Goal: Transaction & Acquisition: Purchase product/service

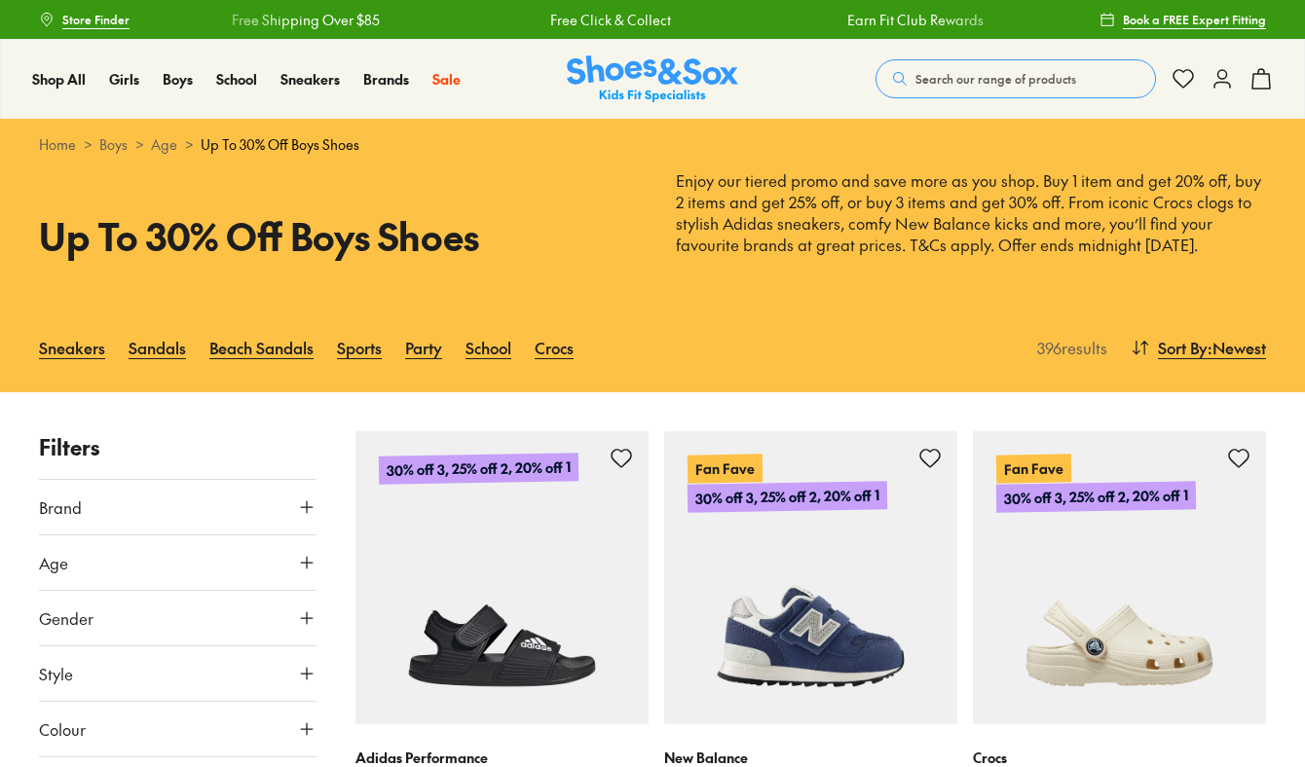
click at [309, 509] on icon at bounding box center [306, 506] width 19 height 19
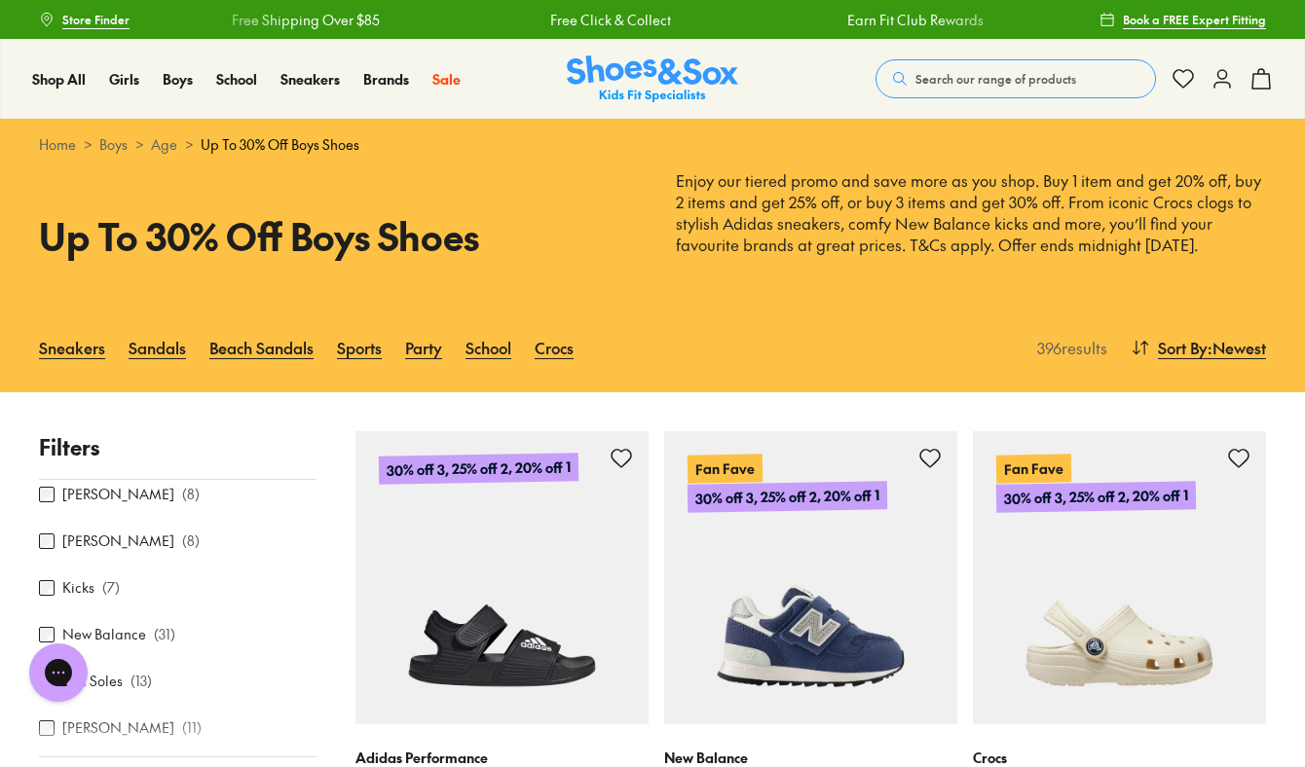
scroll to position [278, 0]
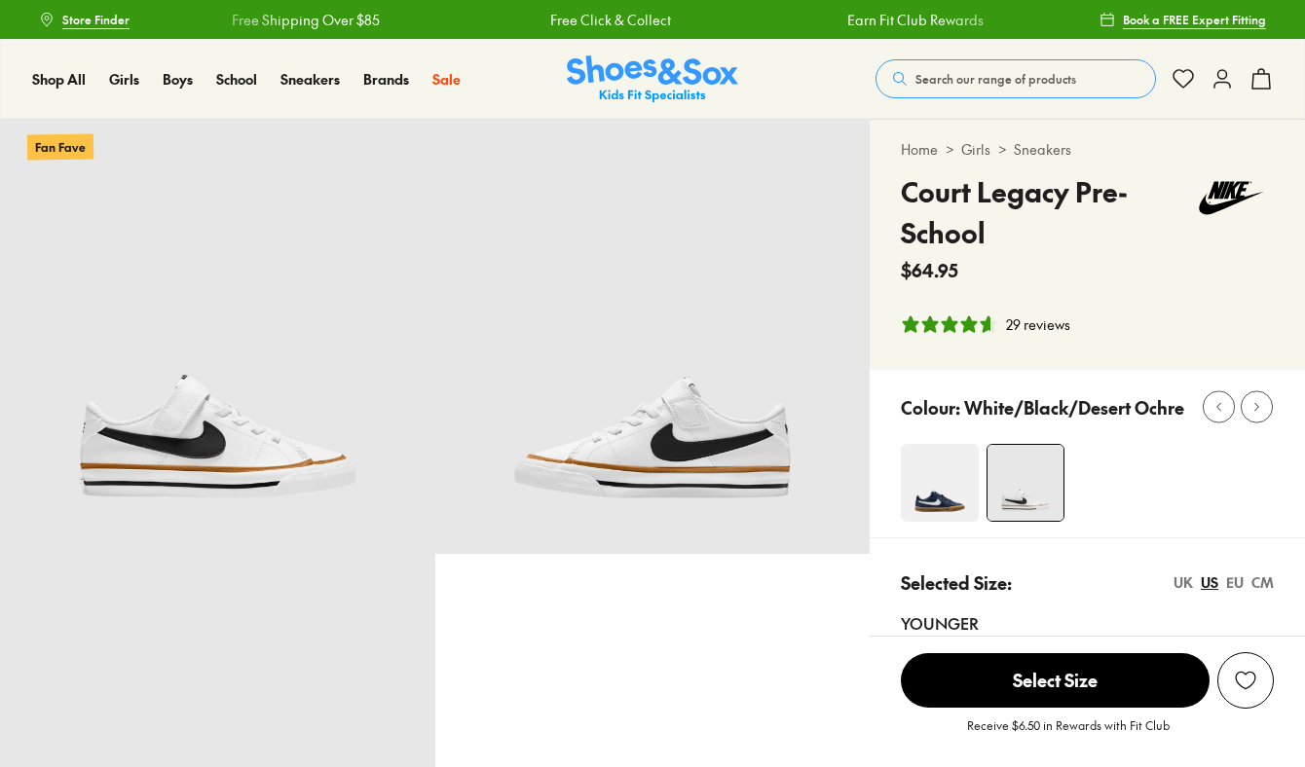
select select "*"
click at [926, 501] on img at bounding box center [940, 483] width 78 height 78
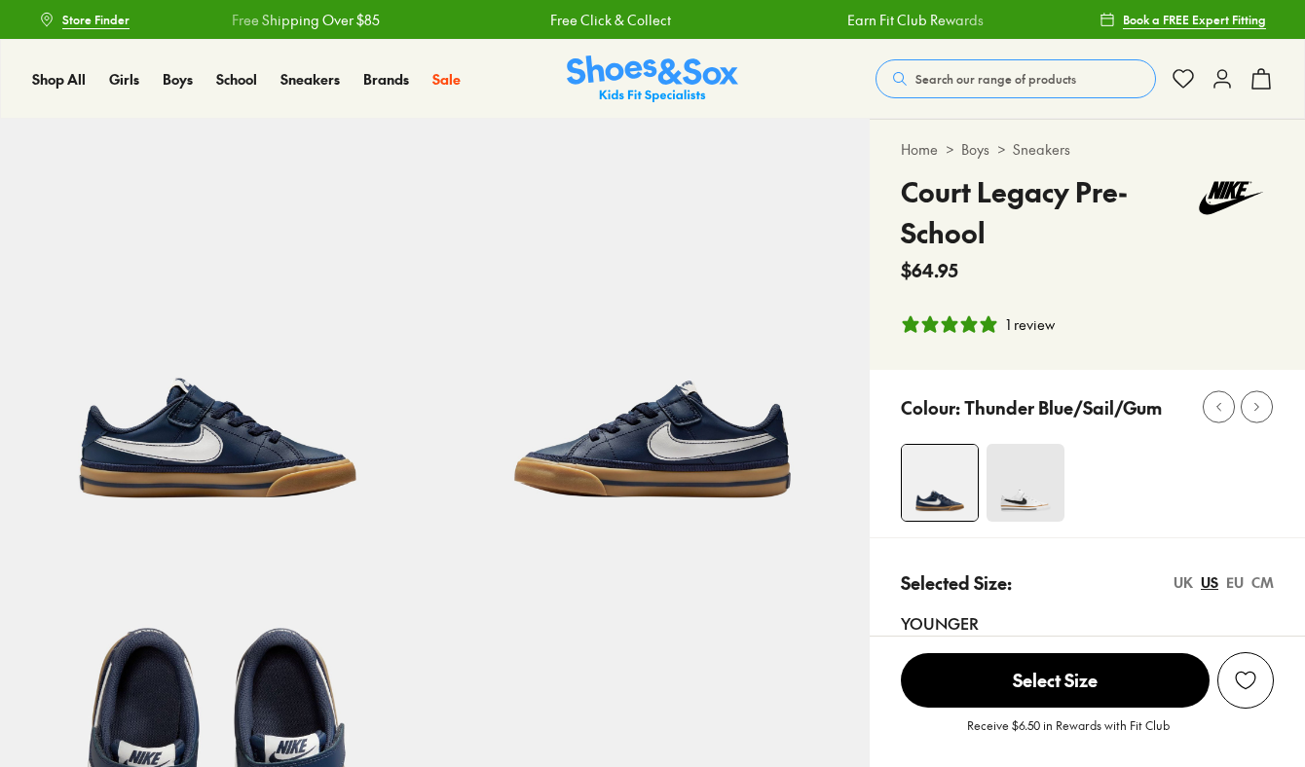
select select "*"
click at [1035, 470] on img at bounding box center [1025, 483] width 78 height 78
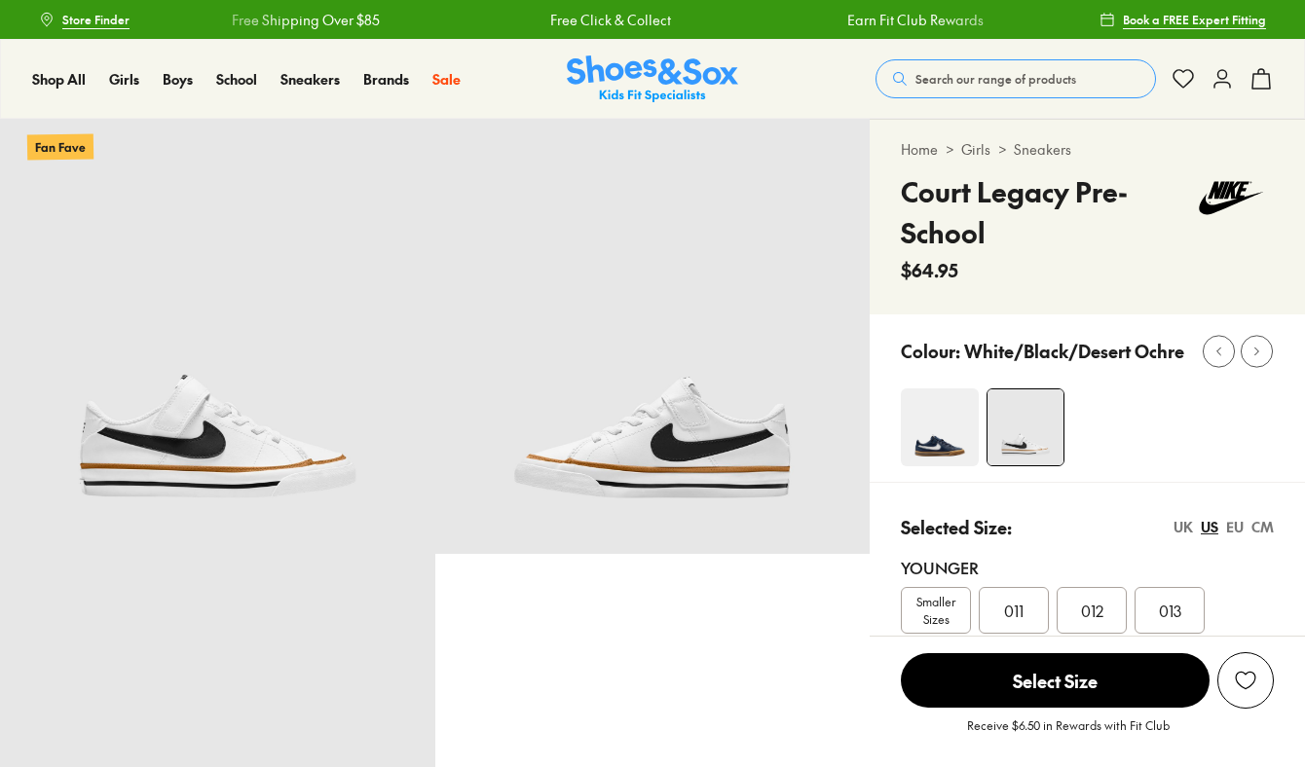
click at [1035, 483] on div "Selected Size: [GEOGRAPHIC_DATA] [GEOGRAPHIC_DATA] EU CM Younger Smaller Sizes …" at bounding box center [1086, 656] width 435 height 349
select select "*"
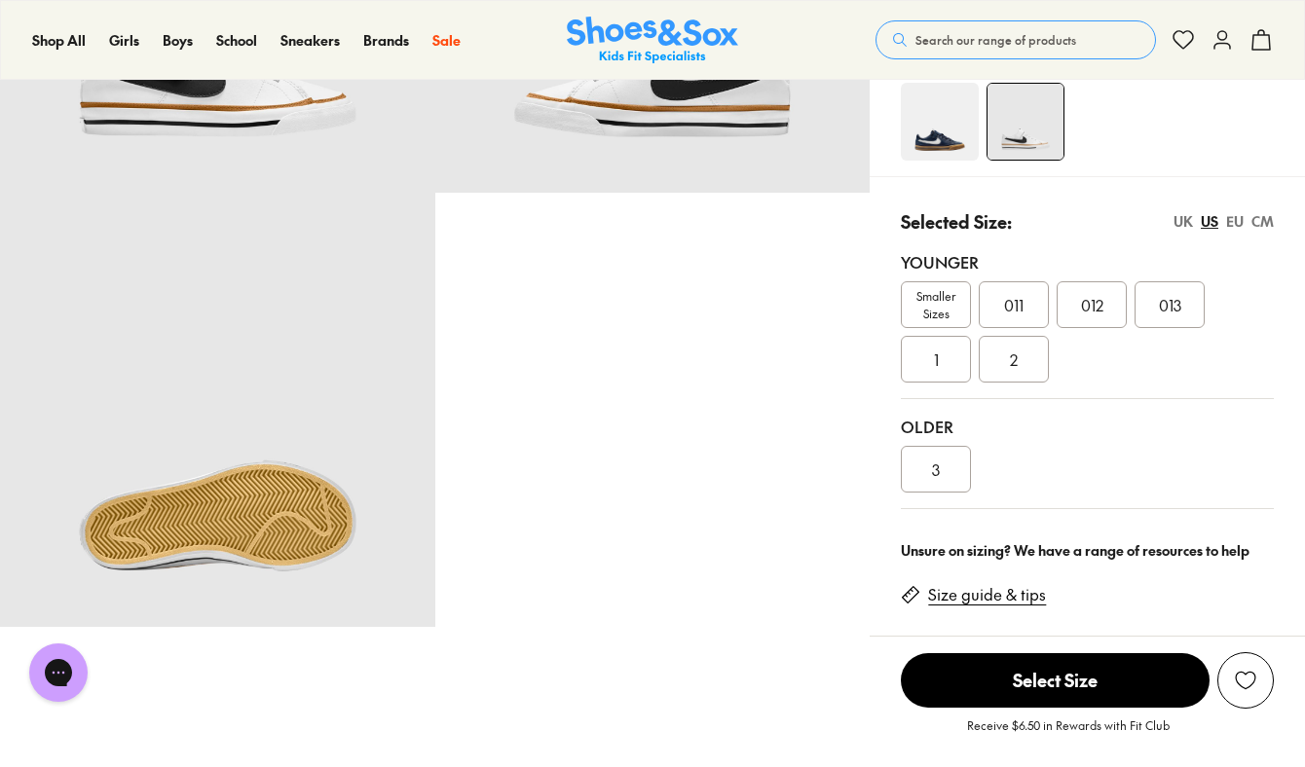
scroll to position [362, 0]
click at [942, 481] on div "3" at bounding box center [936, 468] width 70 height 47
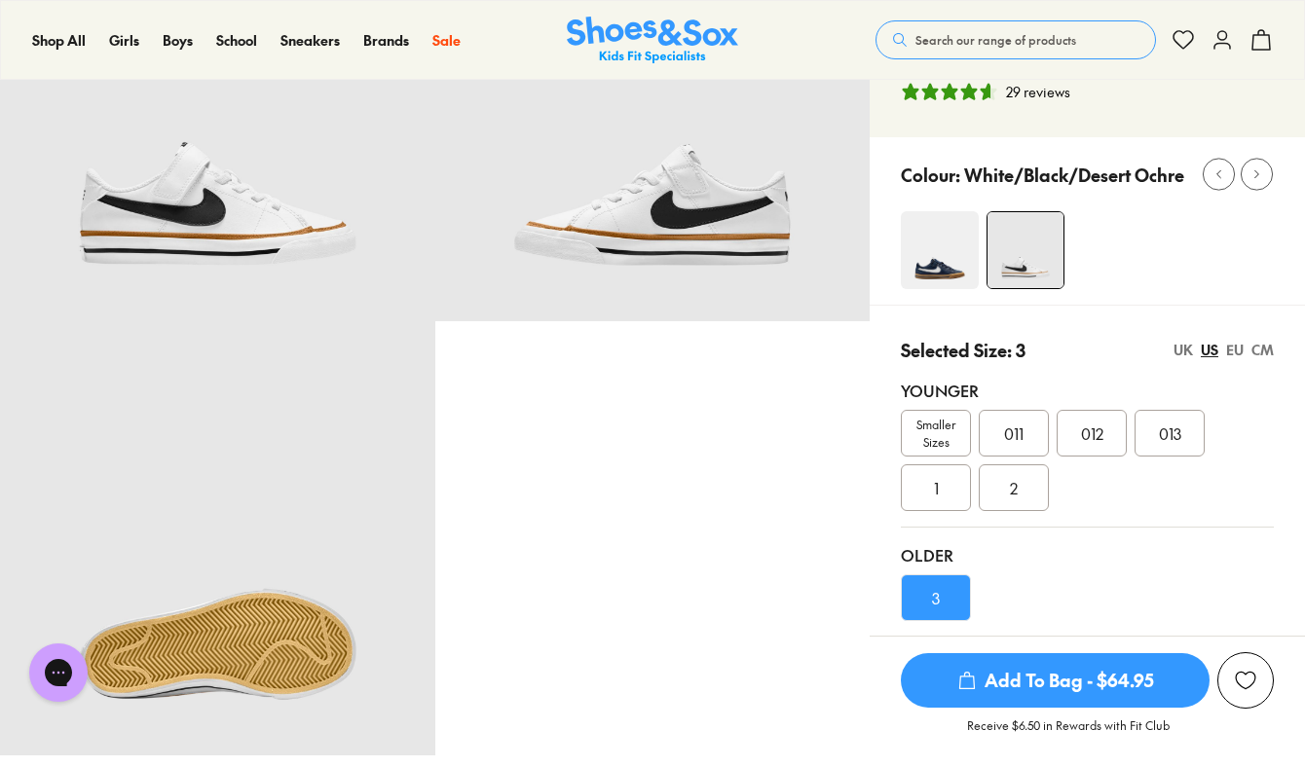
scroll to position [242, 0]
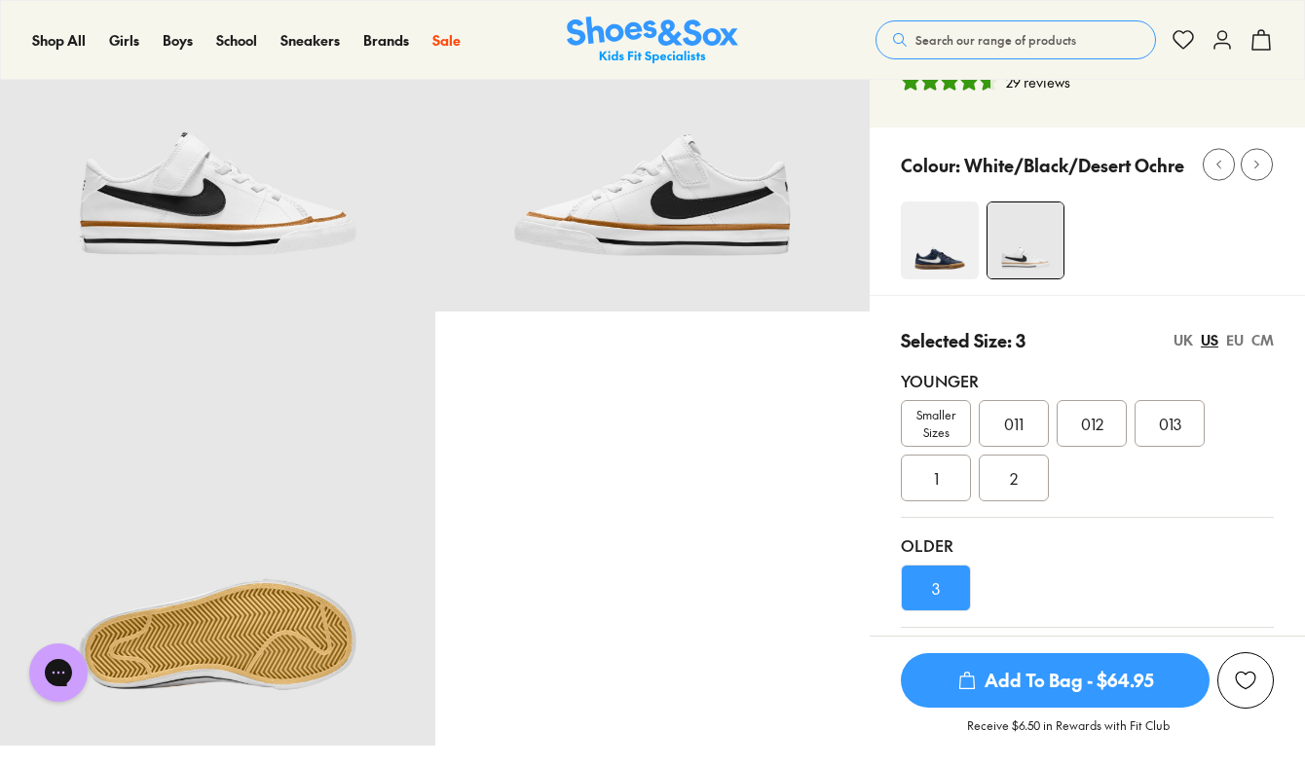
click at [1017, 688] on span "Add To Bag - $64.95" at bounding box center [1055, 680] width 309 height 55
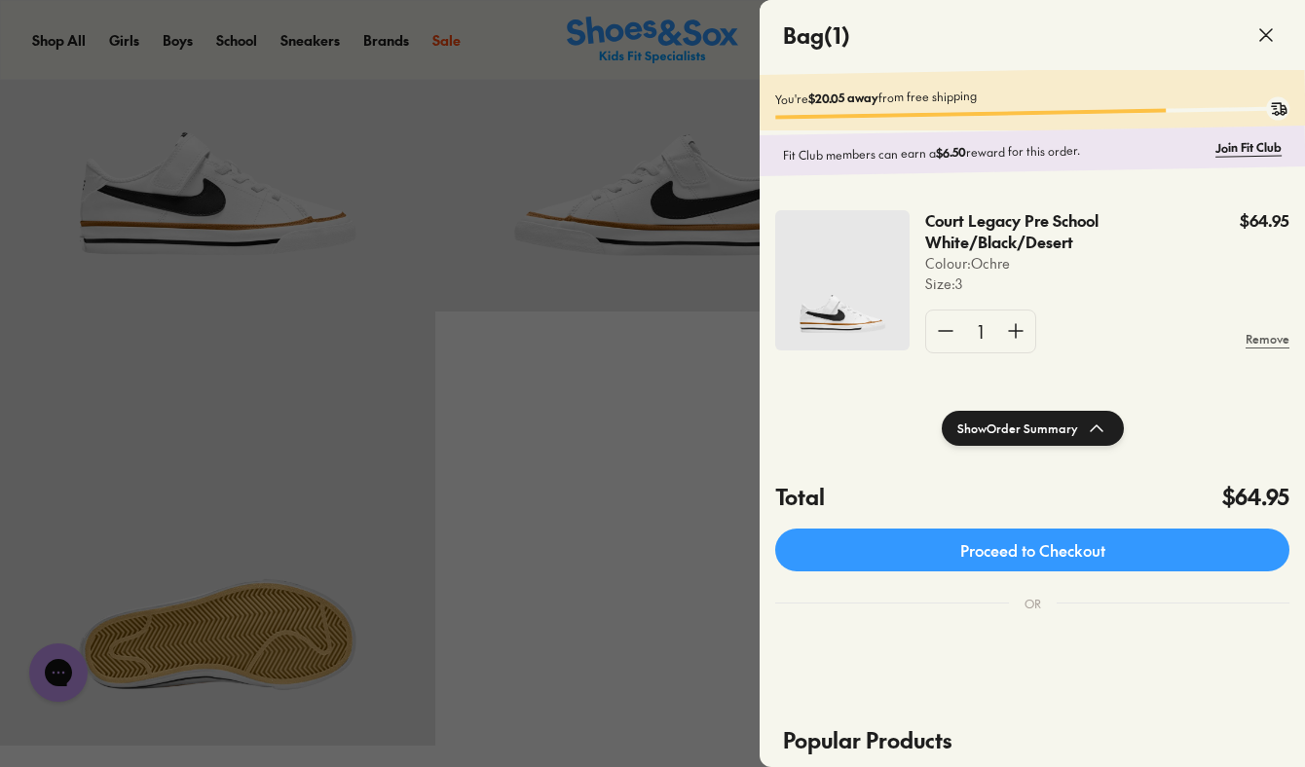
click at [603, 547] on div at bounding box center [652, 383] width 1305 height 767
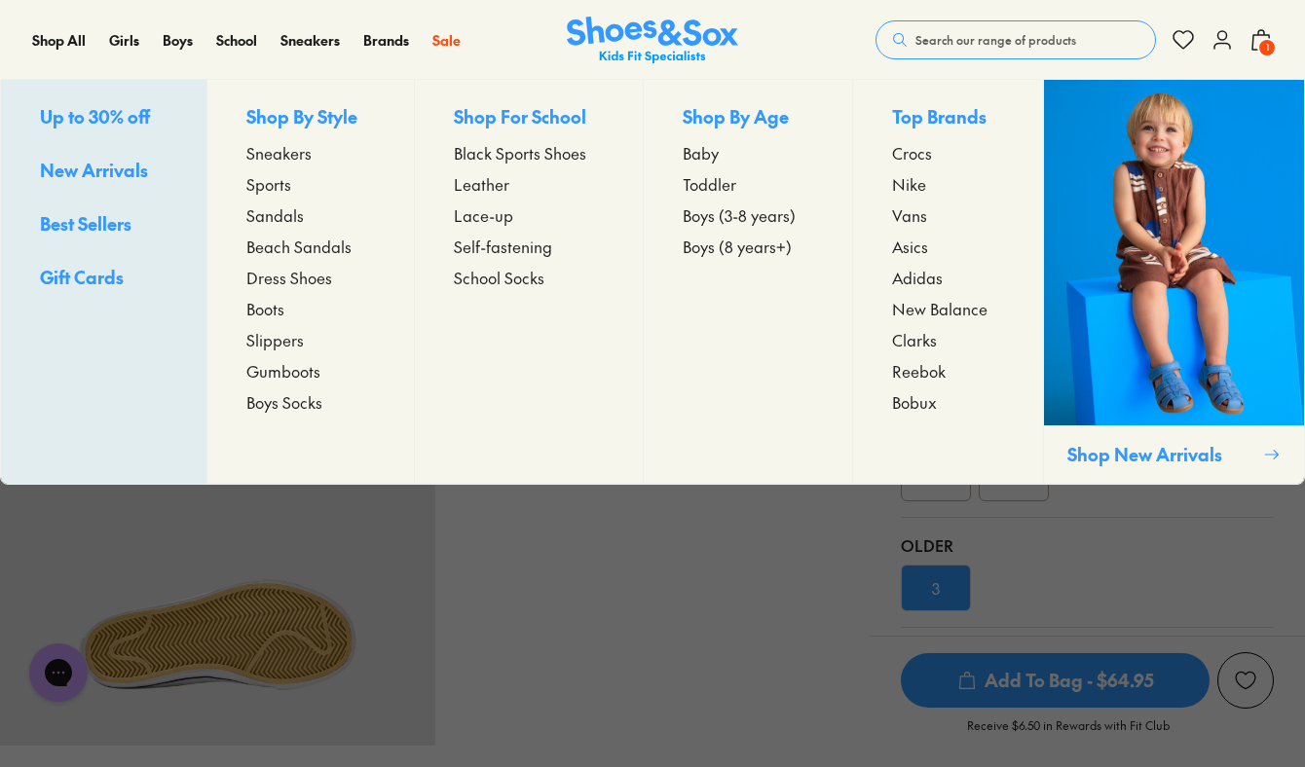
click at [274, 155] on span "Sneakers" at bounding box center [278, 152] width 65 height 23
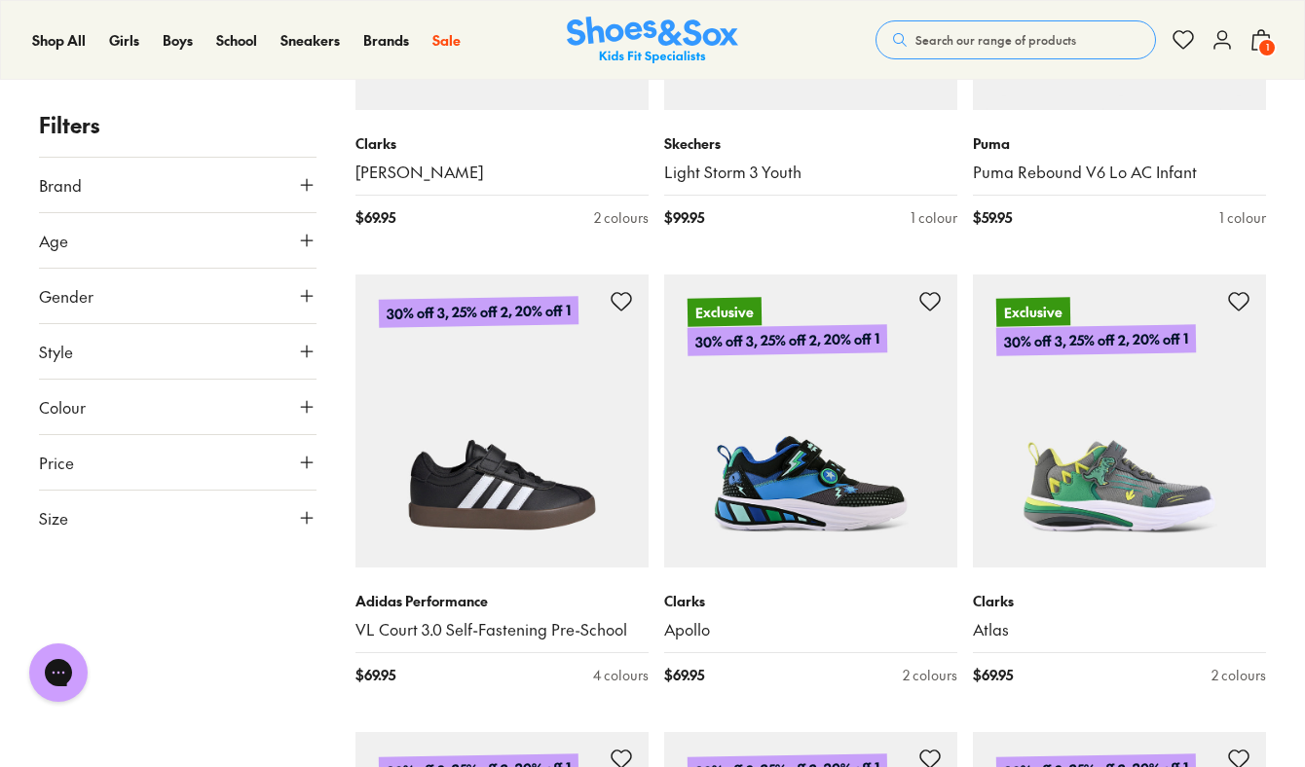
scroll to position [2905, 0]
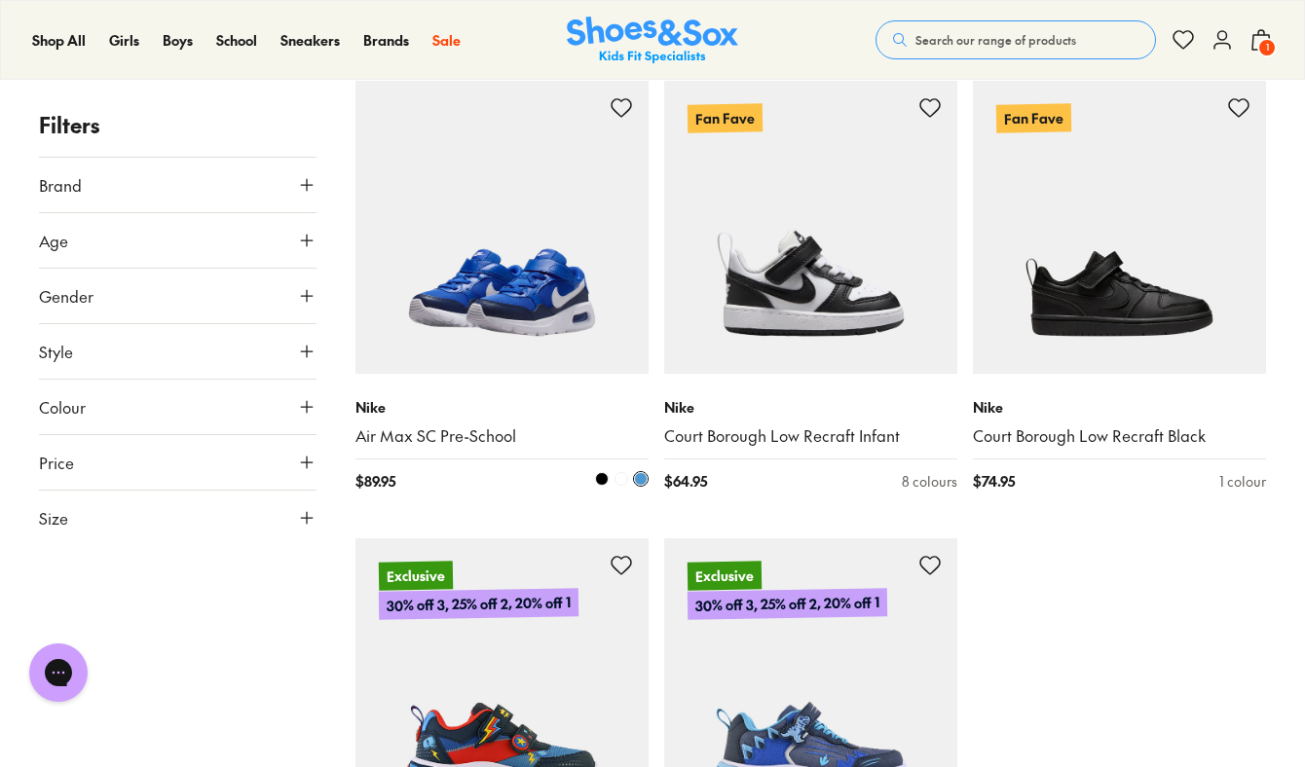
scroll to position [4476, 0]
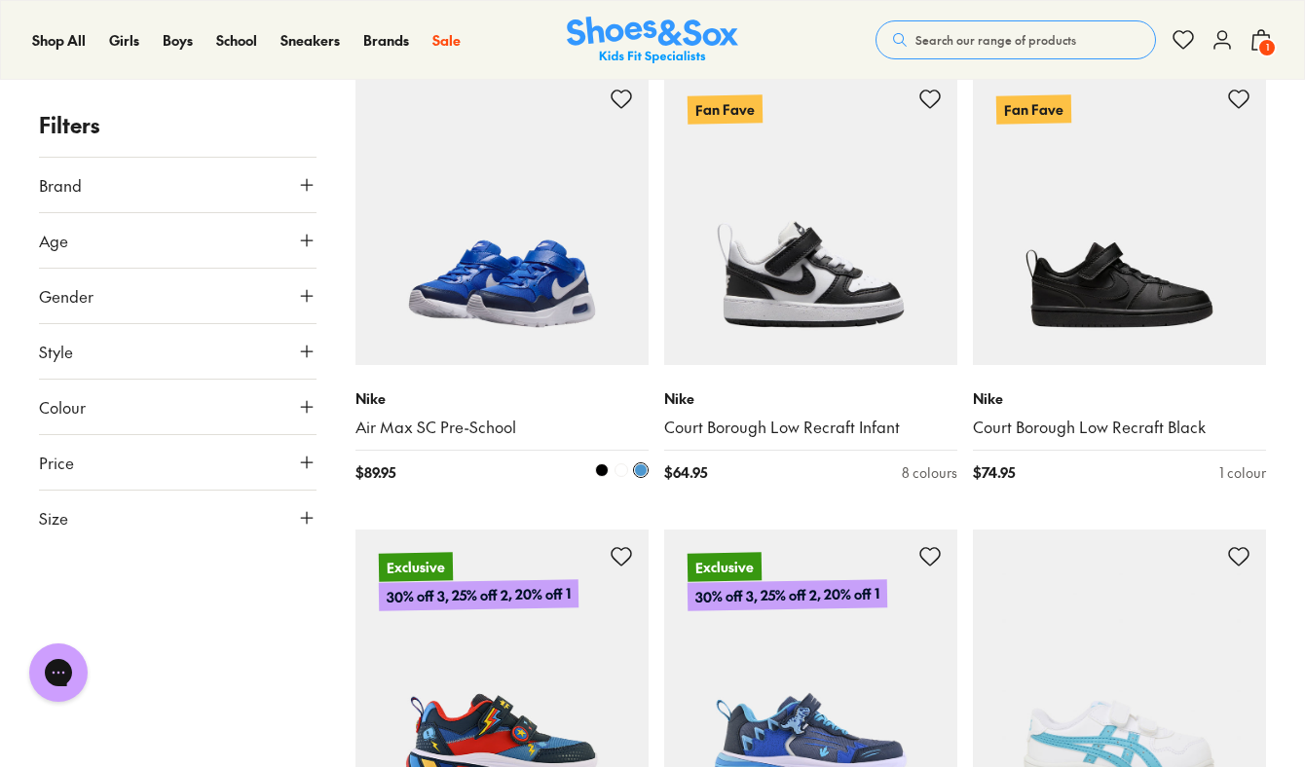
click at [603, 469] on span at bounding box center [602, 470] width 14 height 14
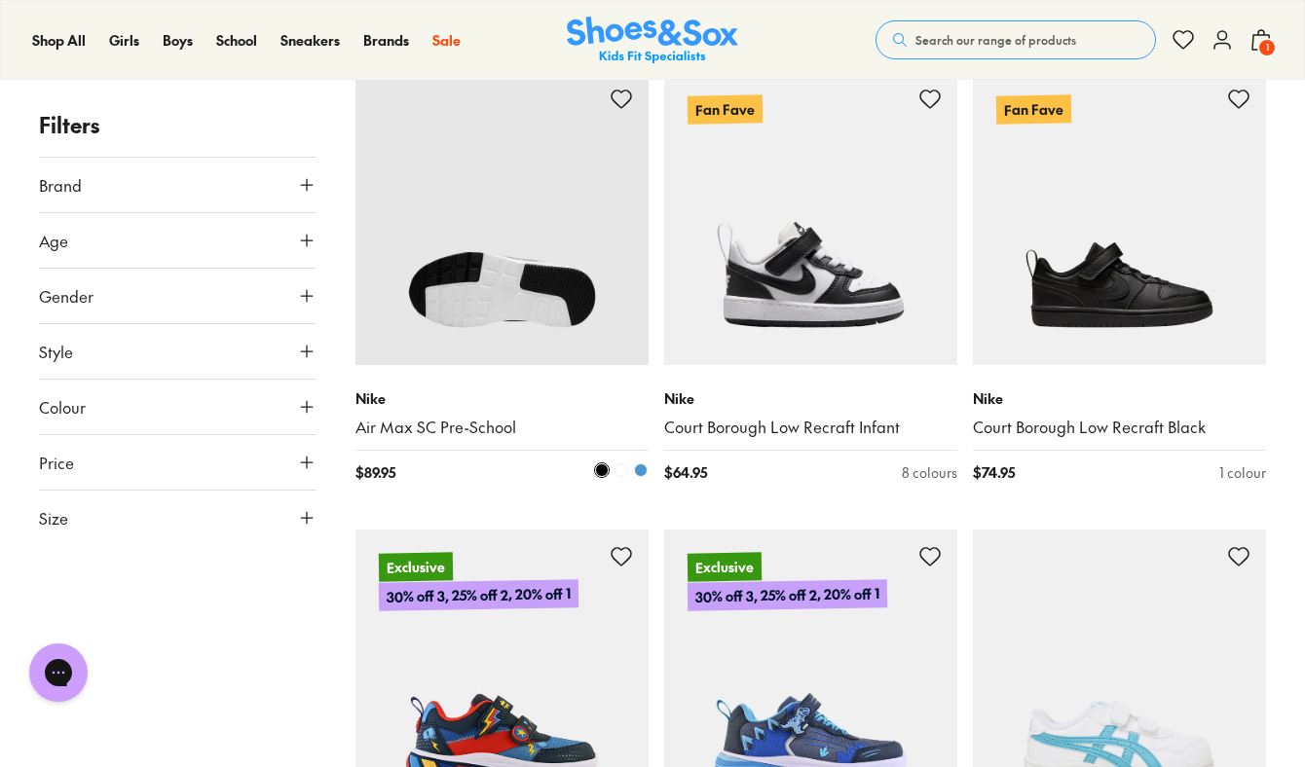
click at [518, 277] on img at bounding box center [501, 218] width 293 height 293
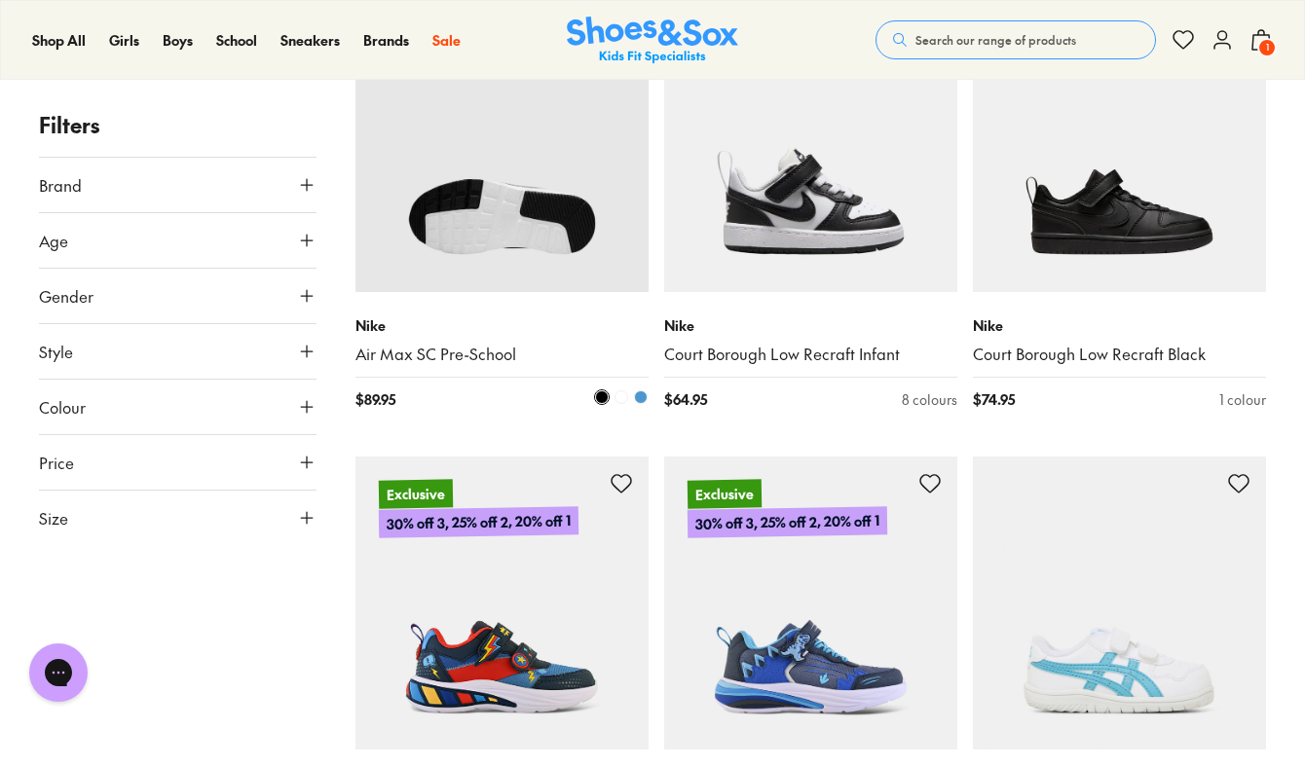
scroll to position [4603, 0]
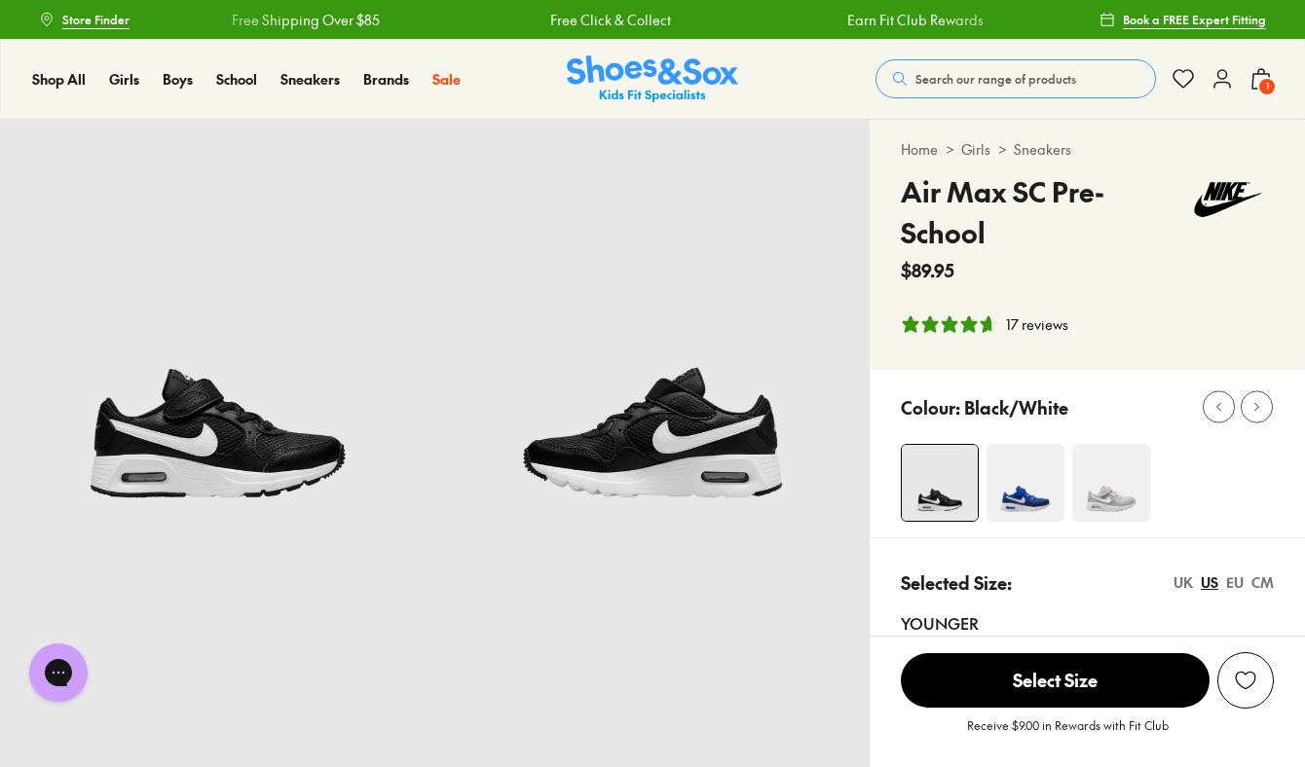
select select "*"
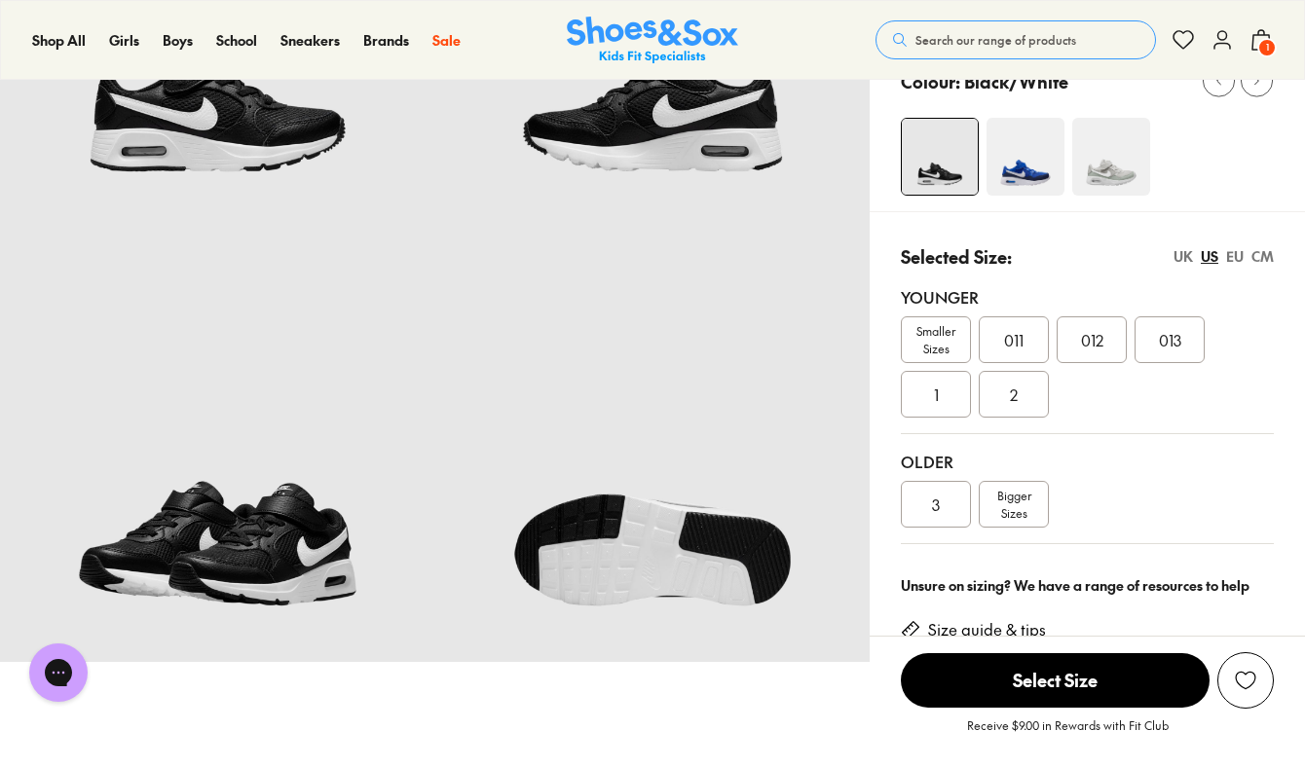
scroll to position [343, 0]
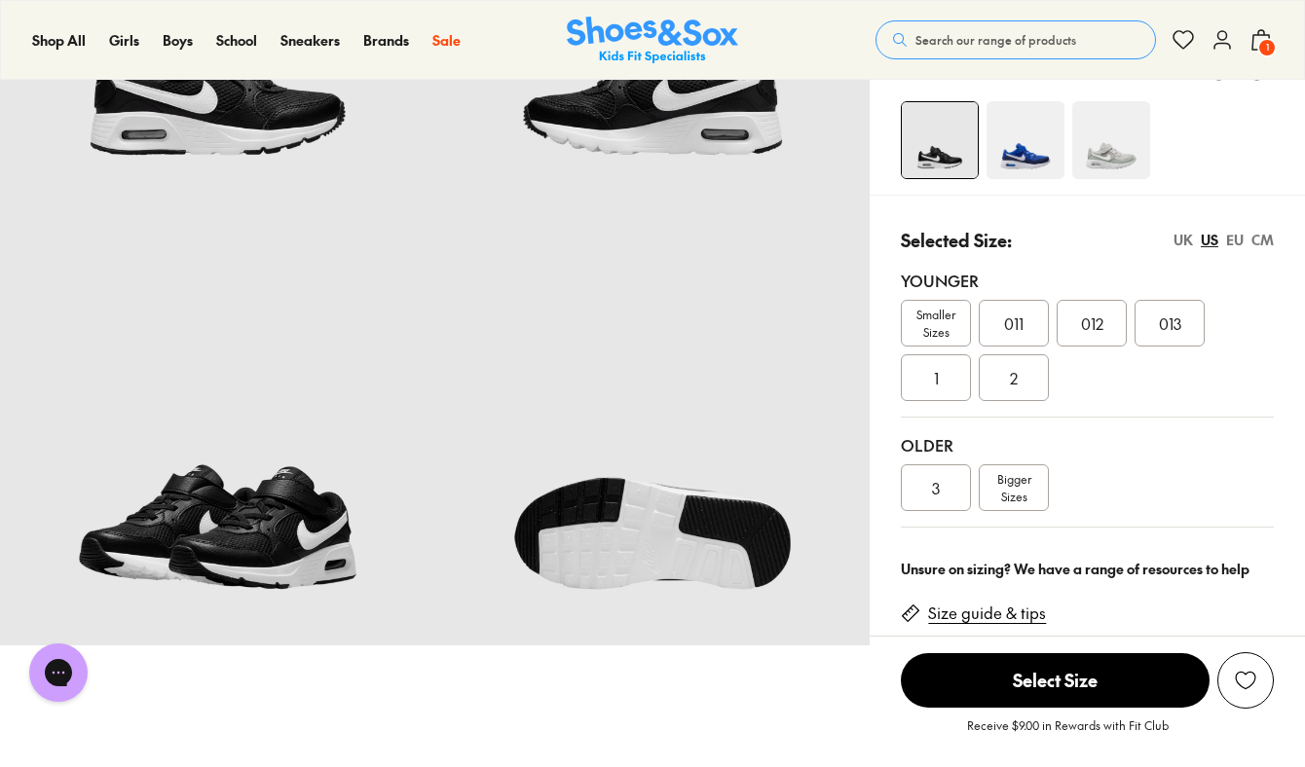
click at [947, 486] on div "3" at bounding box center [936, 487] width 70 height 47
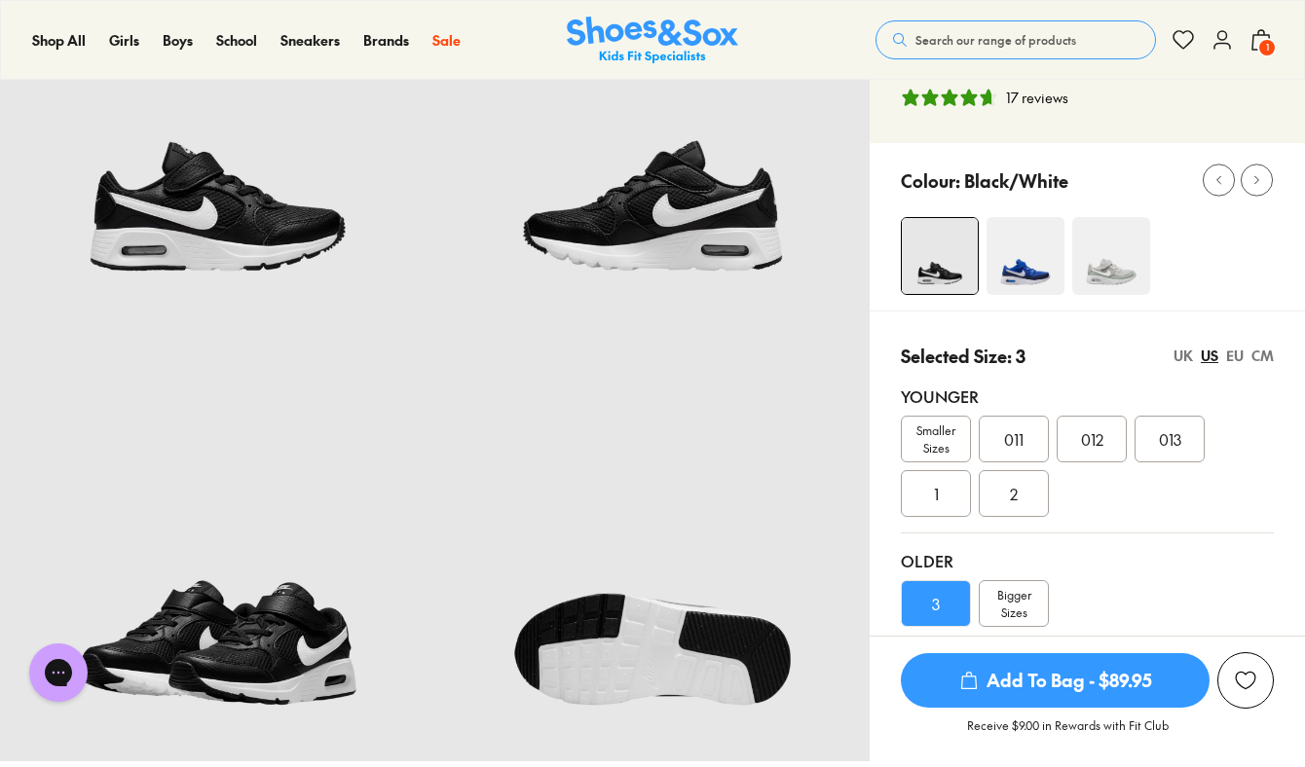
scroll to position [232, 0]
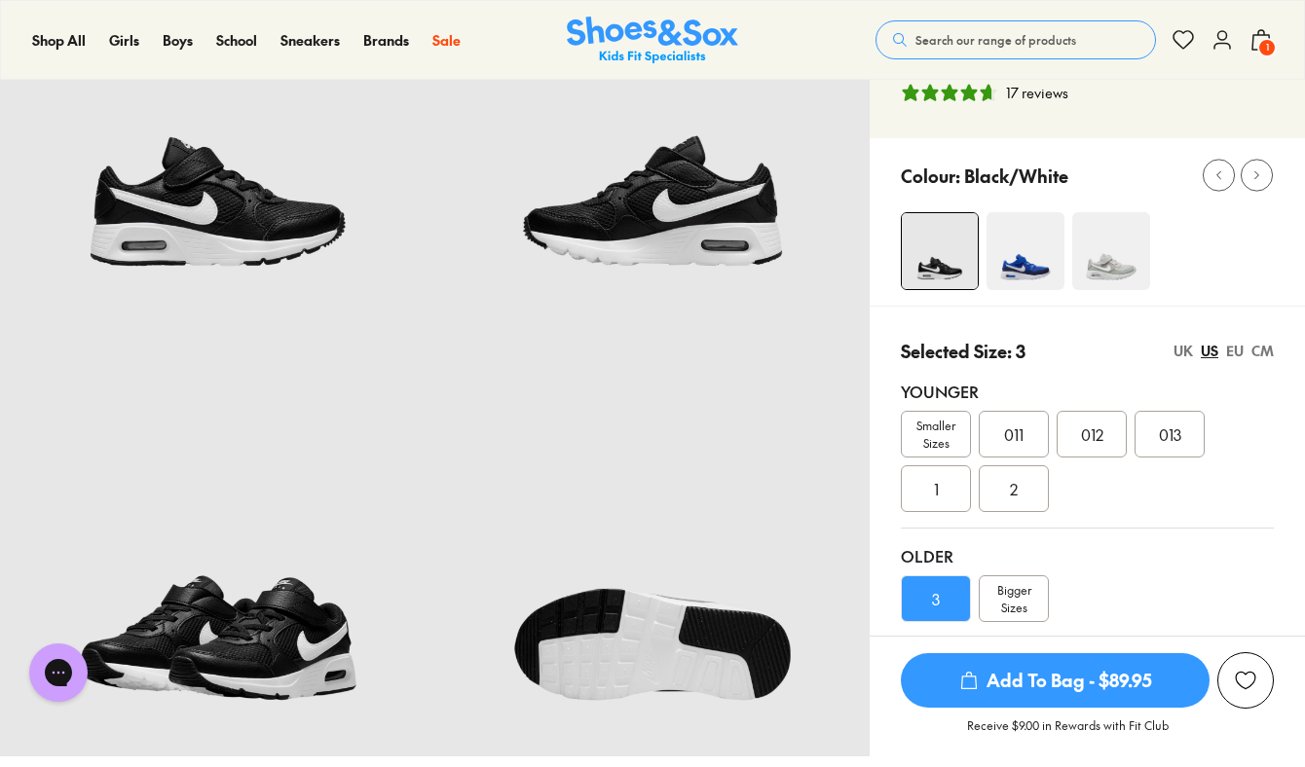
click at [1100, 250] on img at bounding box center [1111, 251] width 78 height 78
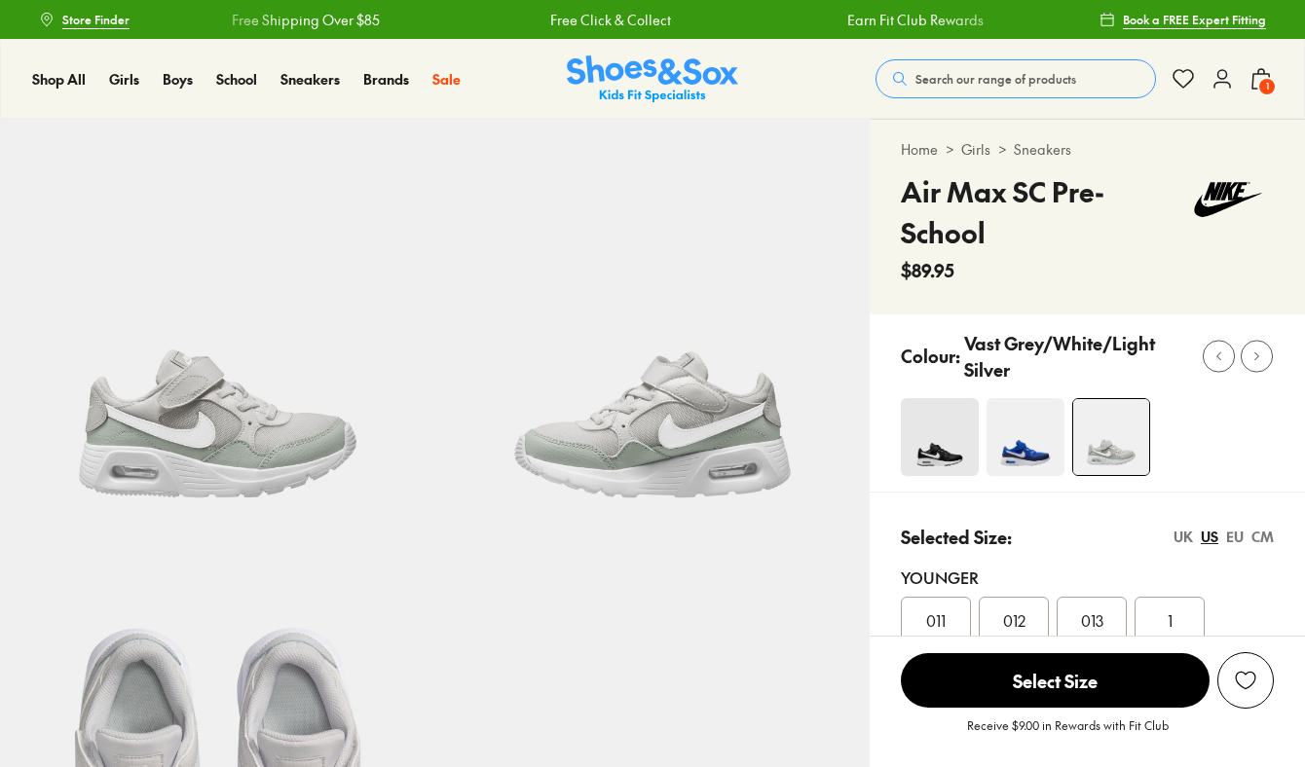
select select "*"
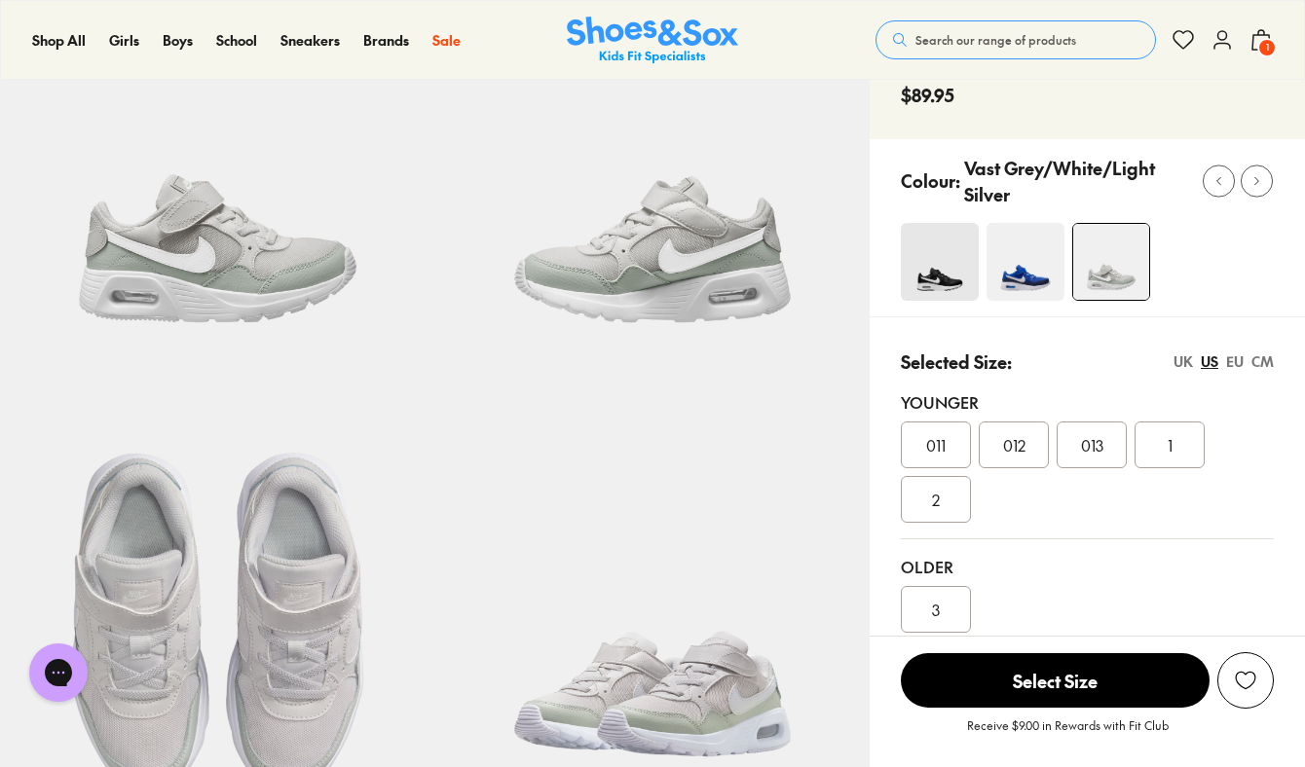
scroll to position [180, 0]
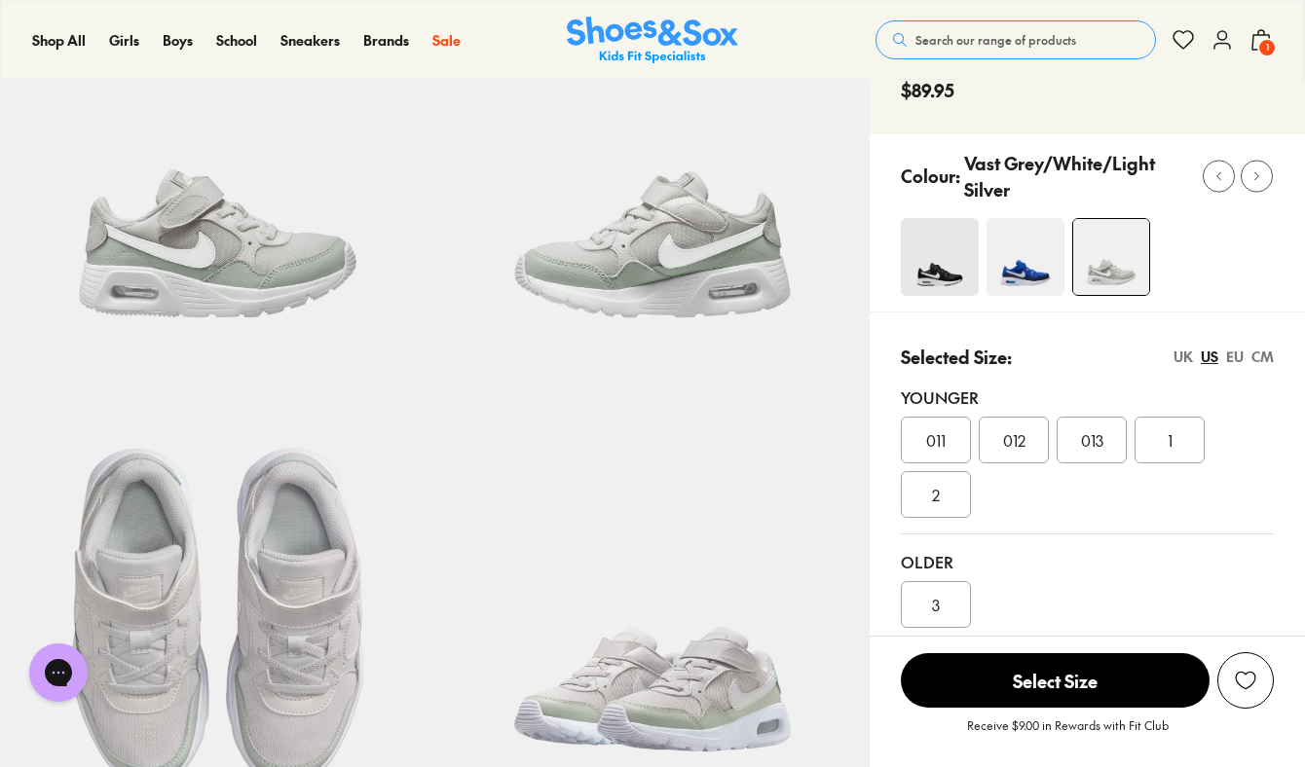
click at [925, 594] on div "3" at bounding box center [936, 604] width 70 height 47
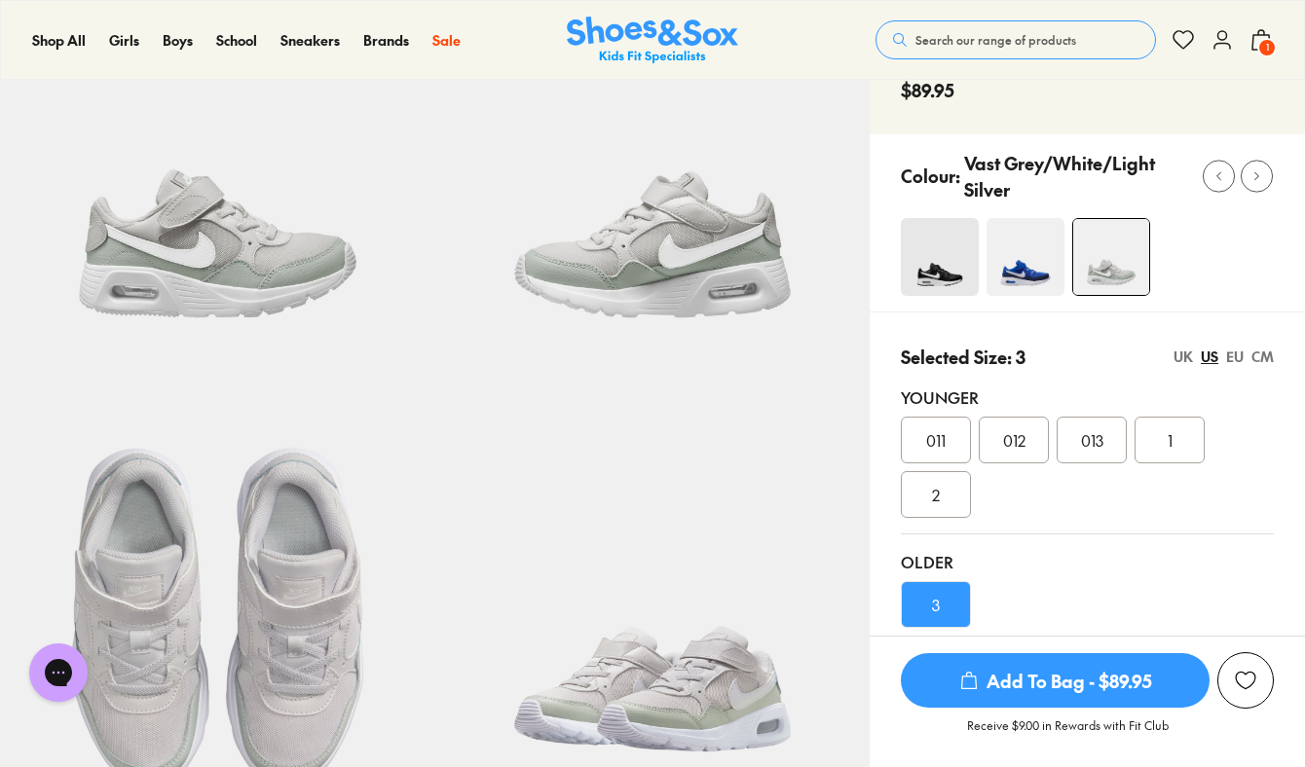
click at [1057, 679] on span "Add To Bag - $89.95" at bounding box center [1055, 680] width 309 height 55
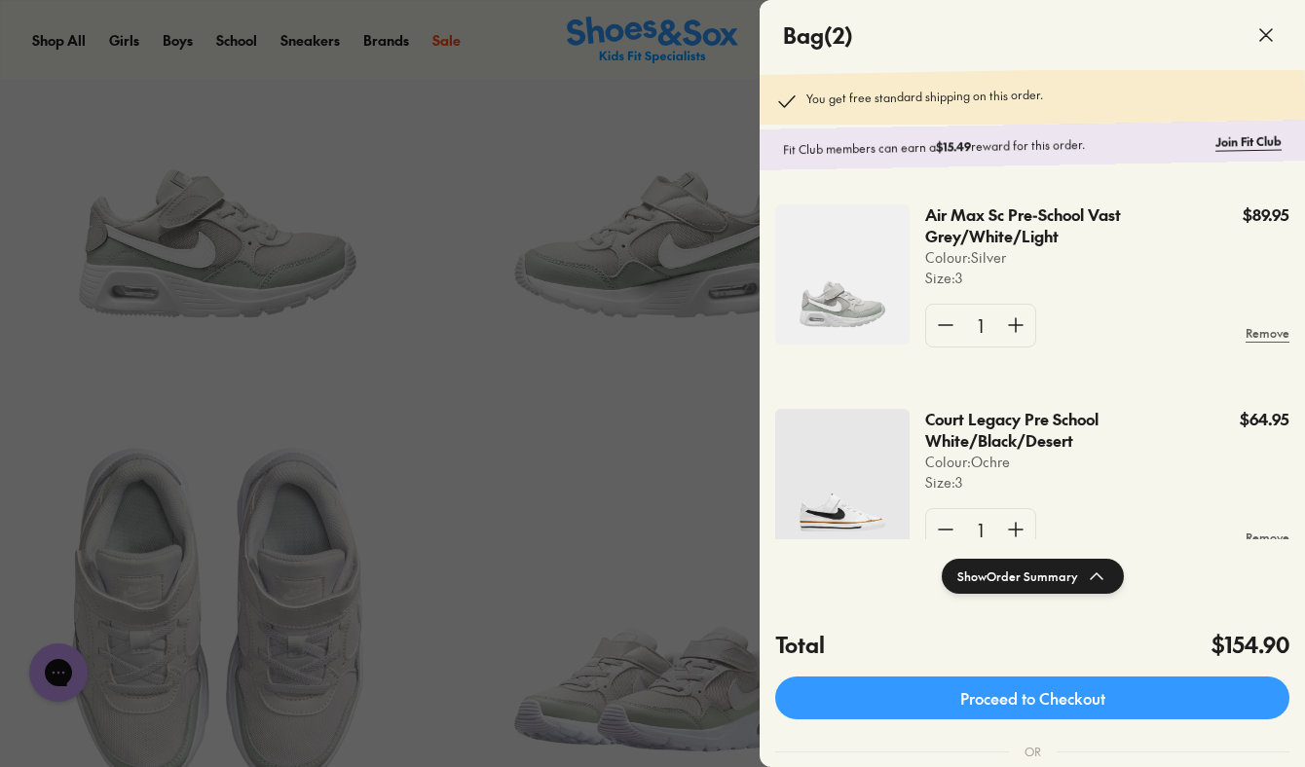
click at [1262, 31] on use at bounding box center [1266, 35] width 12 height 12
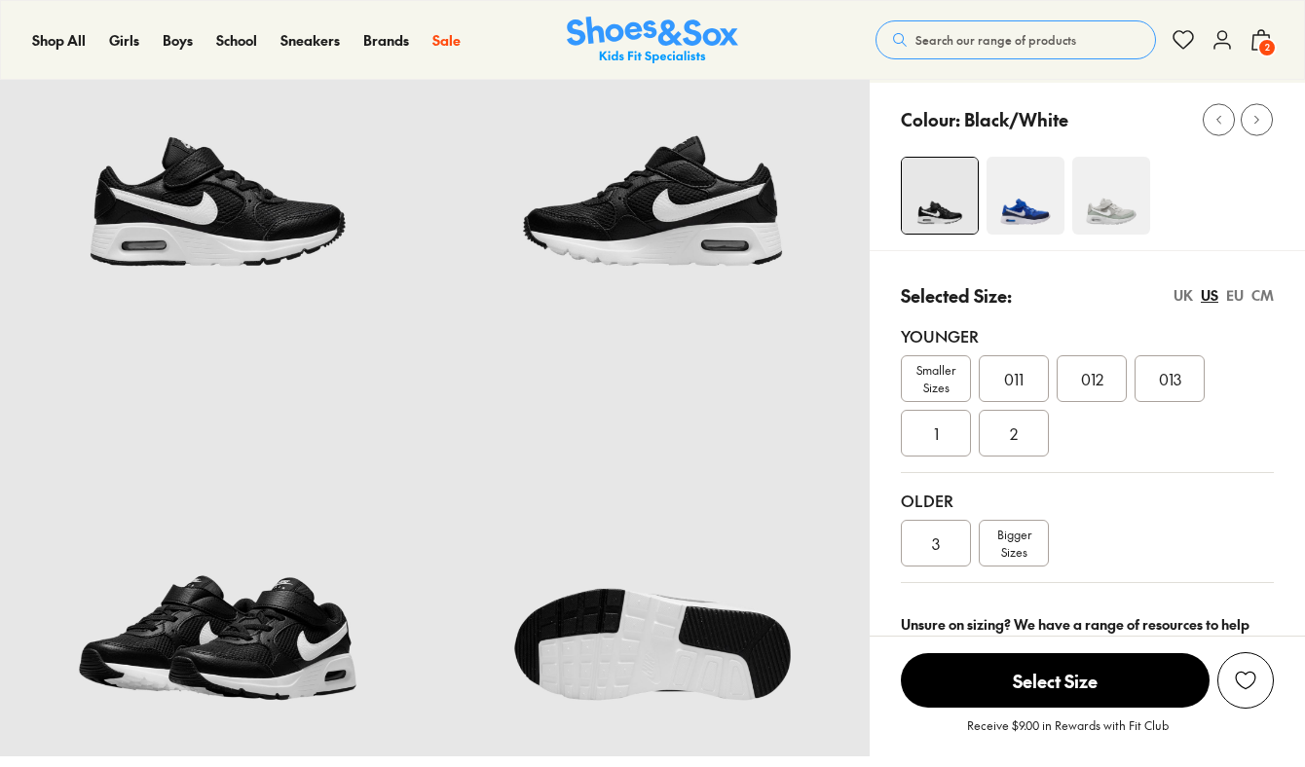
select select "*"
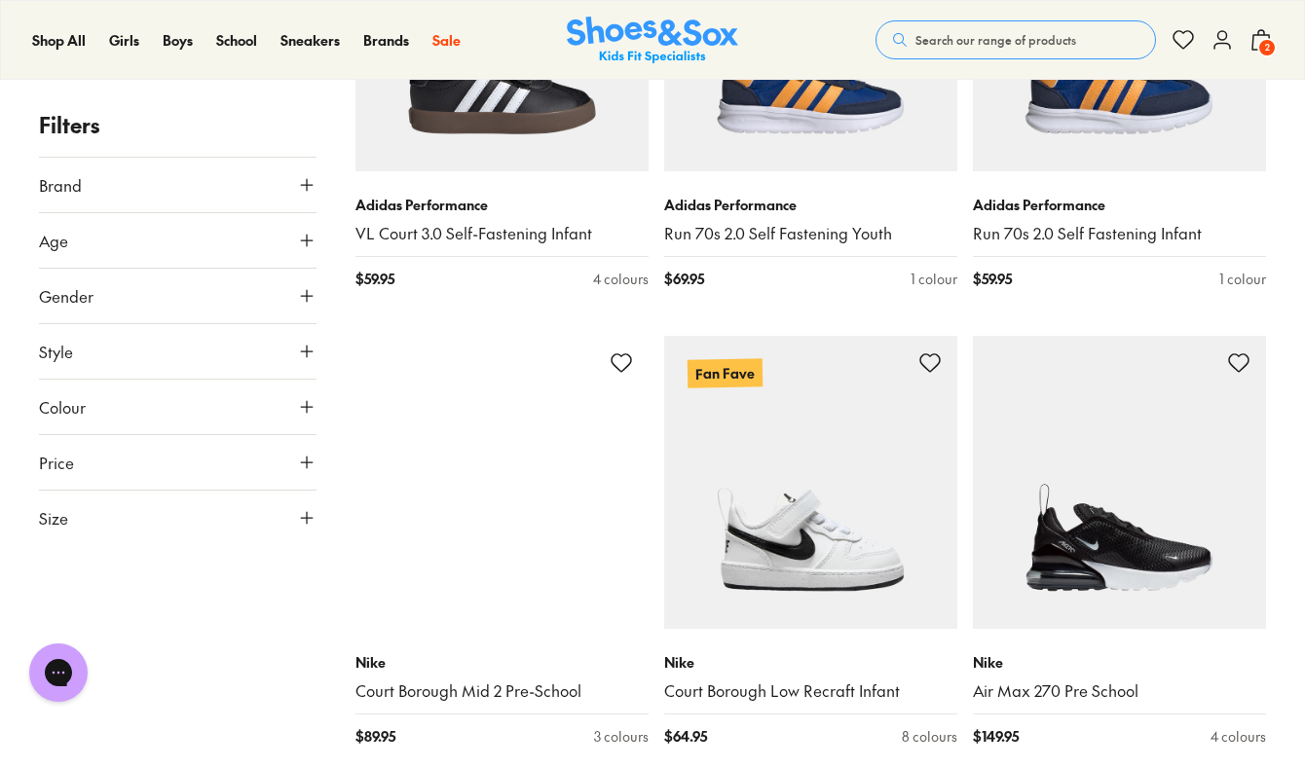
scroll to position [6178, 0]
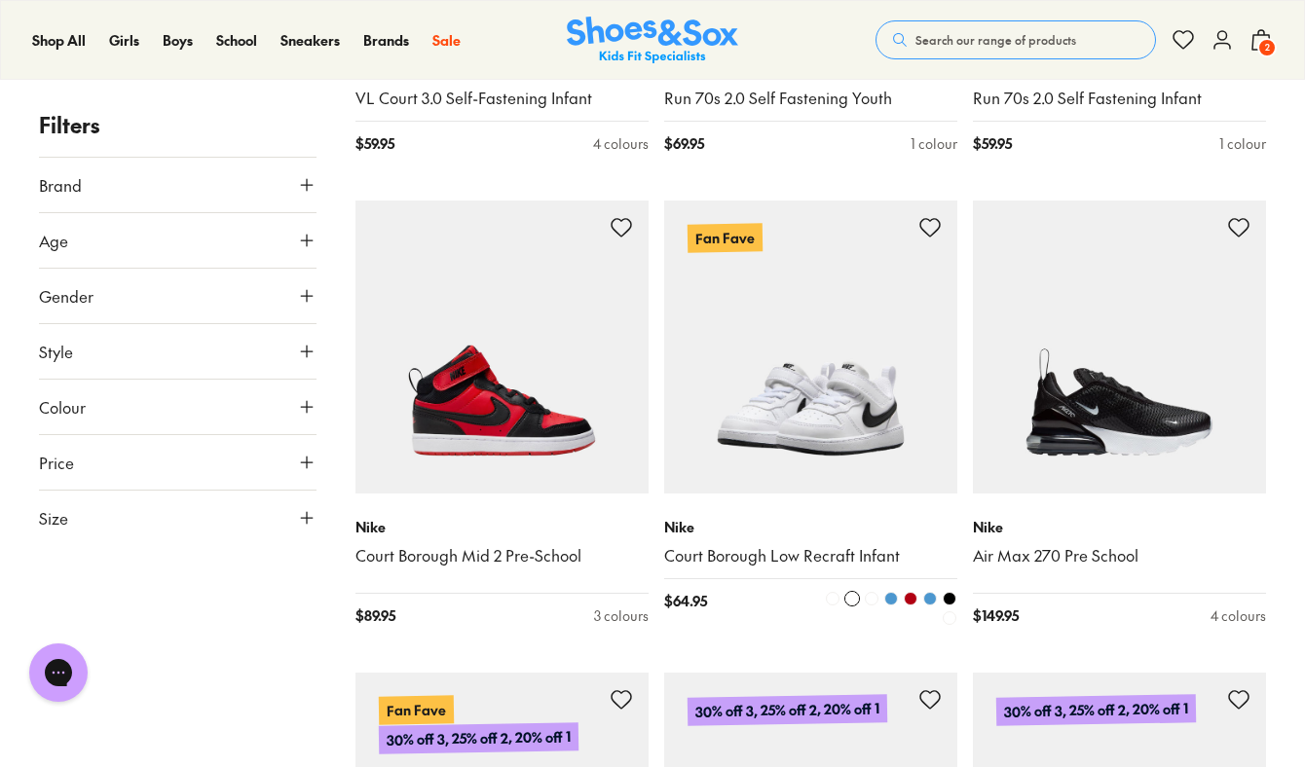
click at [946, 600] on span at bounding box center [949, 599] width 14 height 14
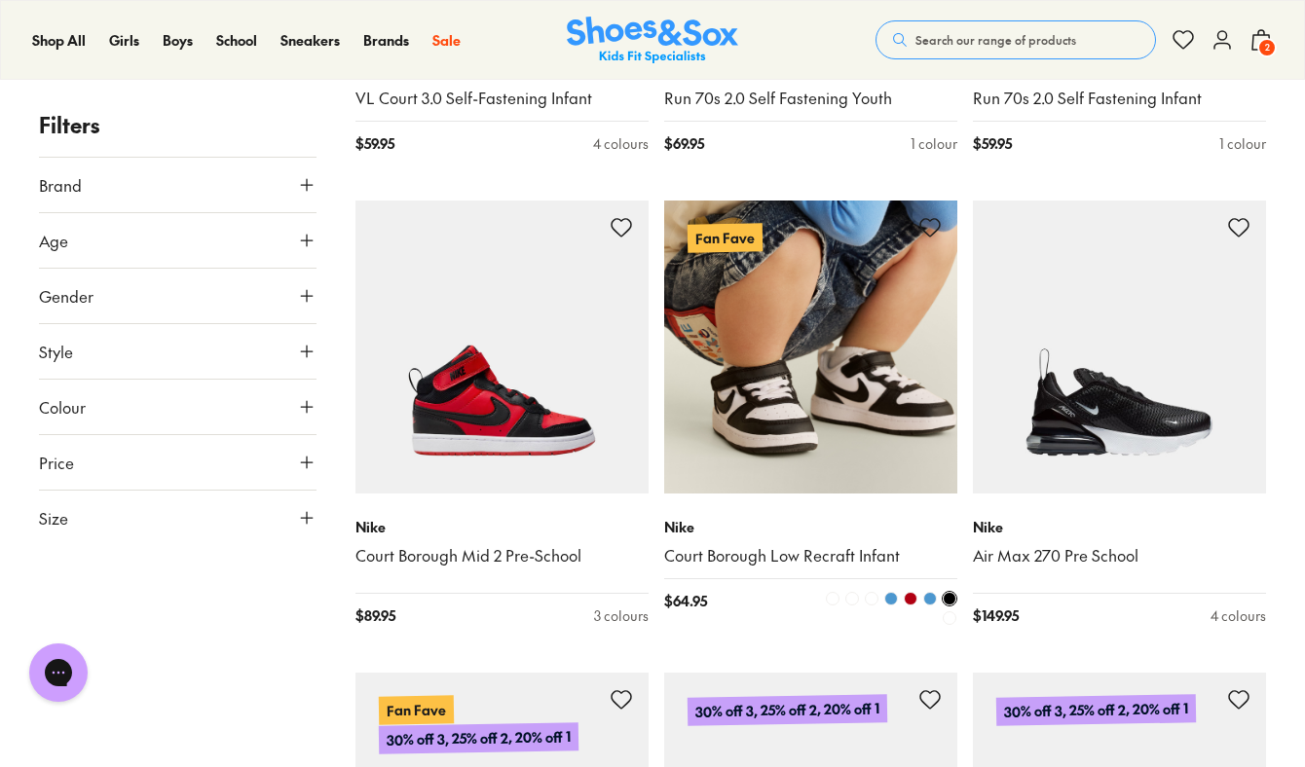
click at [925, 598] on span at bounding box center [930, 599] width 14 height 14
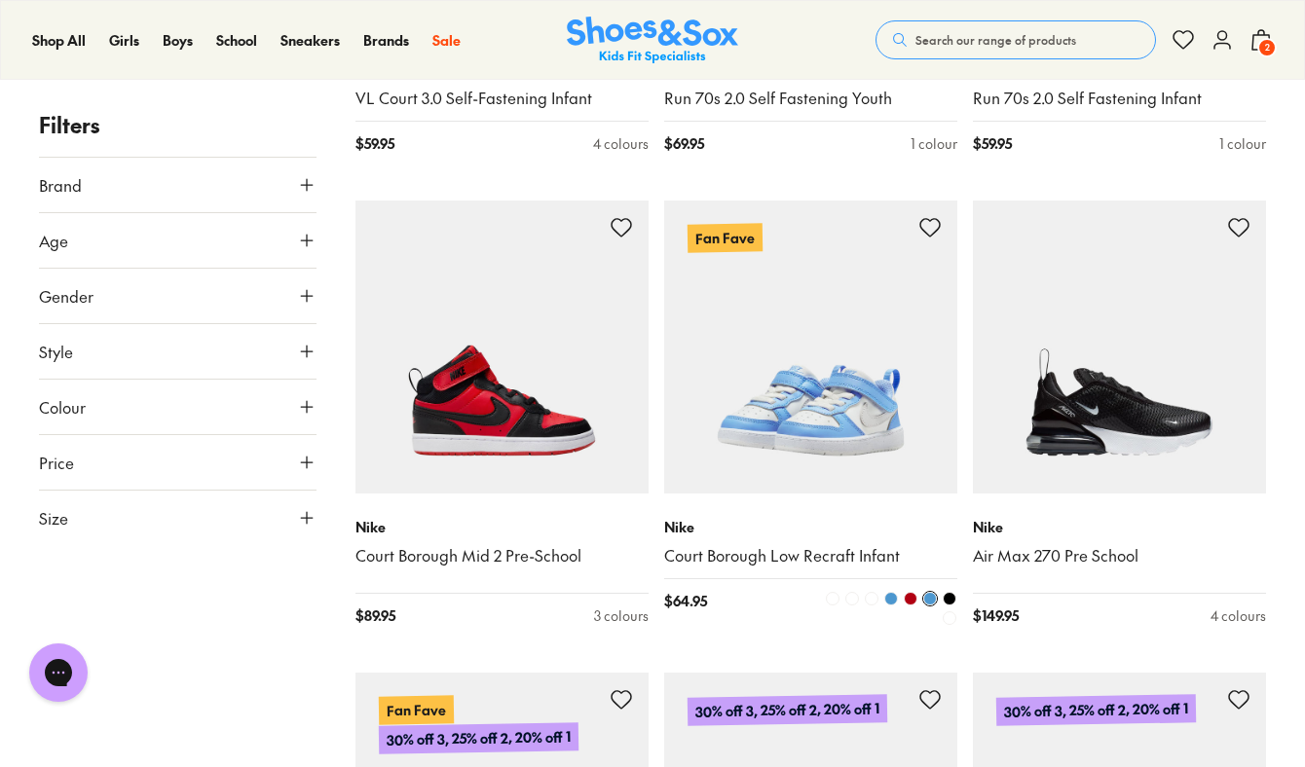
click at [911, 600] on span at bounding box center [910, 599] width 14 height 14
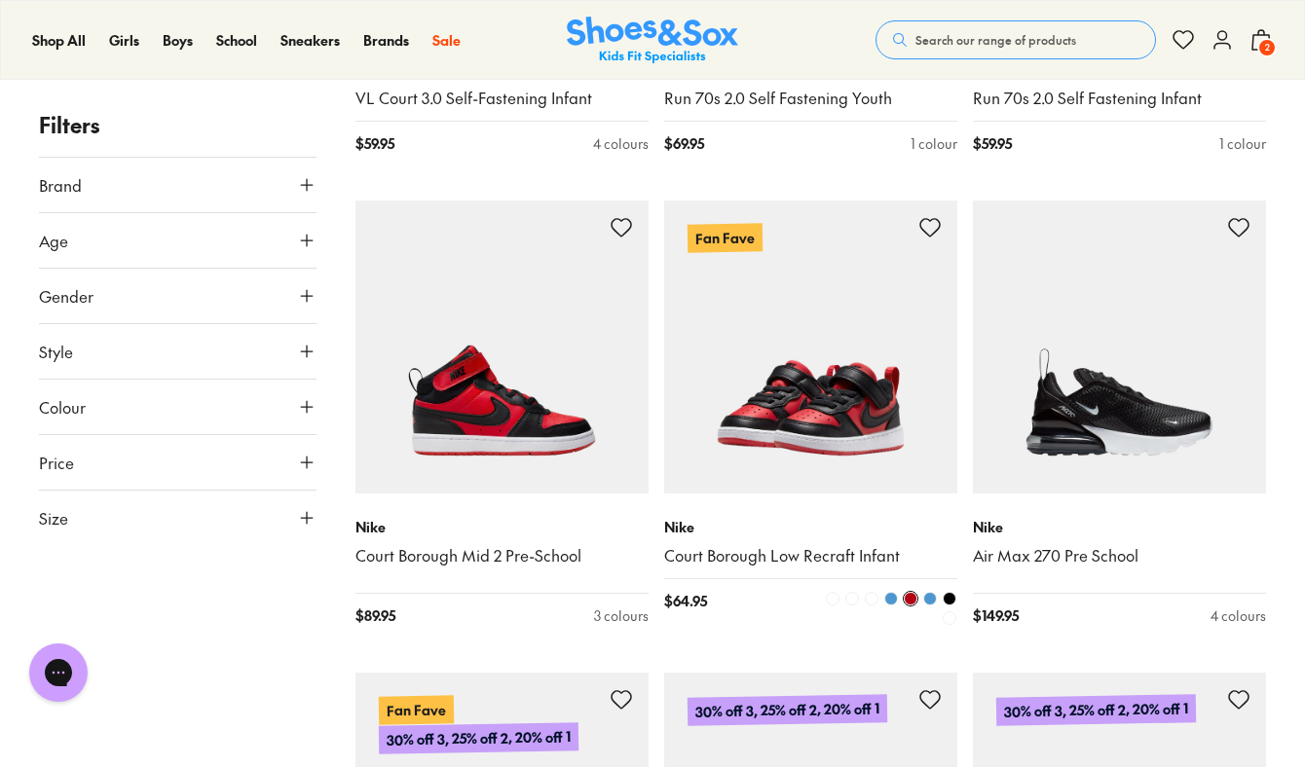
click at [893, 597] on span at bounding box center [891, 599] width 14 height 14
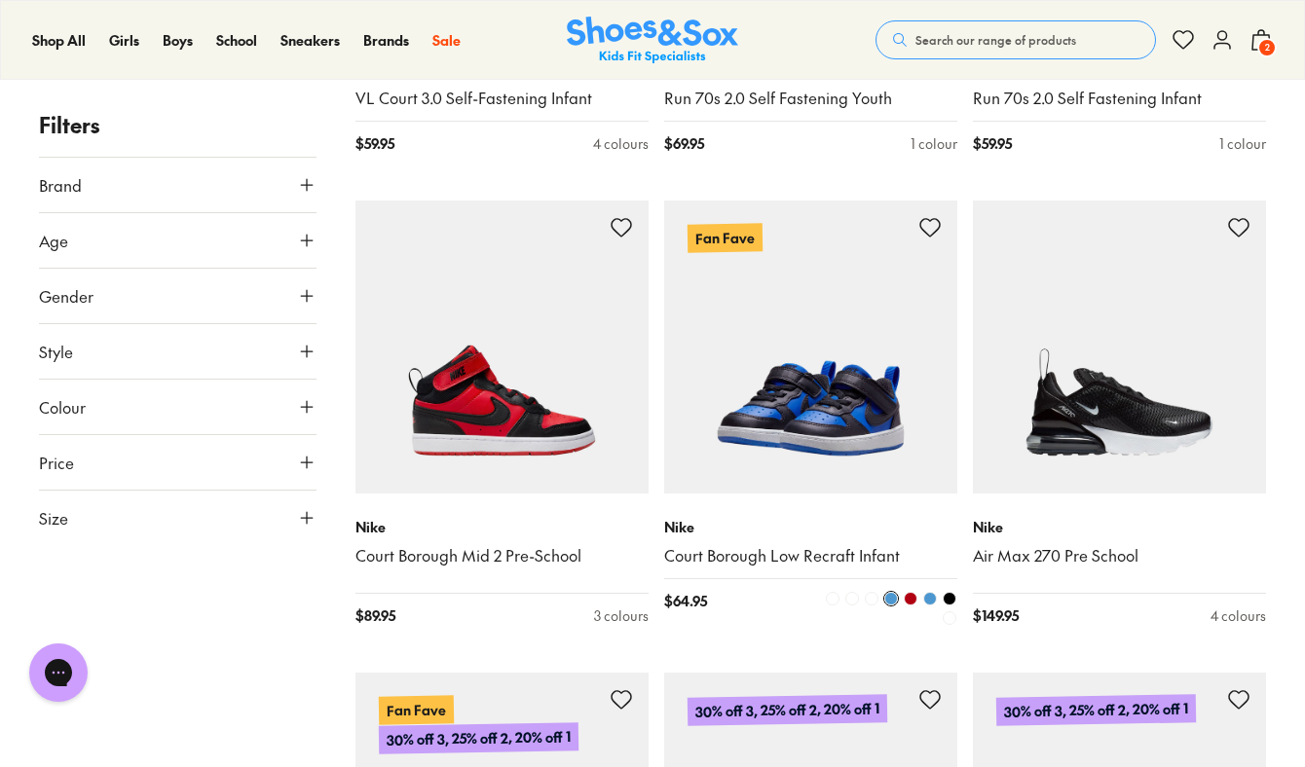
click at [877, 596] on span at bounding box center [871, 599] width 14 height 14
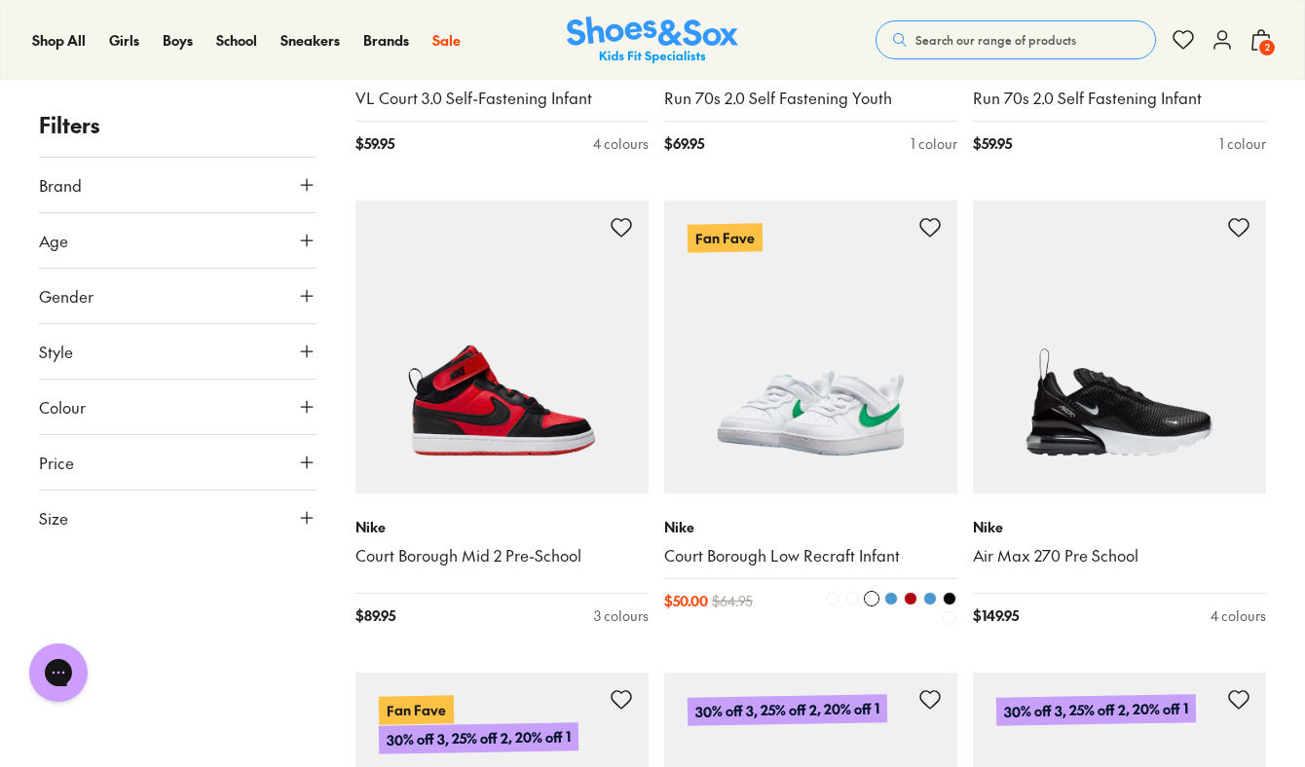
click at [854, 598] on span at bounding box center [852, 599] width 14 height 14
click at [834, 600] on span at bounding box center [833, 599] width 14 height 14
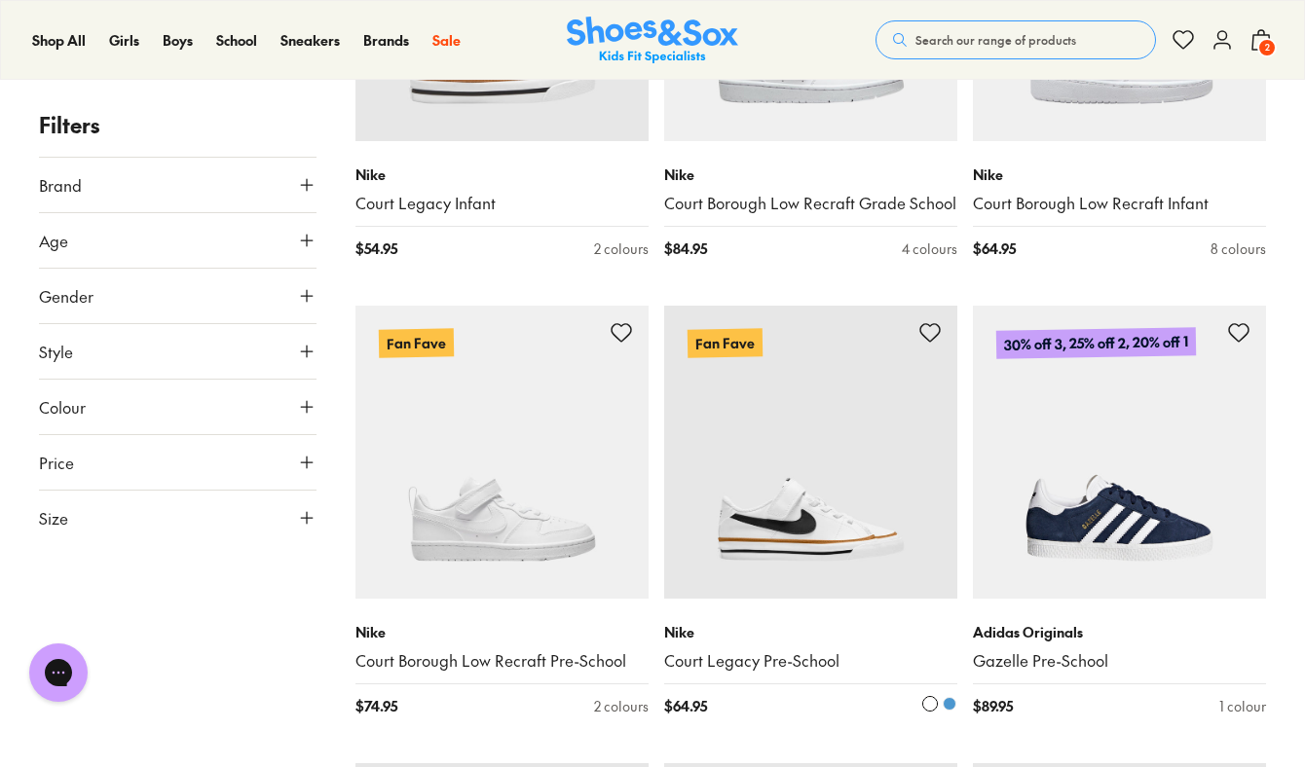
scroll to position [8823, 0]
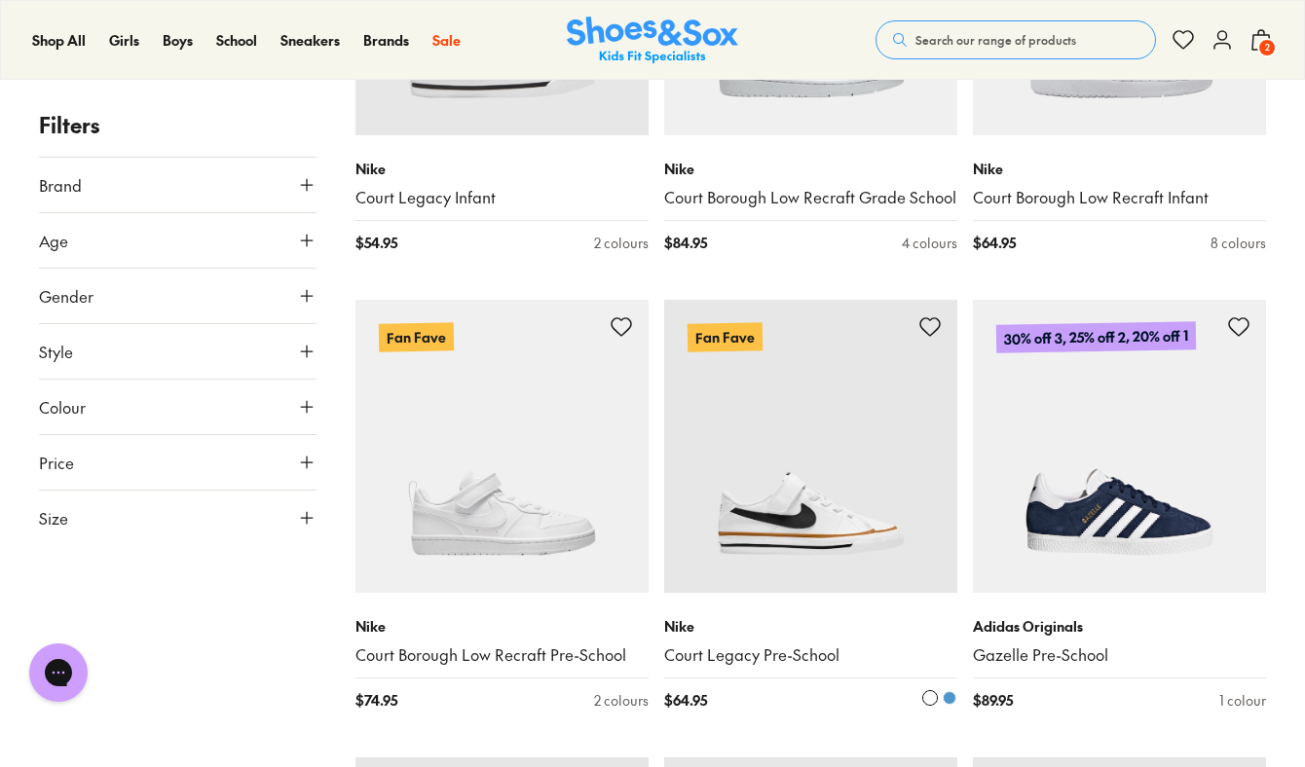
click at [795, 511] on img at bounding box center [810, 446] width 293 height 293
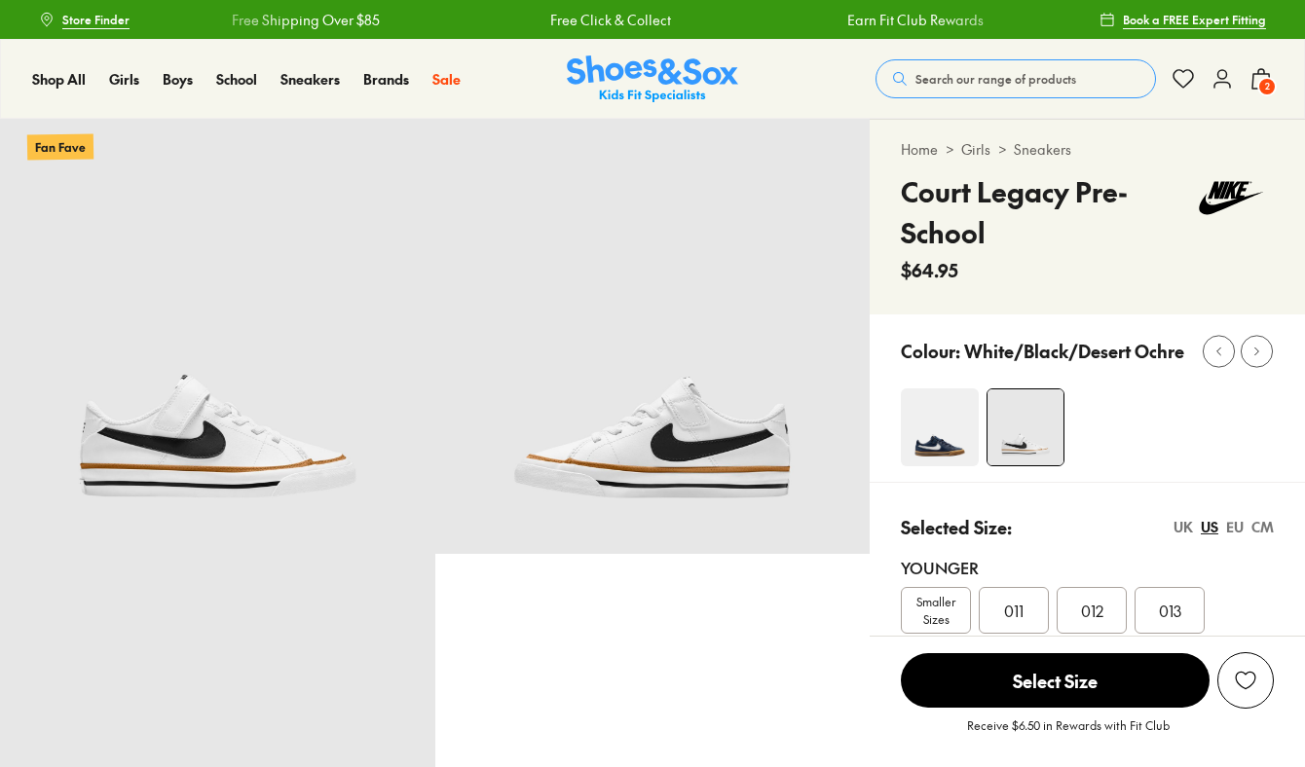
select select "*"
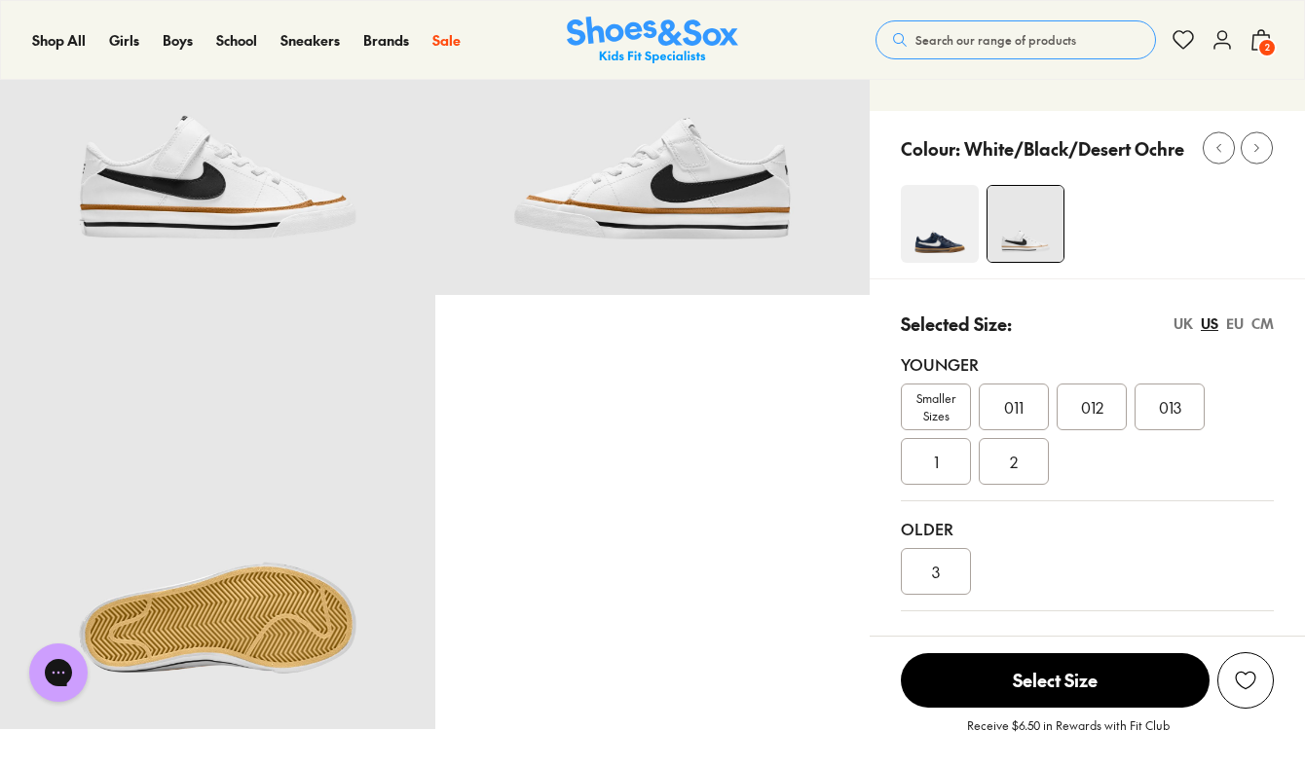
scroll to position [270, 0]
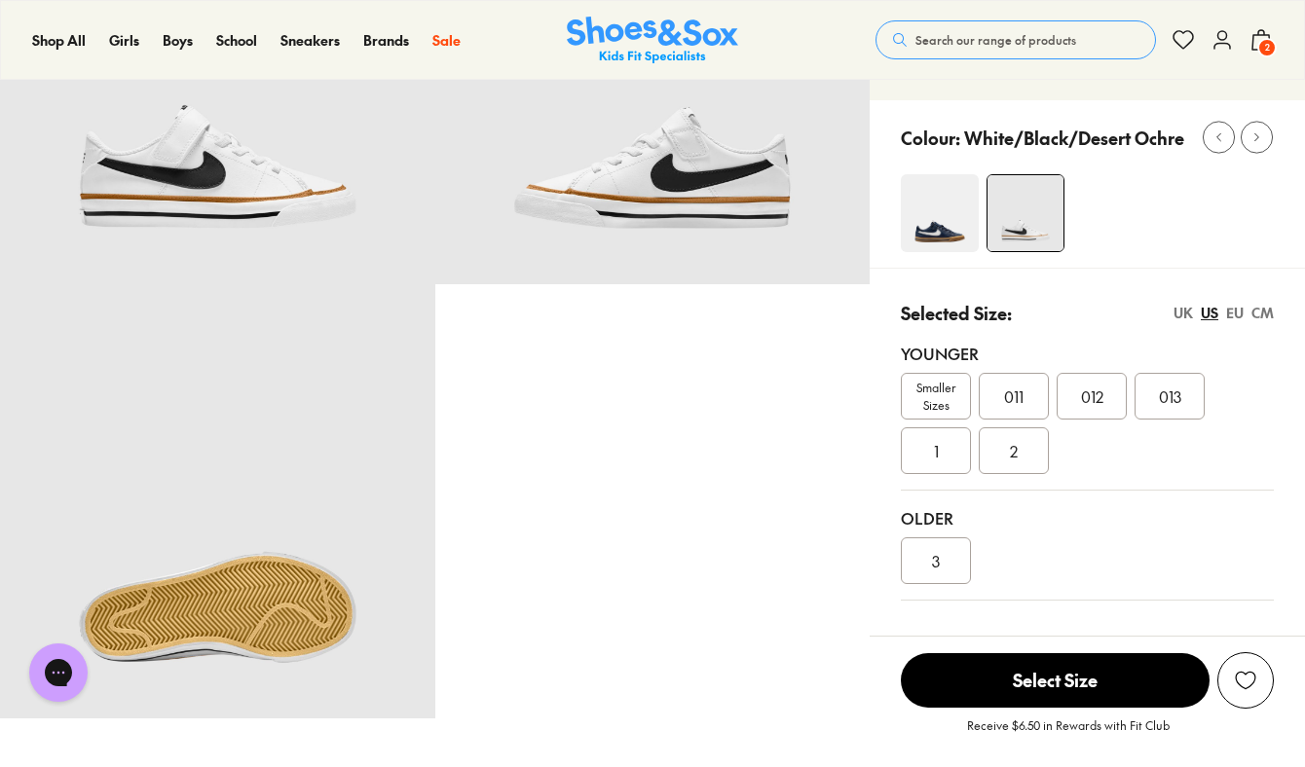
click at [942, 558] on div "3" at bounding box center [936, 560] width 70 height 47
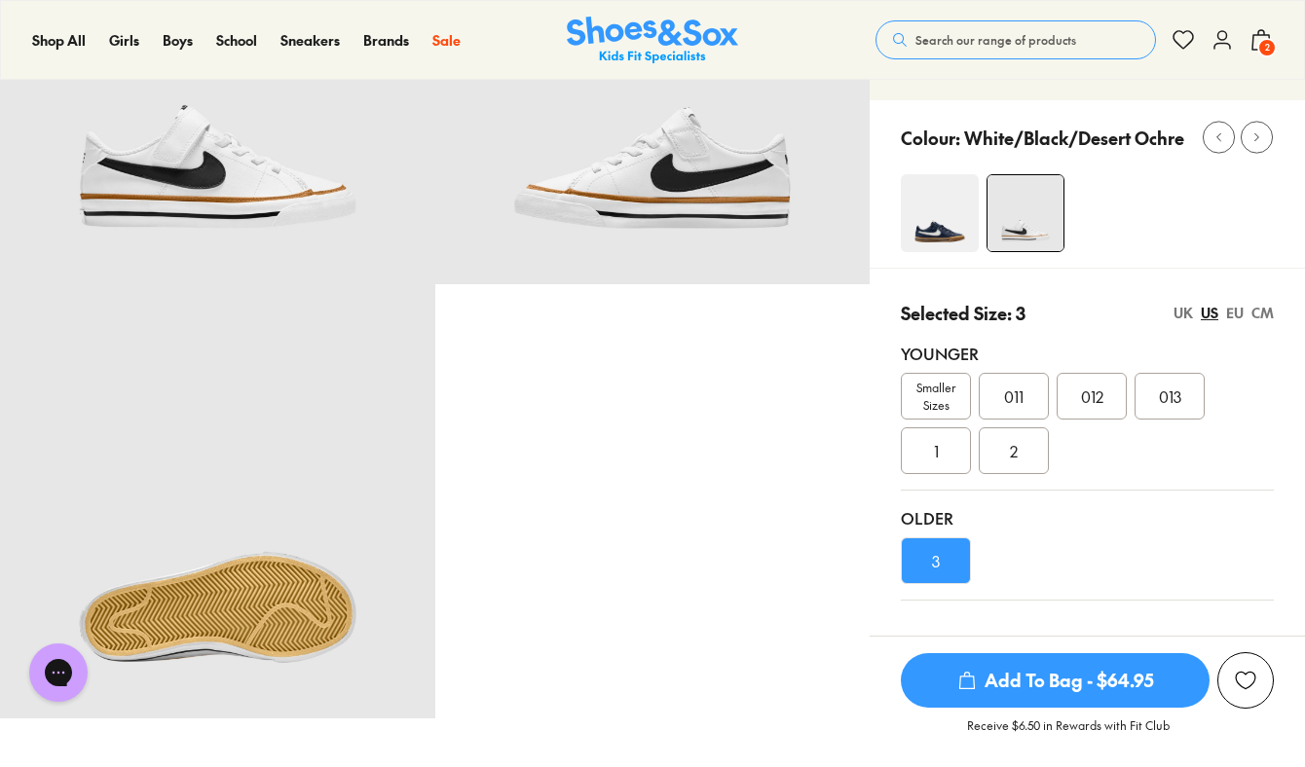
click at [1011, 680] on span "Add To Bag - $64.95" at bounding box center [1055, 680] width 309 height 55
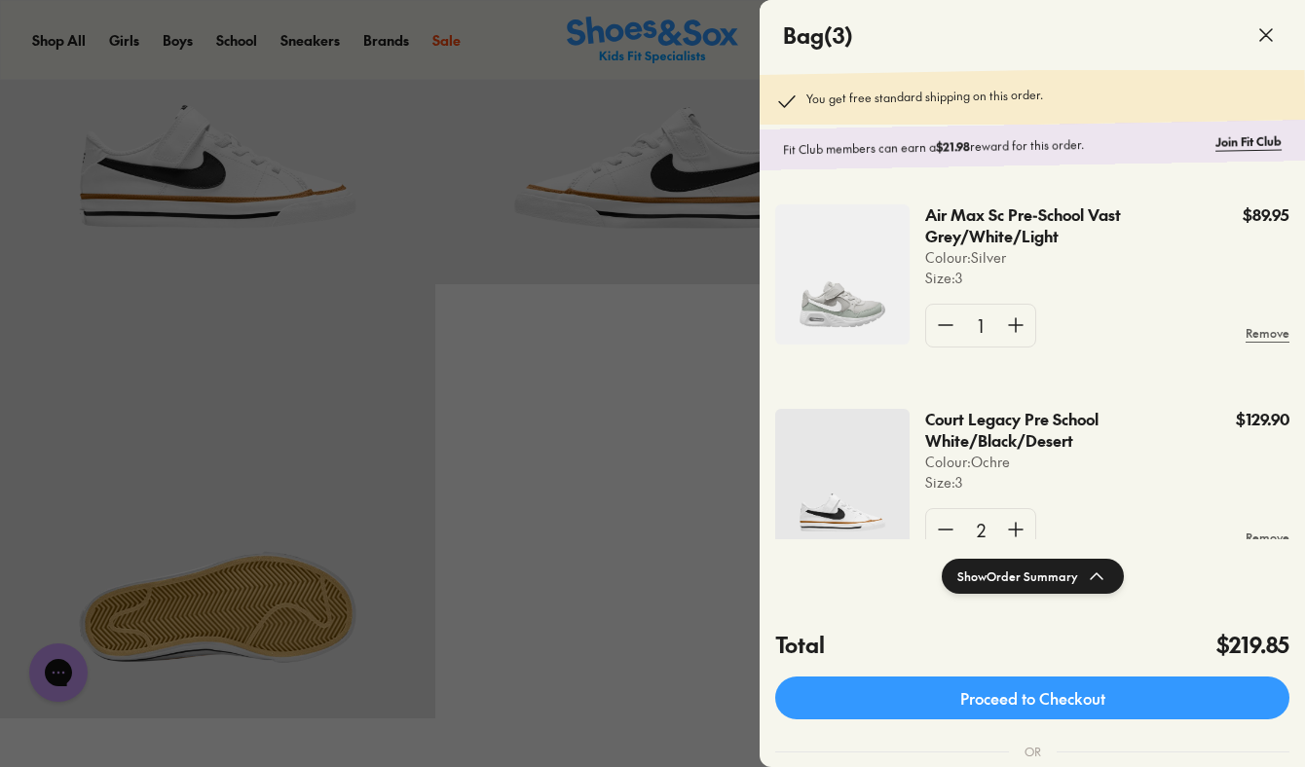
scroll to position [57, 0]
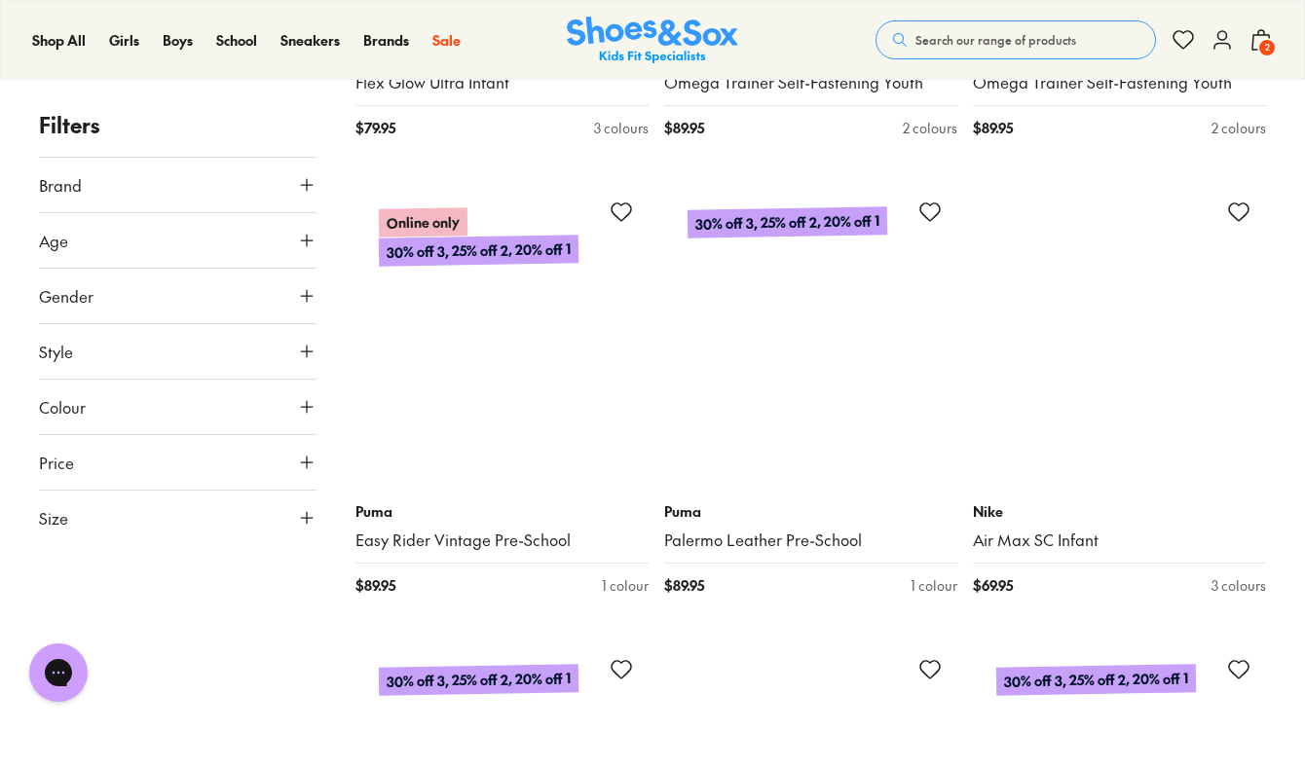
scroll to position [8583, 0]
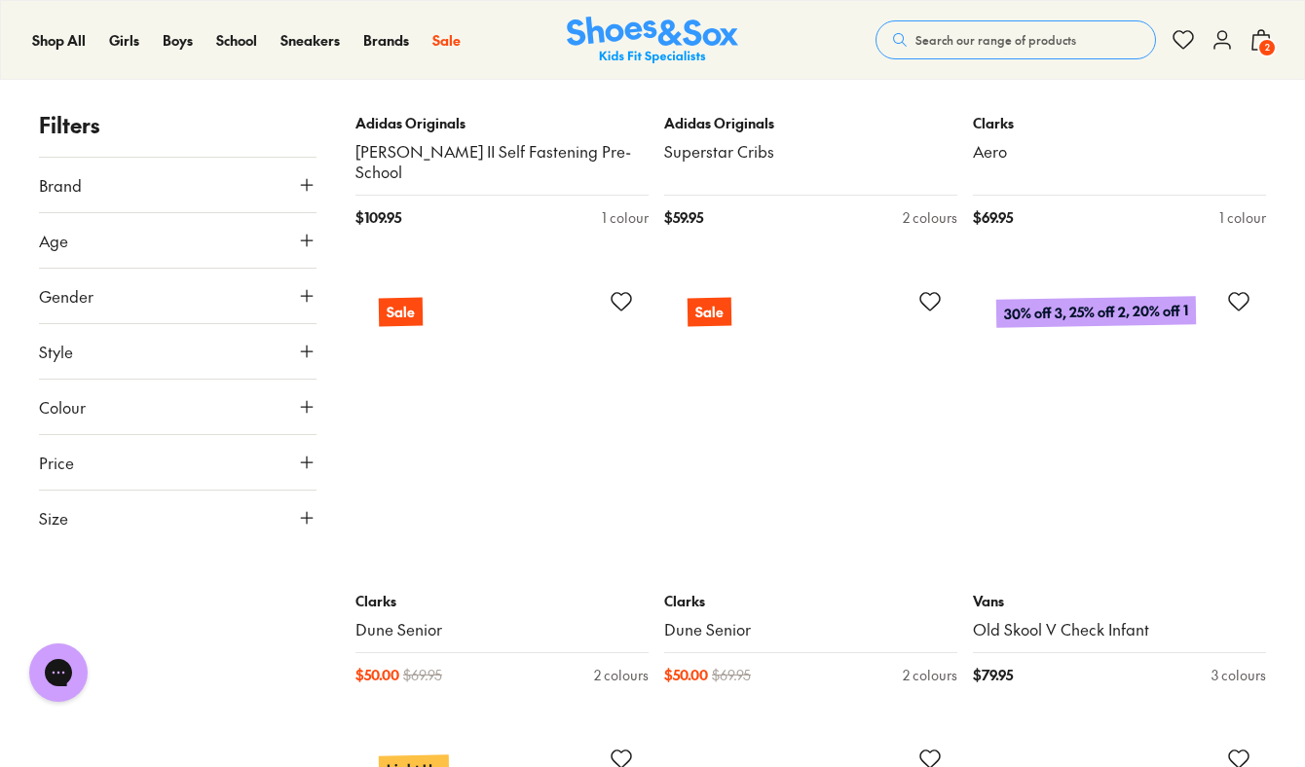
scroll to position [13546, 0]
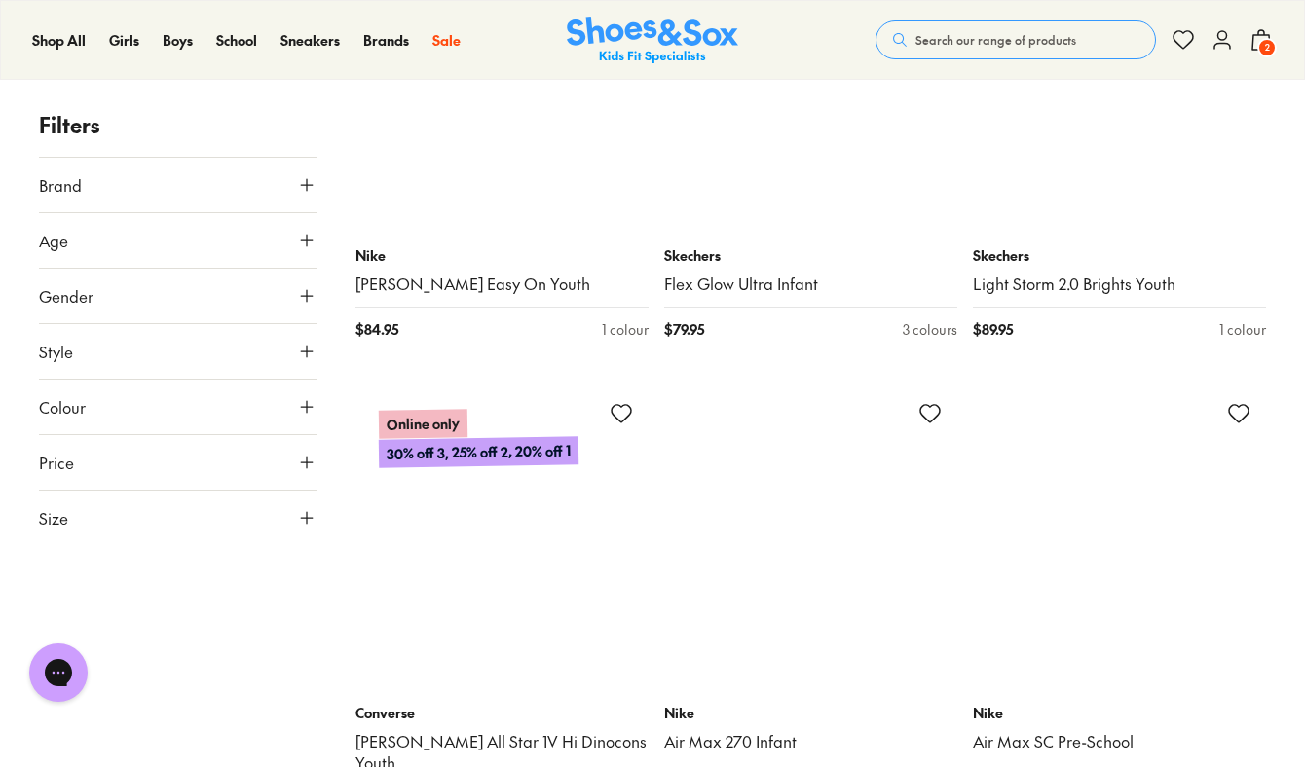
scroll to position [18989, 0]
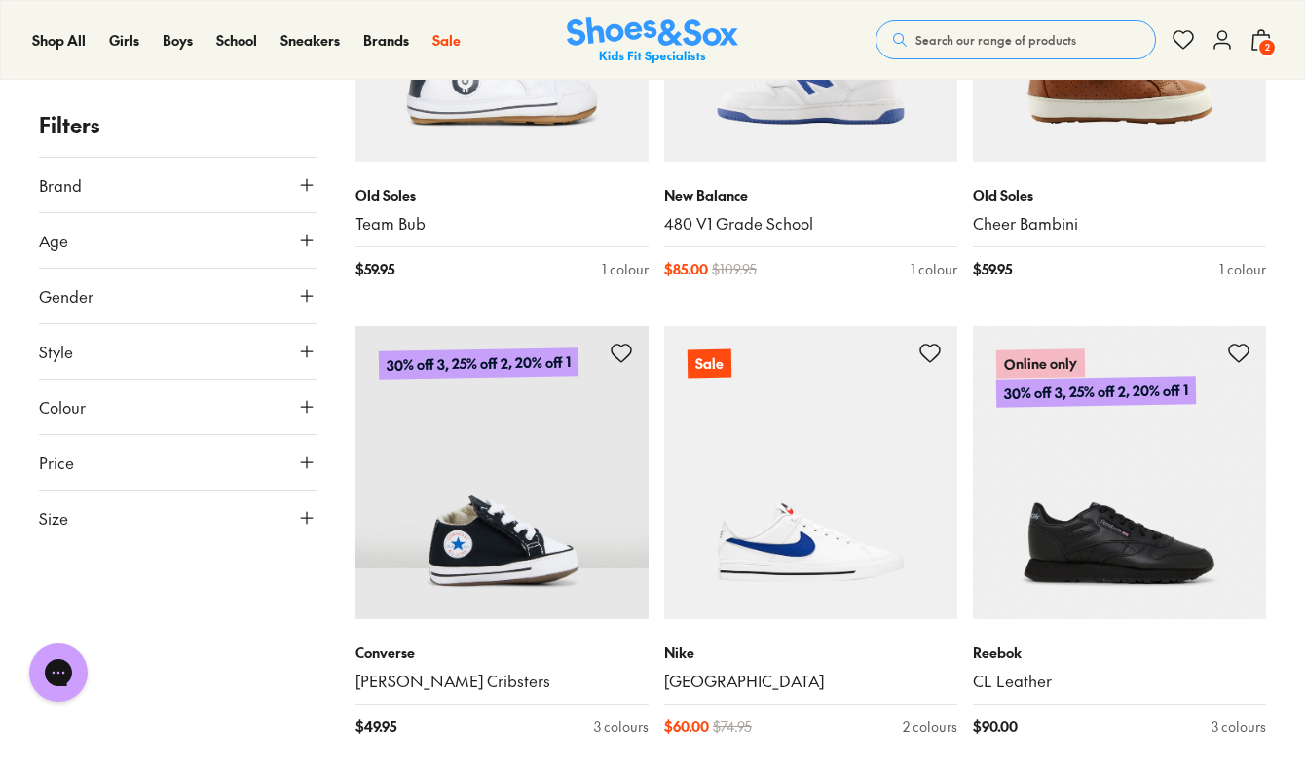
scroll to position [21319, 0]
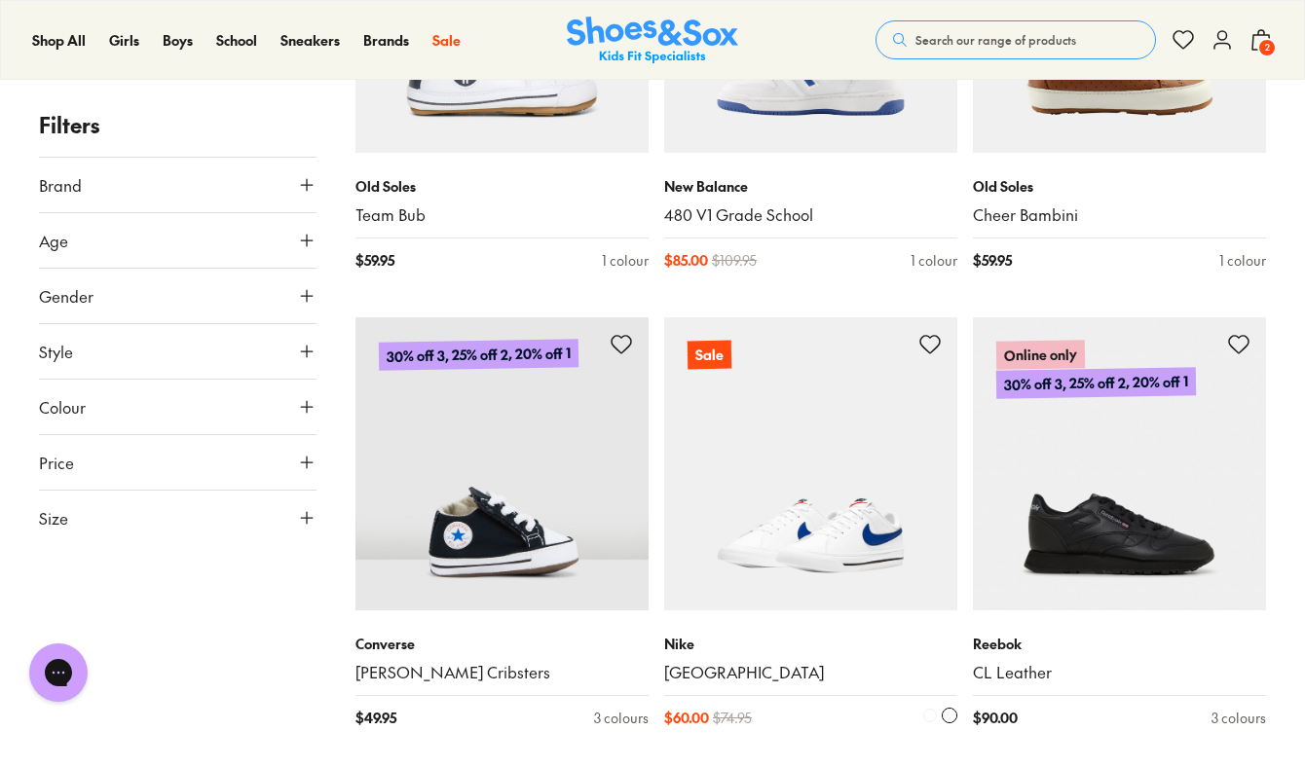
click at [824, 516] on img at bounding box center [810, 463] width 293 height 293
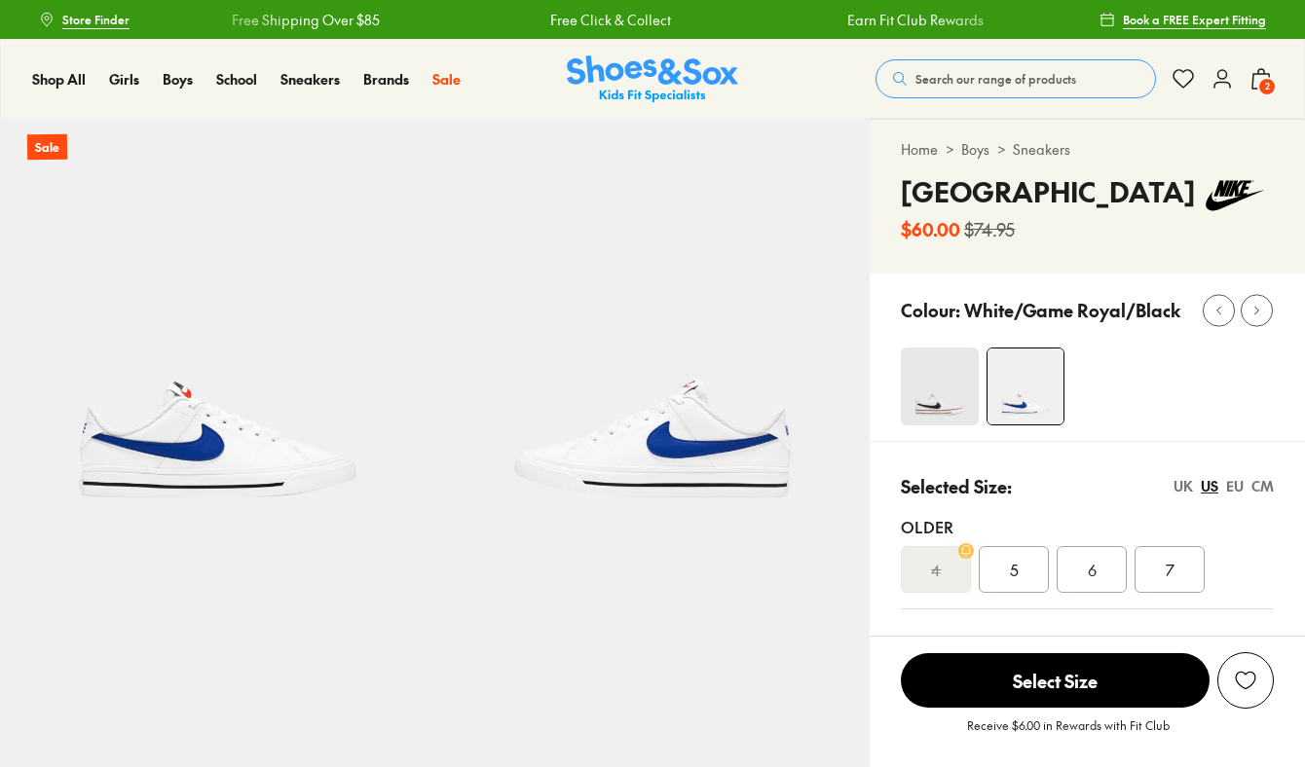
select select "*"
click at [934, 425] on img at bounding box center [940, 387] width 78 height 78
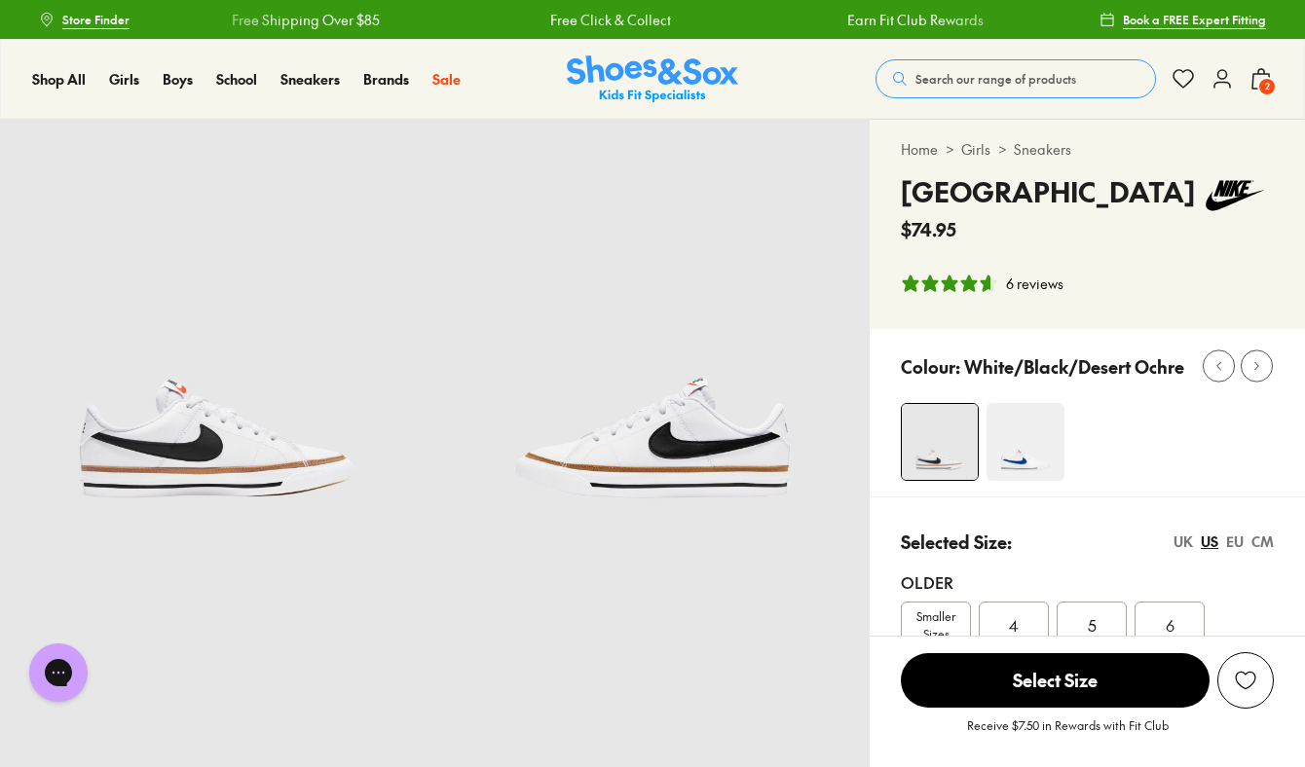
click at [1027, 481] on img at bounding box center [1025, 442] width 78 height 78
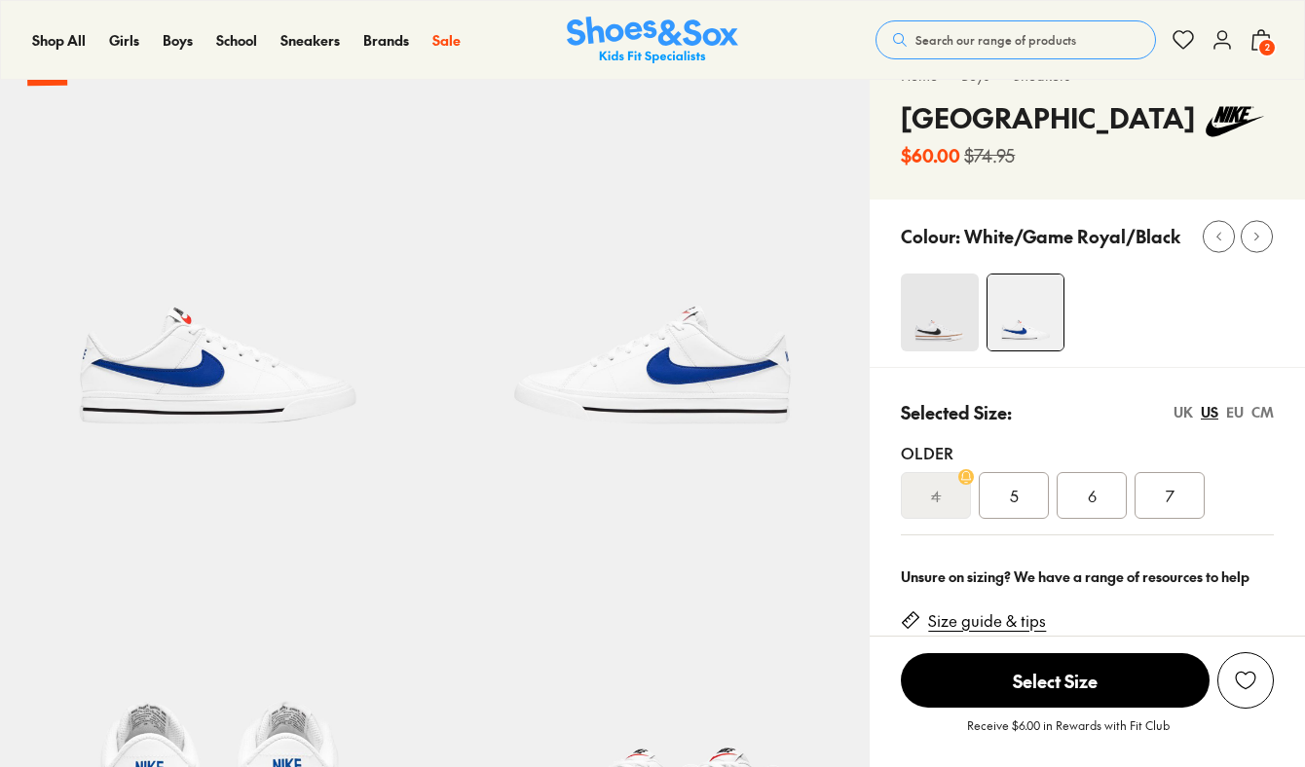
select select "*"
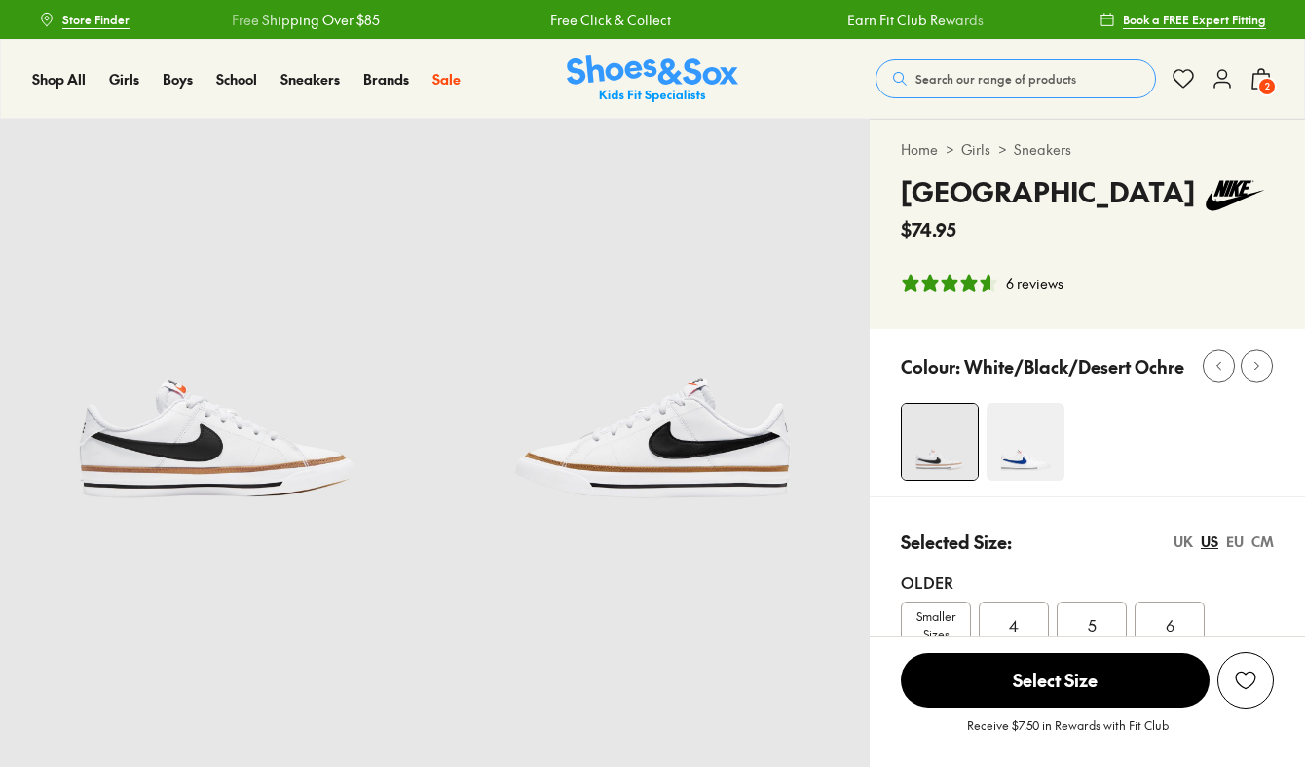
select select "*"
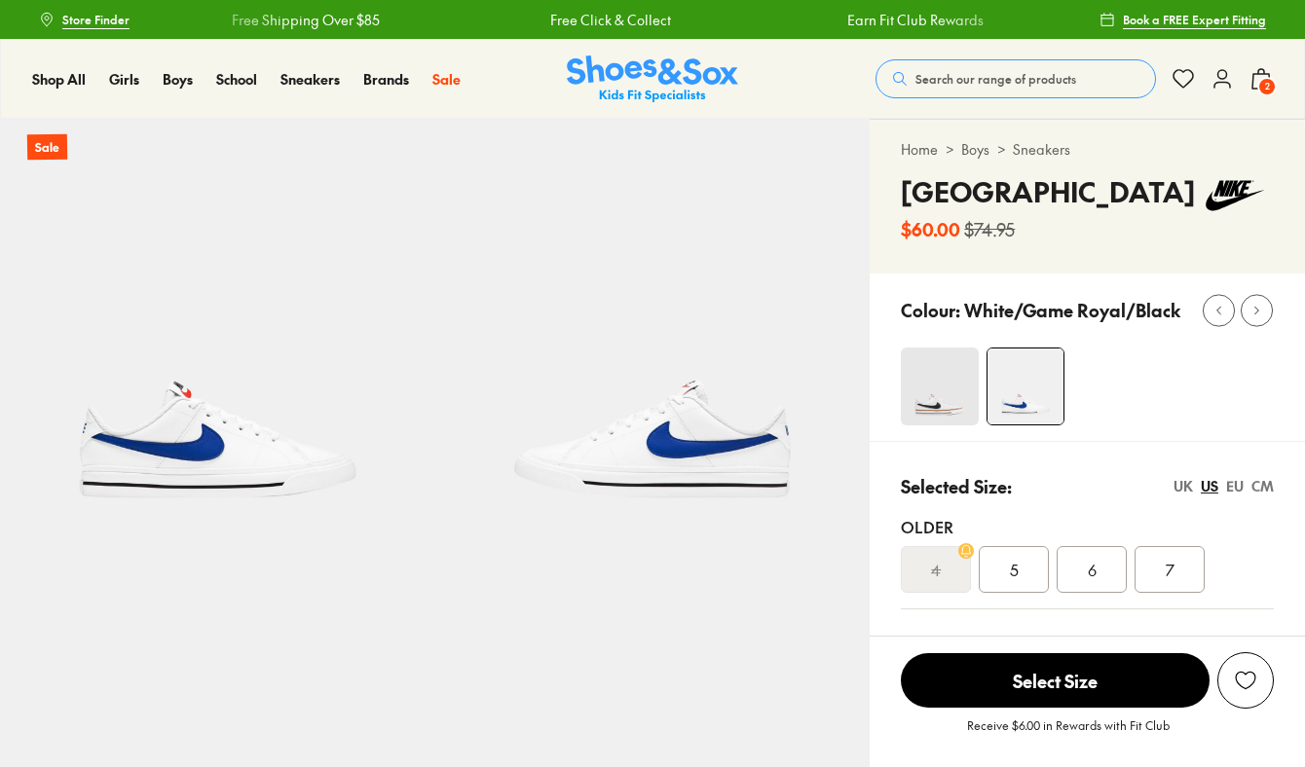
select select "*"
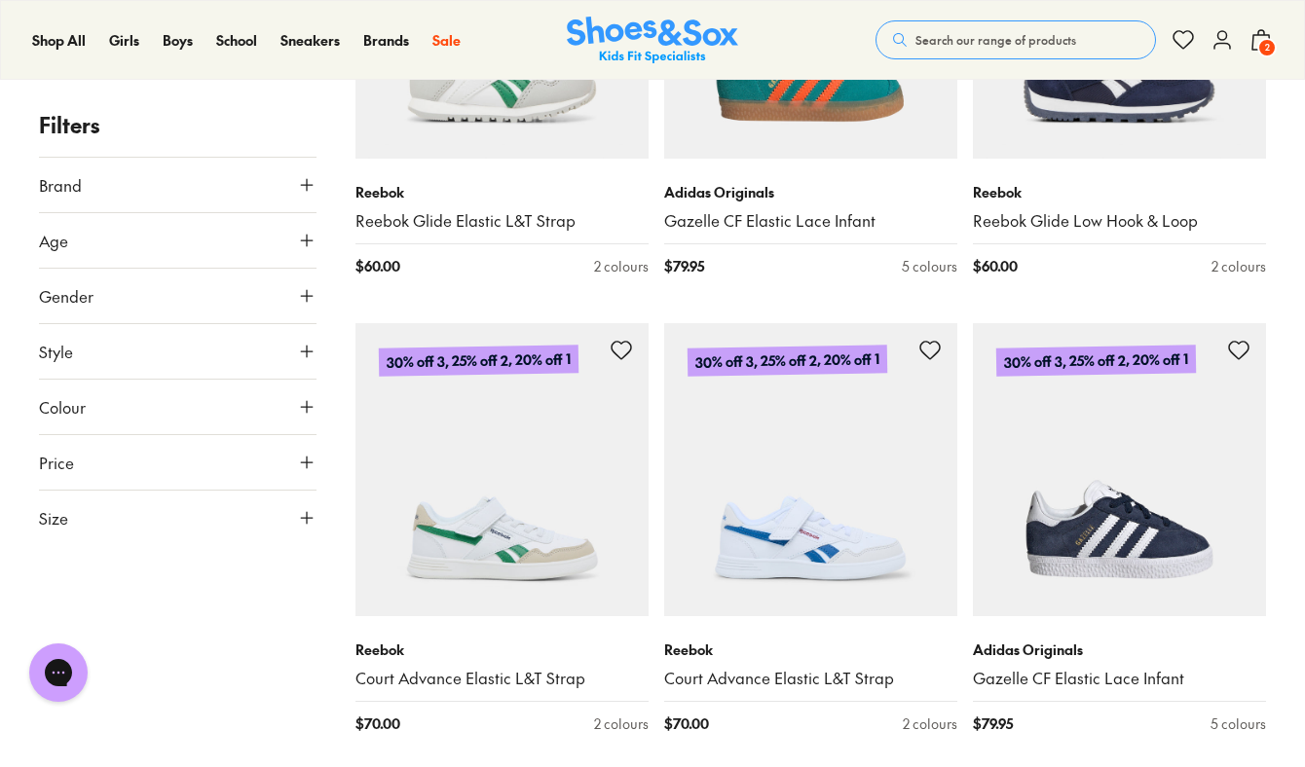
scroll to position [4347, 0]
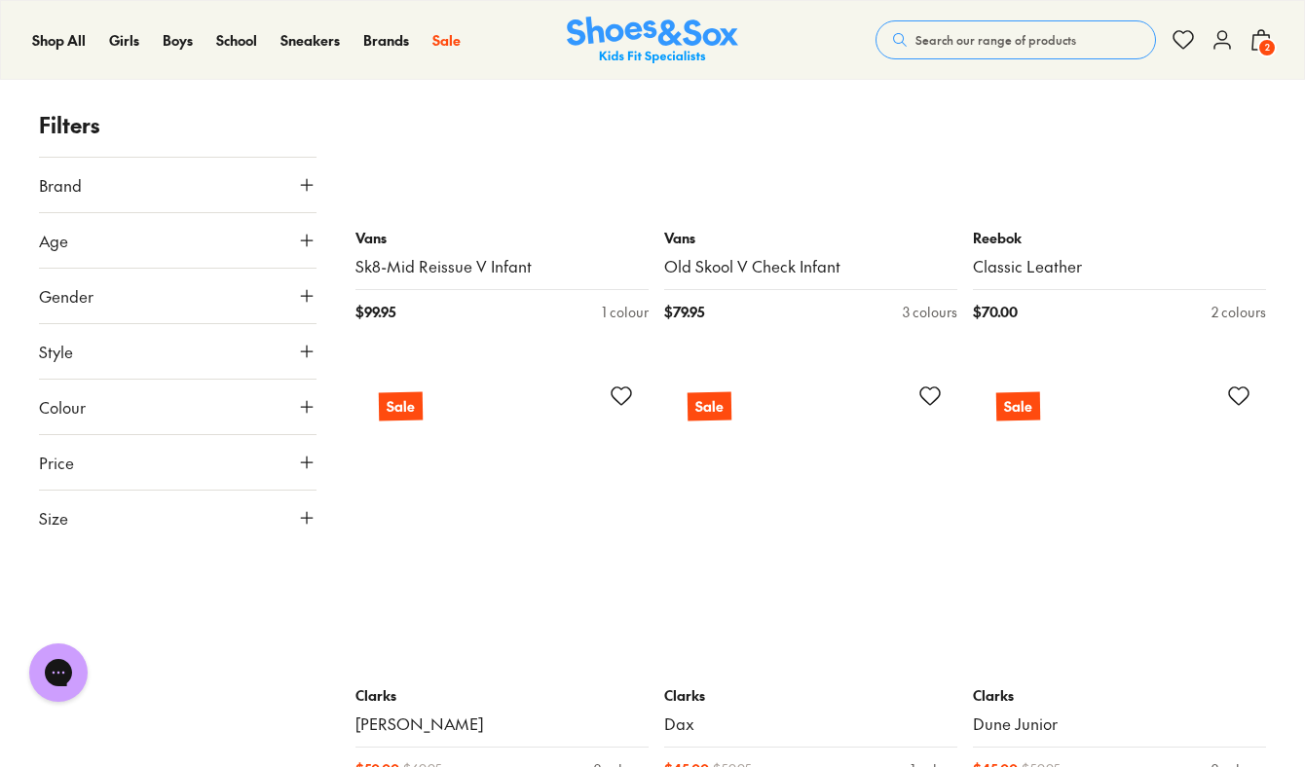
scroll to position [8583, 0]
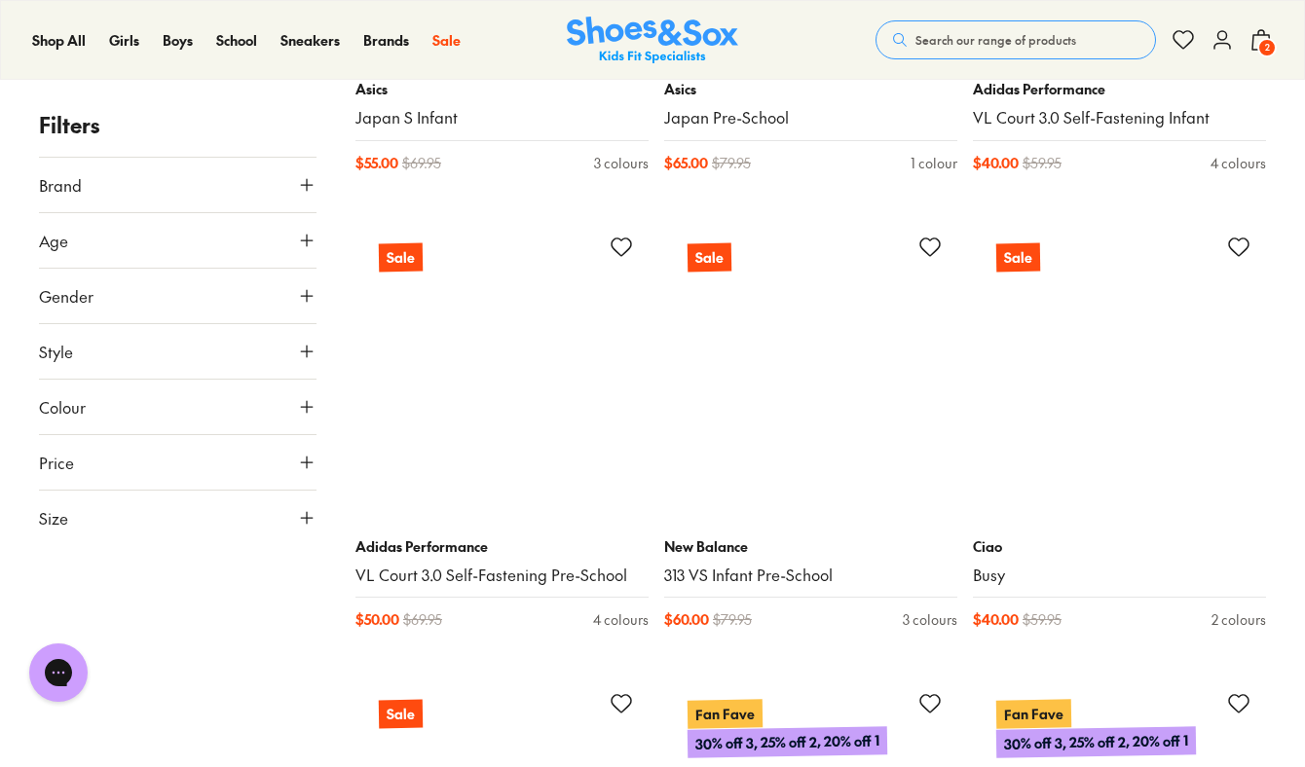
scroll to position [12741, 0]
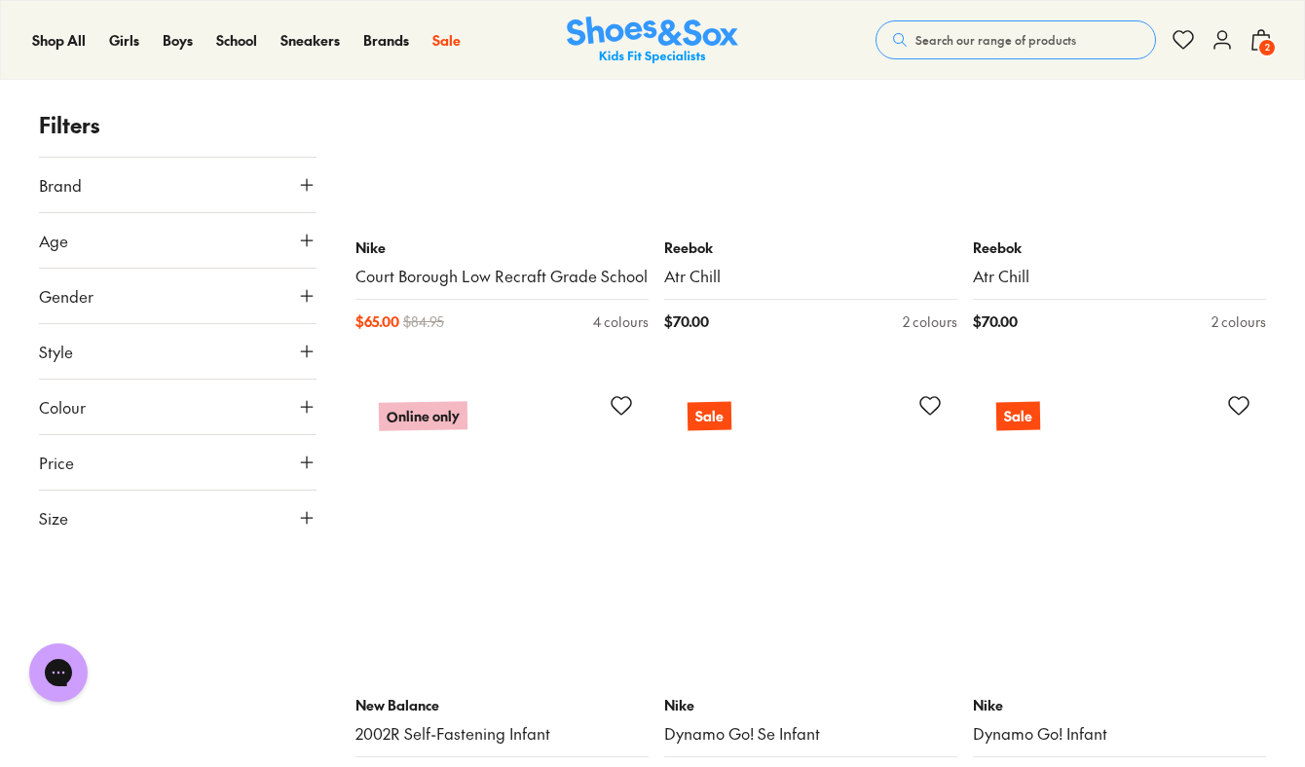
scroll to position [18740, 0]
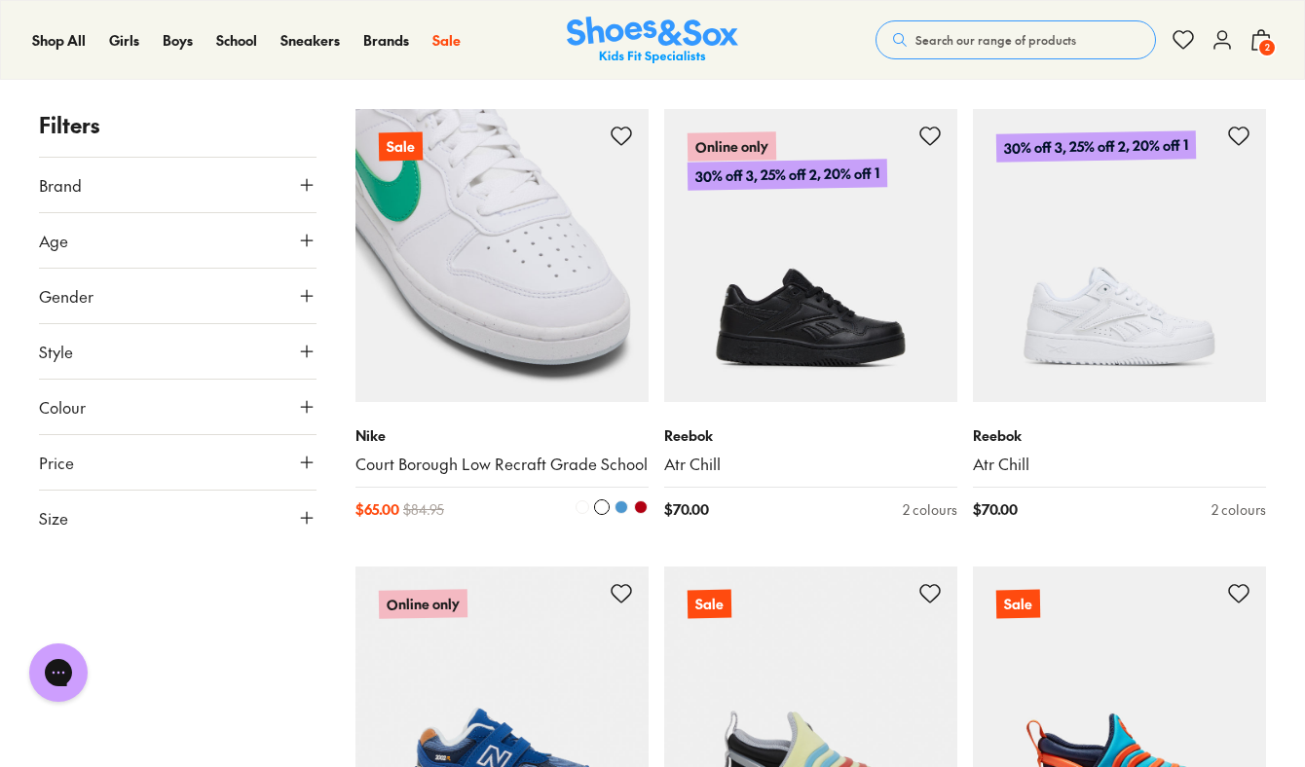
click at [640, 500] on span at bounding box center [641, 507] width 14 height 14
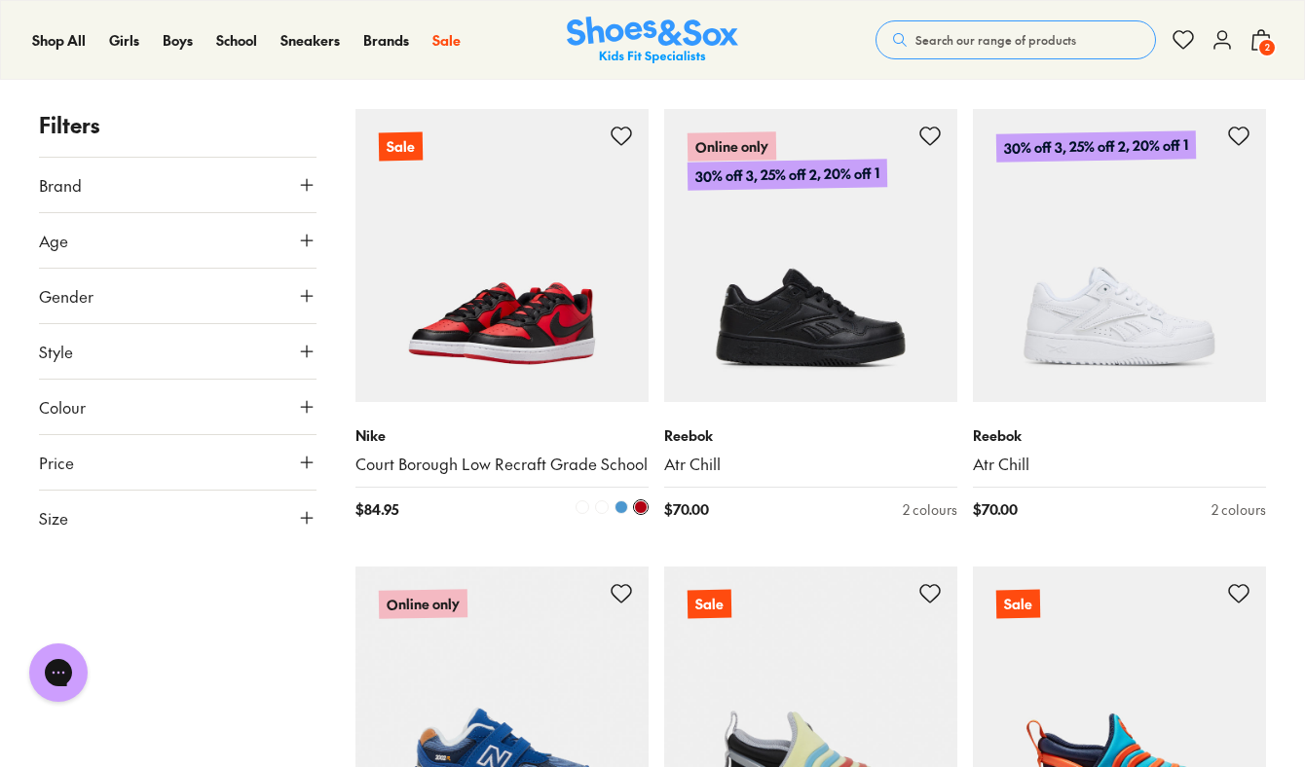
click at [623, 500] on span at bounding box center [621, 507] width 14 height 14
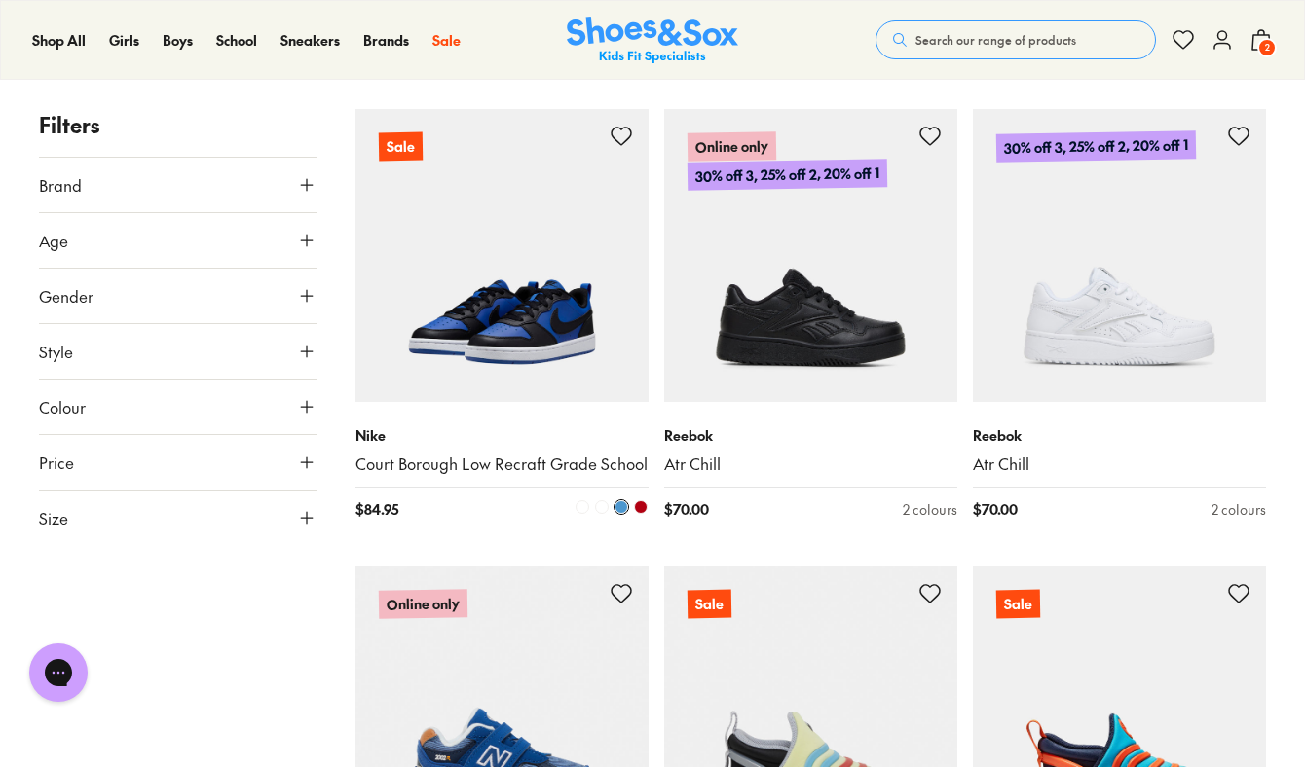
click at [601, 500] on span at bounding box center [602, 507] width 14 height 14
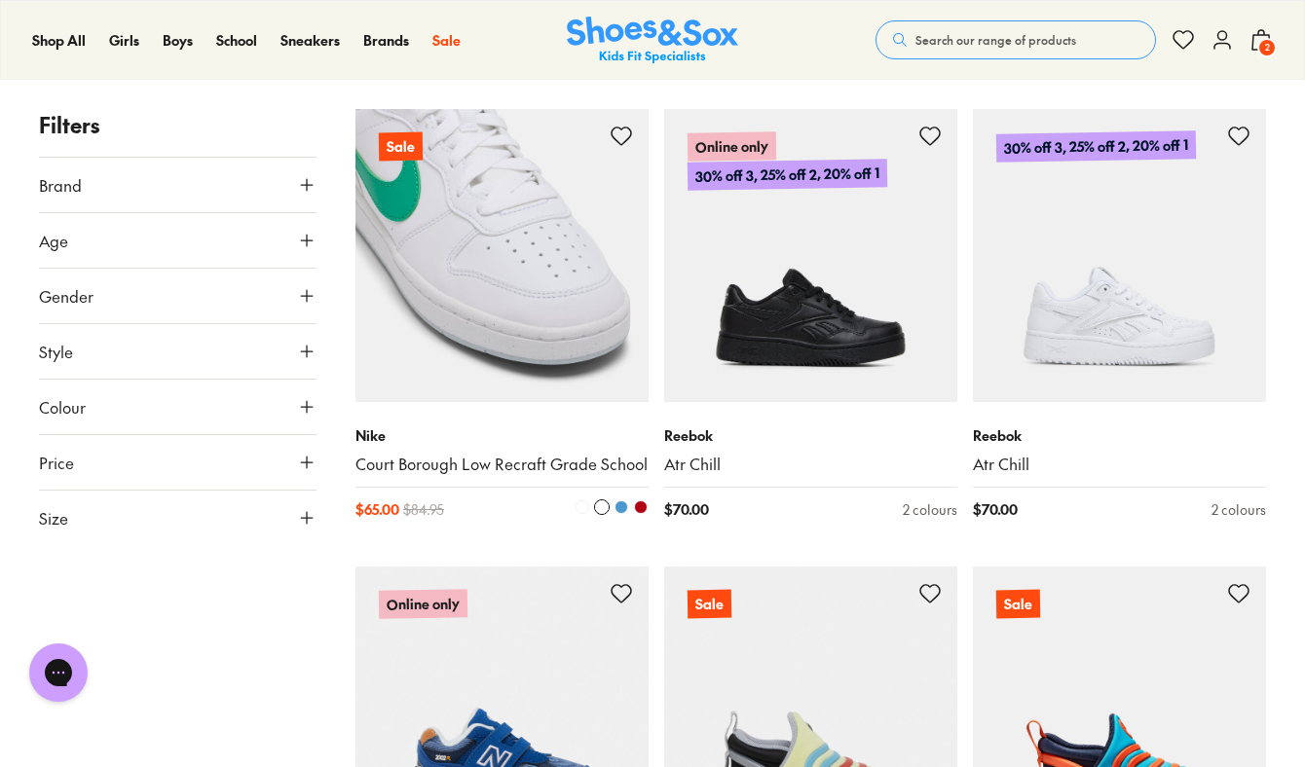
click at [585, 500] on span at bounding box center [582, 507] width 14 height 14
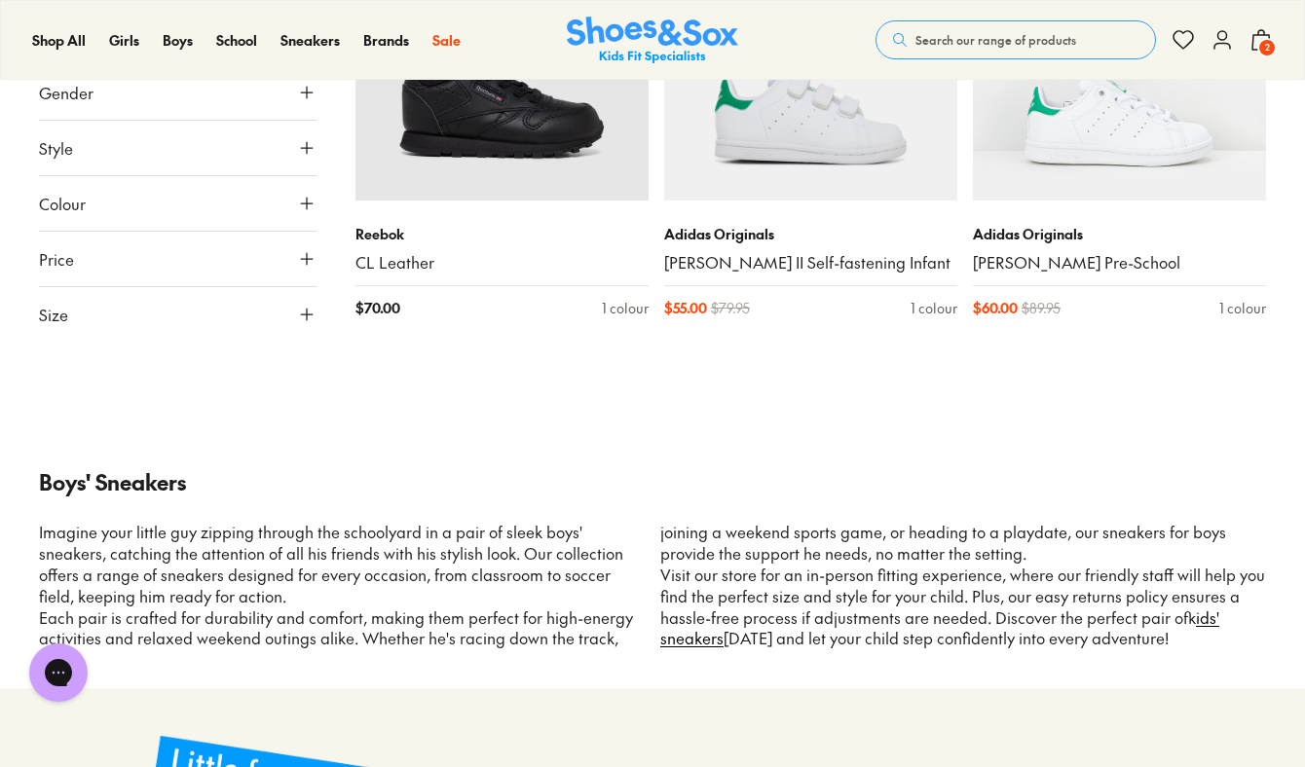
scroll to position [22149, 0]
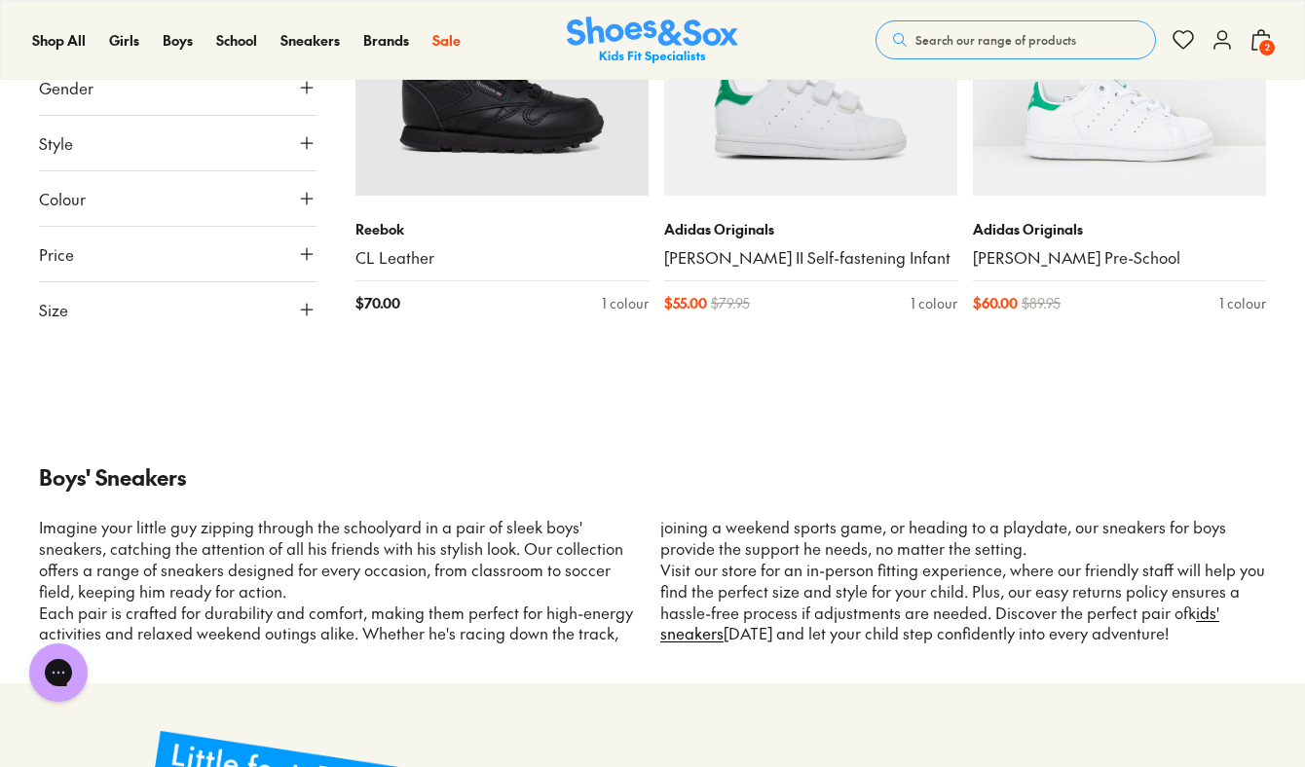
click at [1261, 43] on span "2" at bounding box center [1266, 47] width 19 height 19
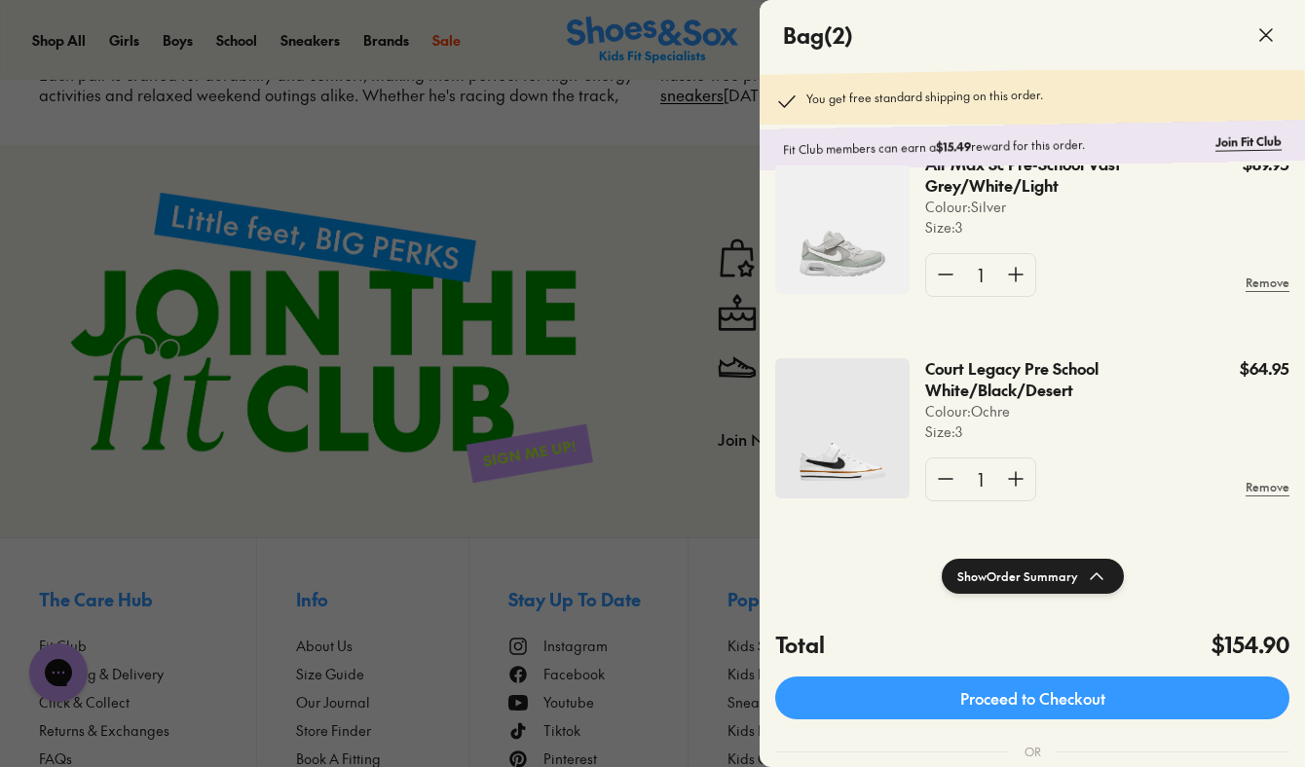
scroll to position [0, 0]
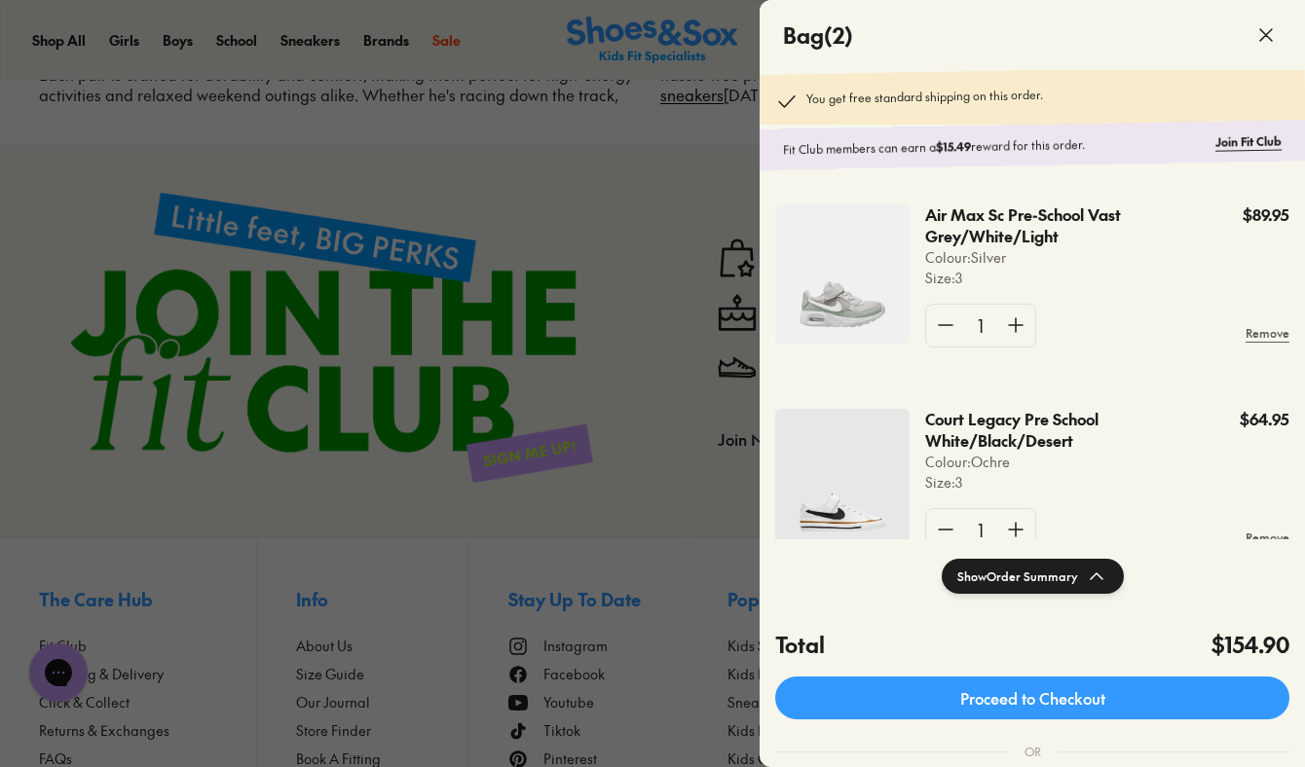
click at [733, 544] on div at bounding box center [652, 383] width 1305 height 767
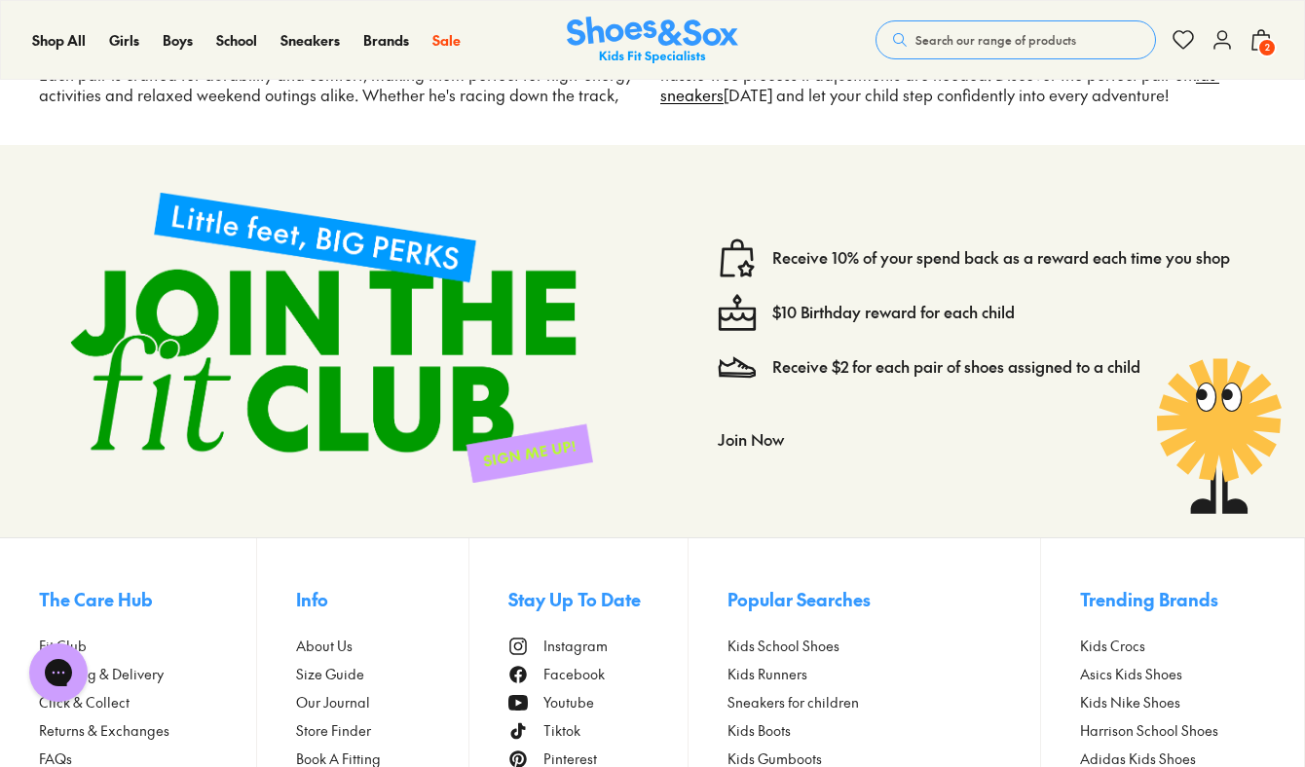
click at [1223, 41] on icon at bounding box center [1221, 39] width 23 height 23
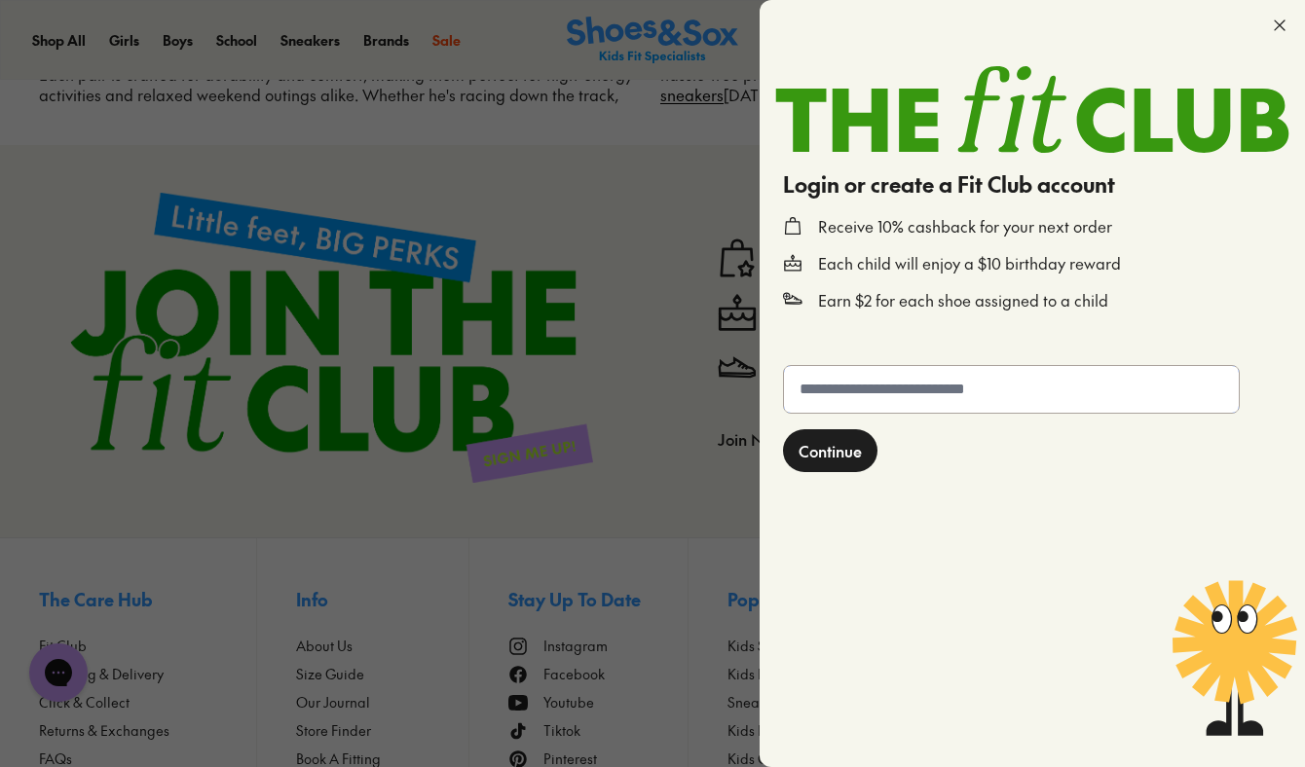
click at [909, 394] on input "text" at bounding box center [1011, 389] width 455 height 47
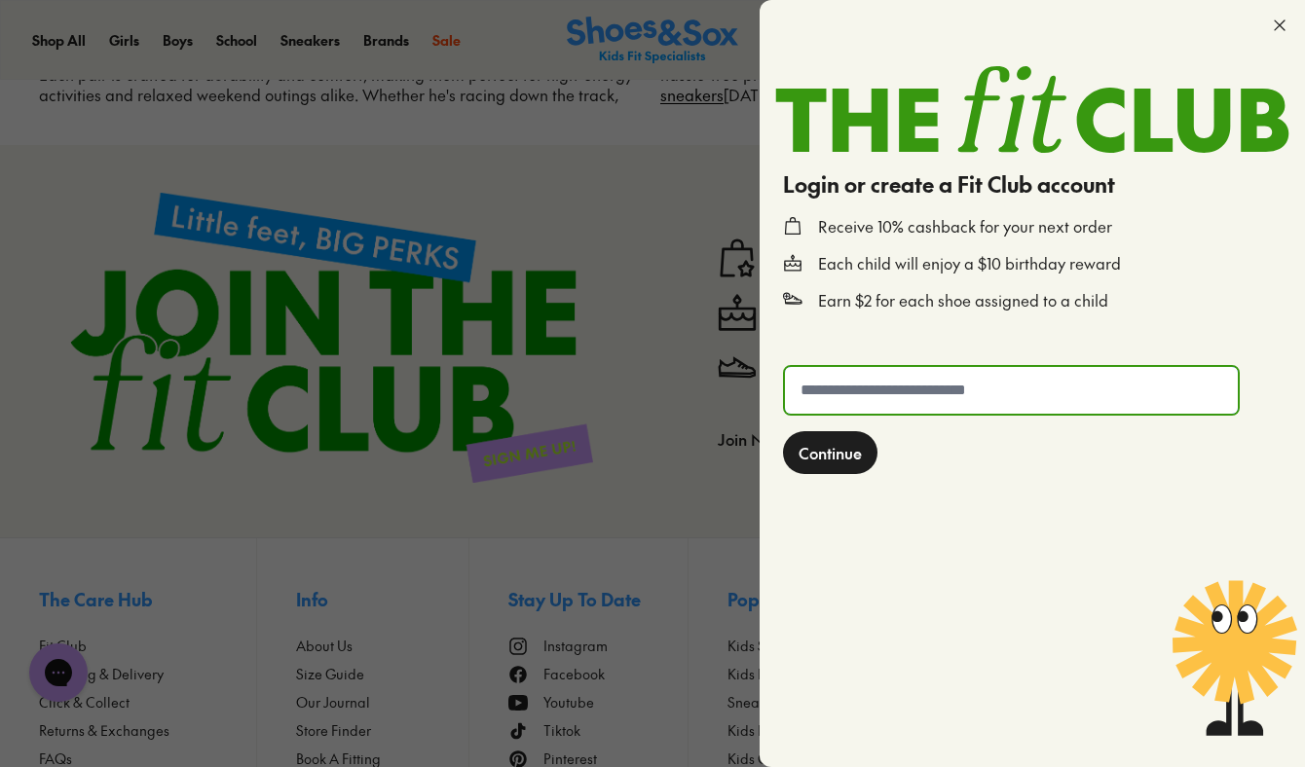
type input "**********"
click at [844, 459] on span "Continue" at bounding box center [829, 452] width 63 height 23
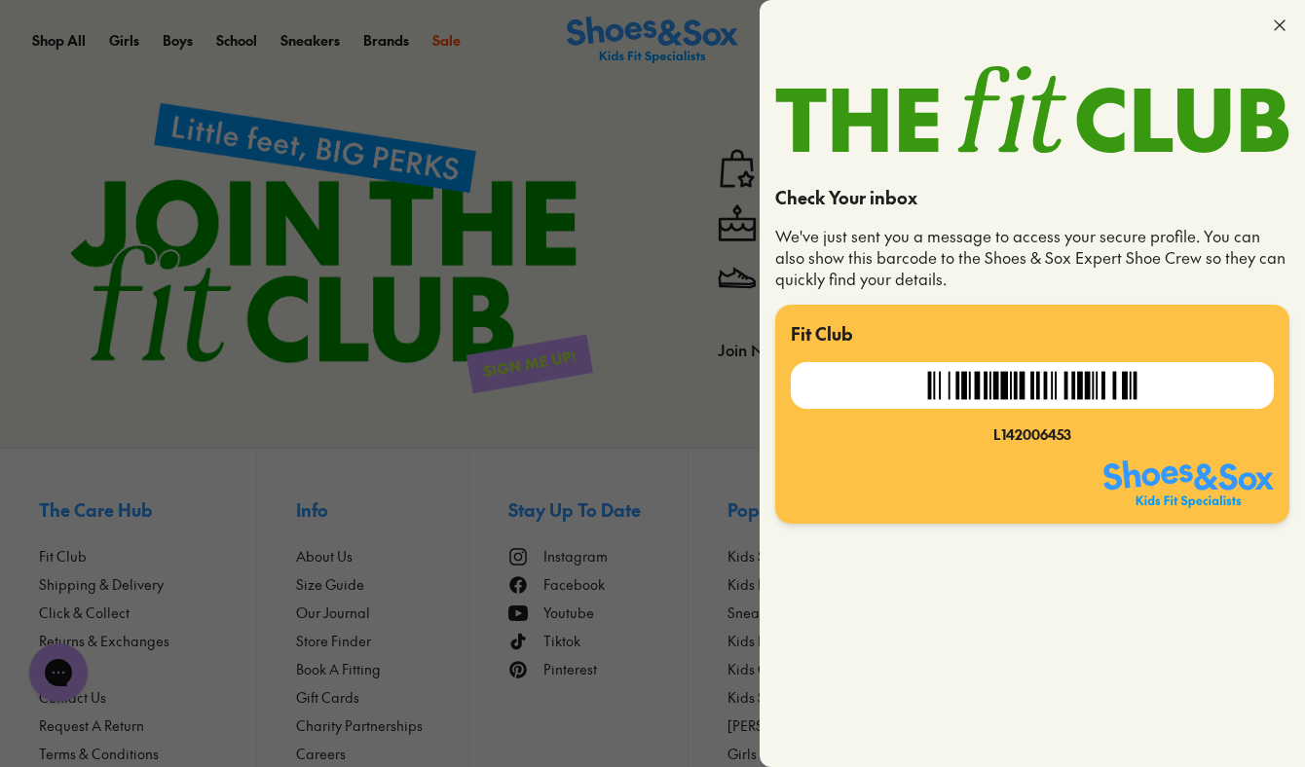
scroll to position [22906, 0]
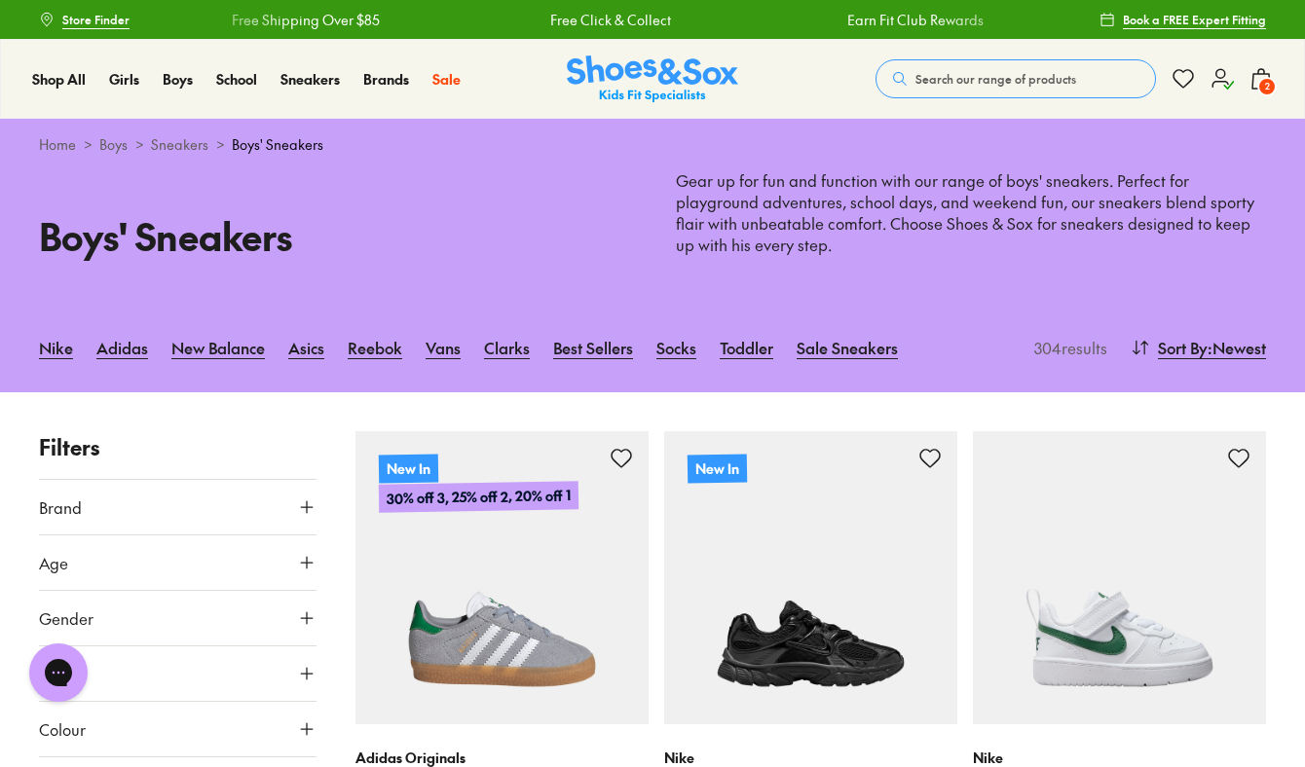
click at [1225, 81] on use at bounding box center [1222, 78] width 20 height 19
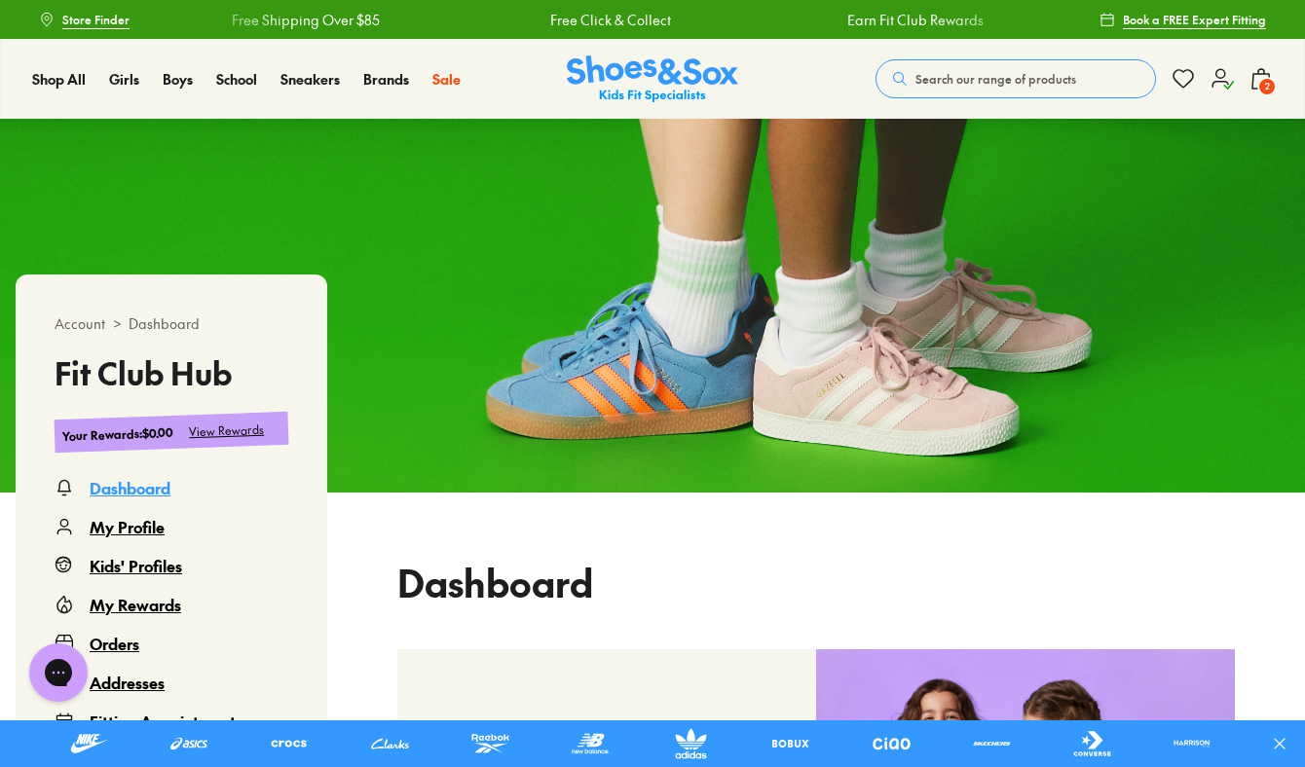
click at [141, 614] on div "My Rewards" at bounding box center [136, 604] width 92 height 23
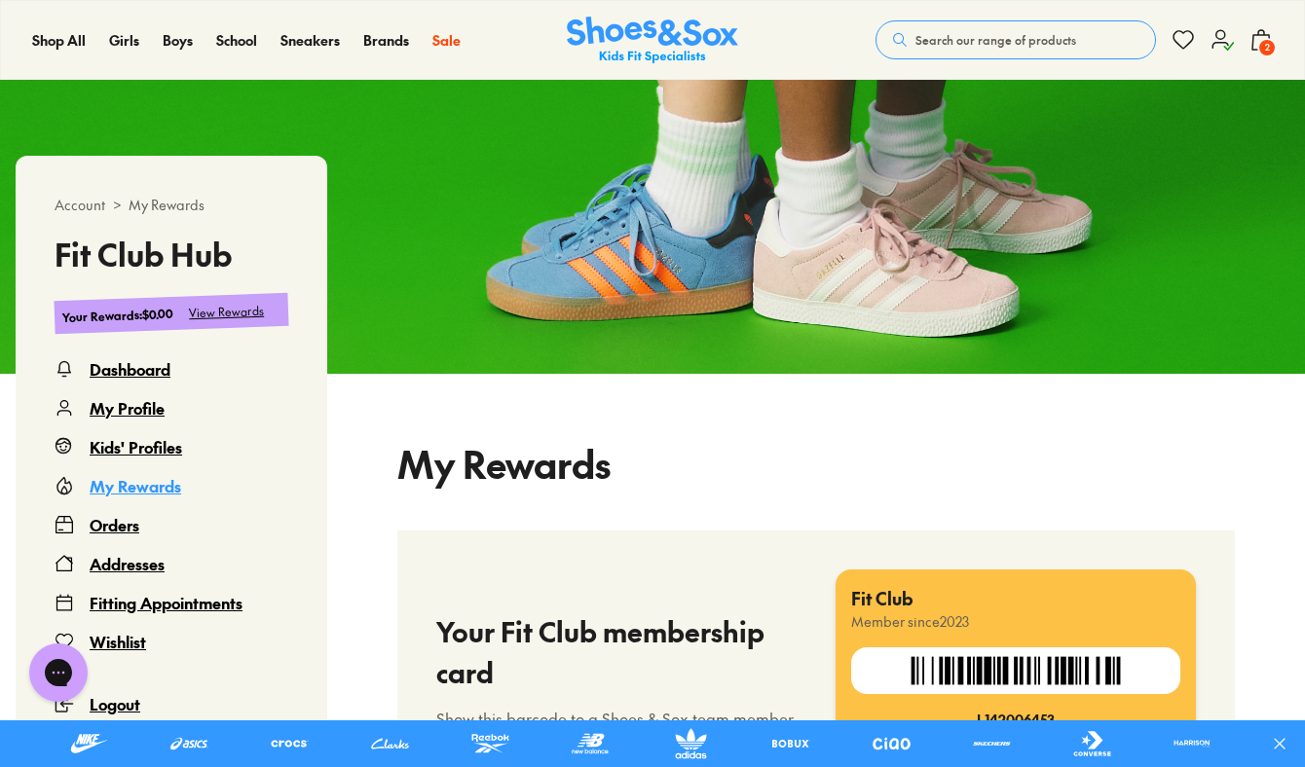
select select
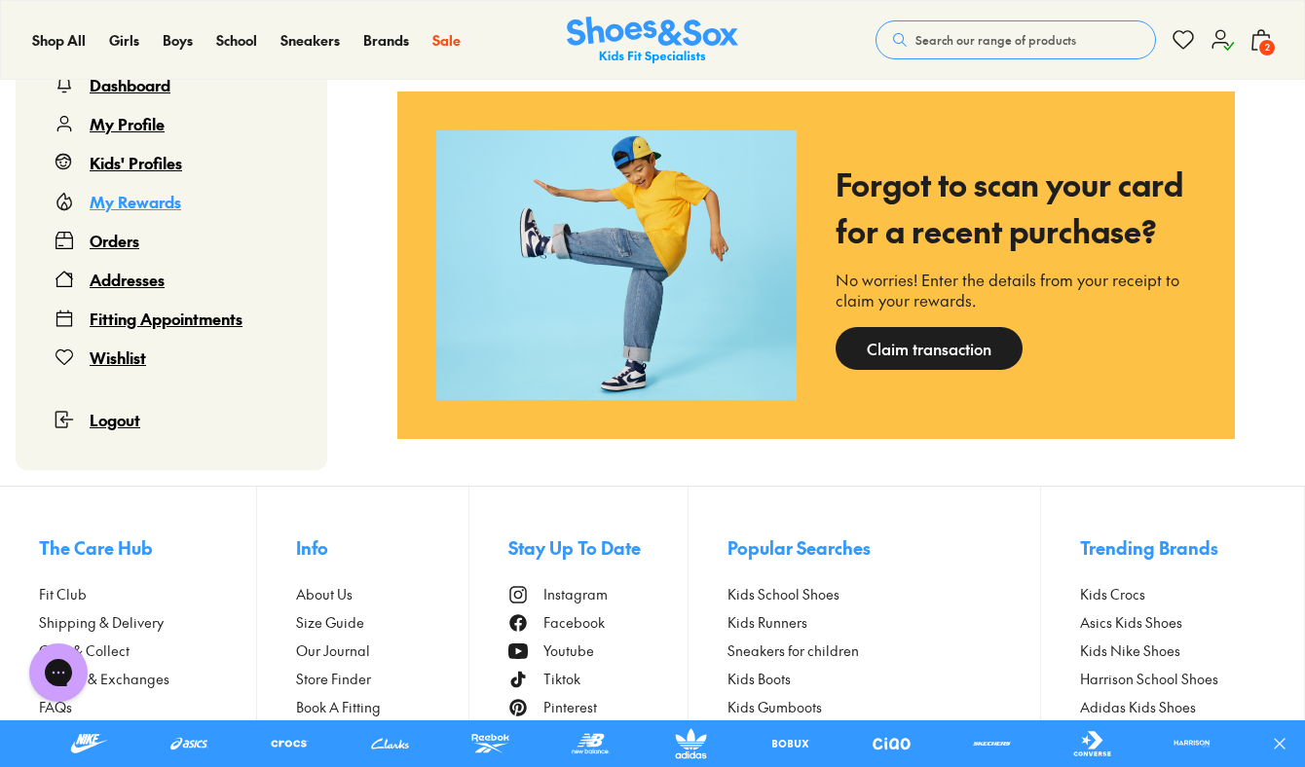
scroll to position [1603, 0]
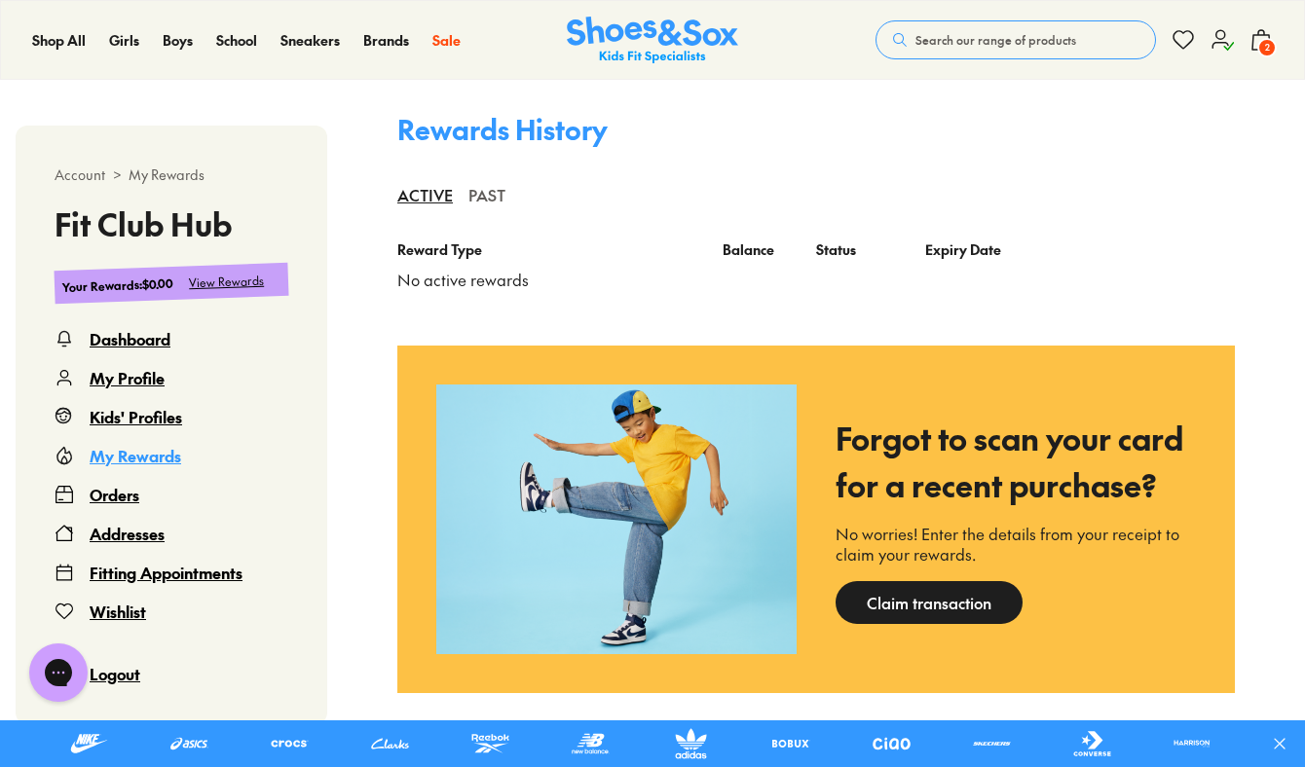
click at [491, 194] on div "PAST" at bounding box center [486, 194] width 37 height 43
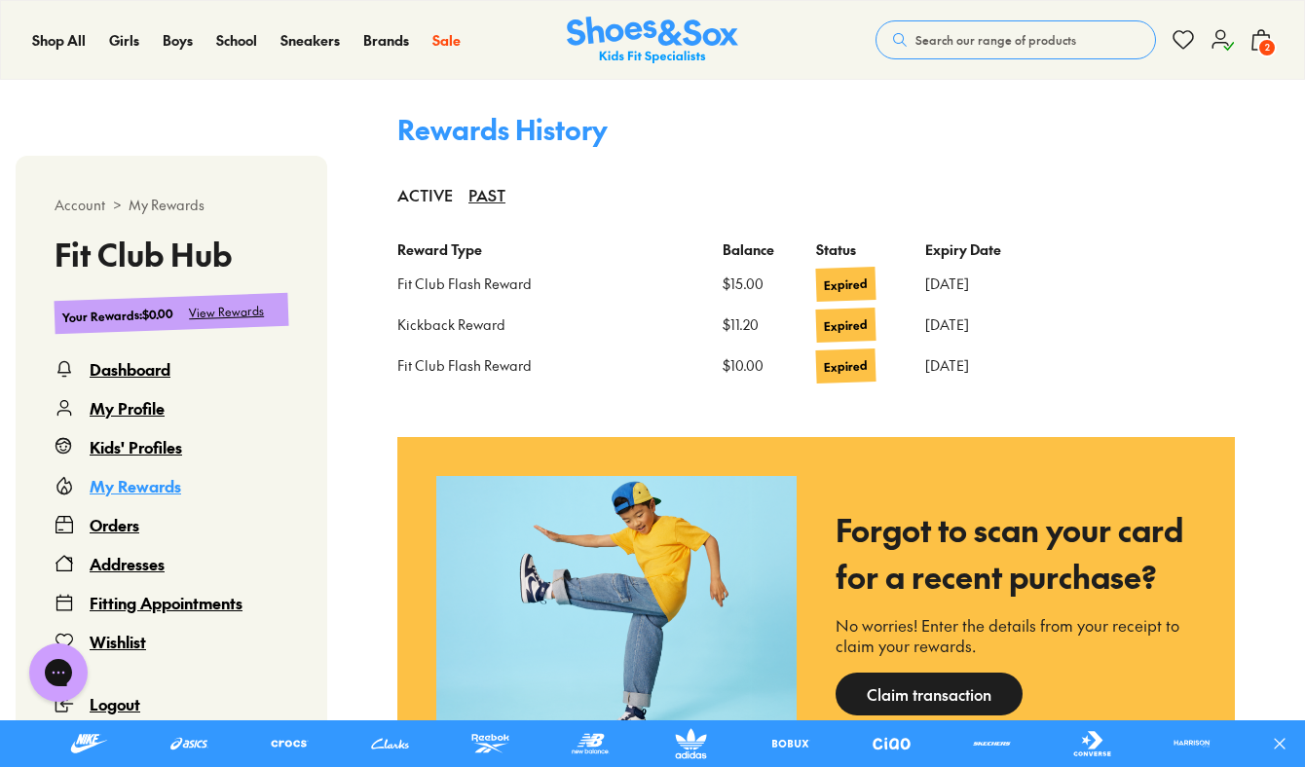
click at [1264, 37] on icon at bounding box center [1260, 39] width 23 height 23
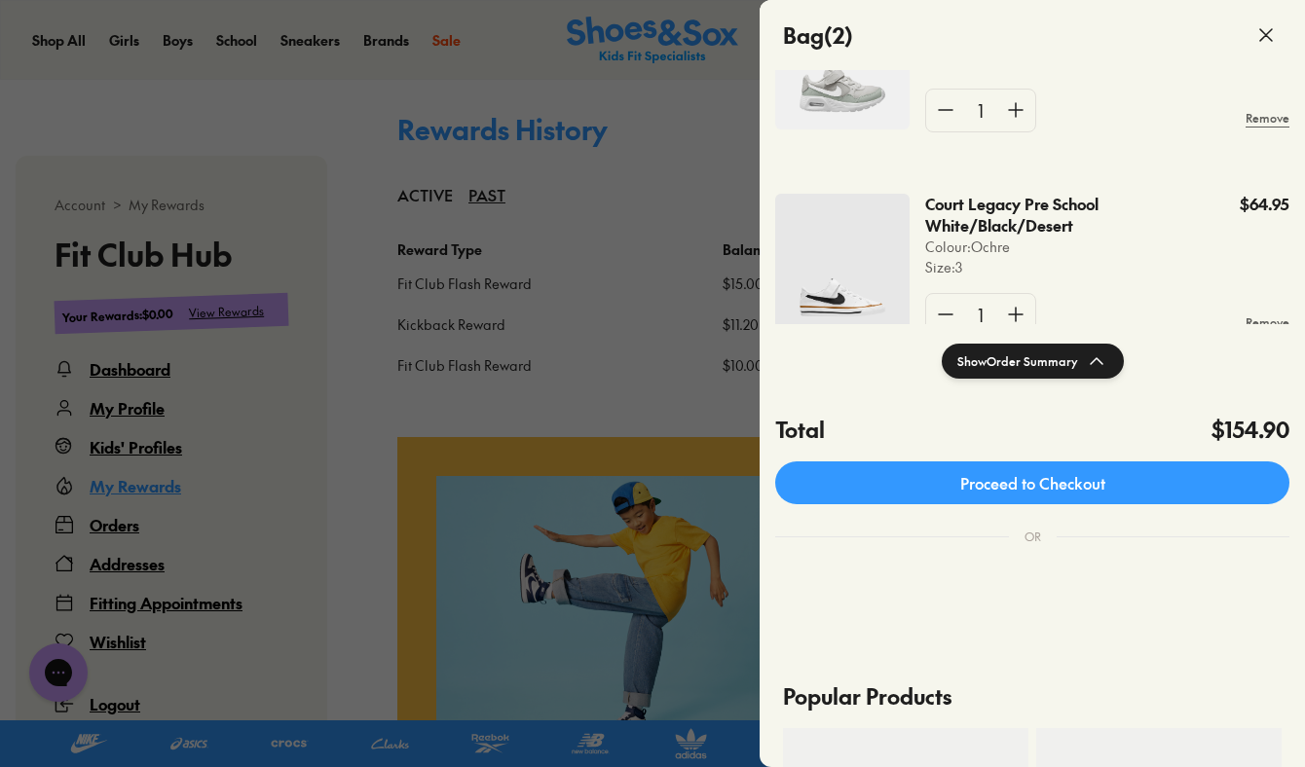
scroll to position [223, 0]
